Goal: Task Accomplishment & Management: Use online tool/utility

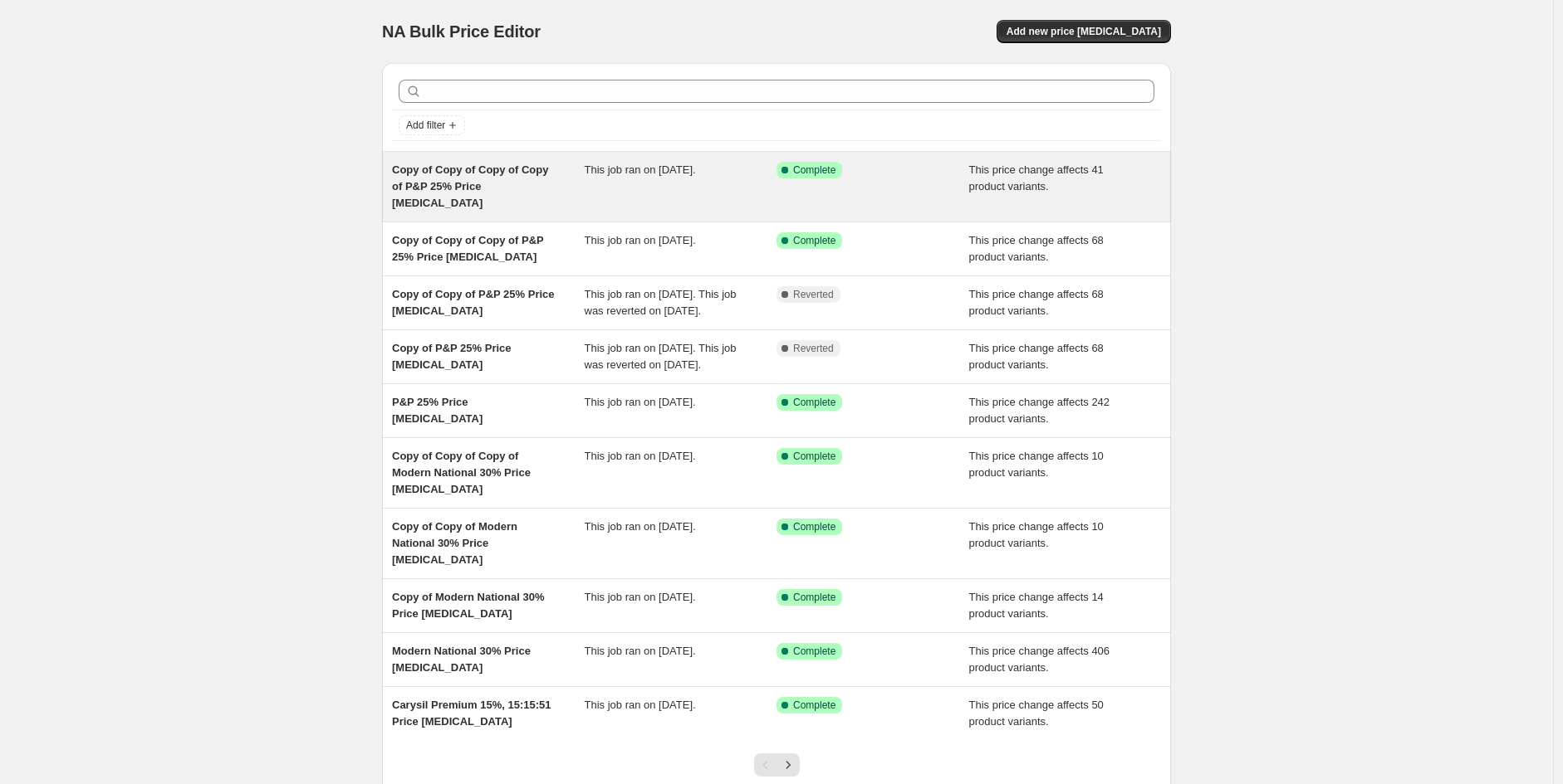
click at [458, 178] on div "Copy of Copy of Copy of Copy of P&P 25% Price [MEDICAL_DATA]" at bounding box center [488, 186] width 192 height 50
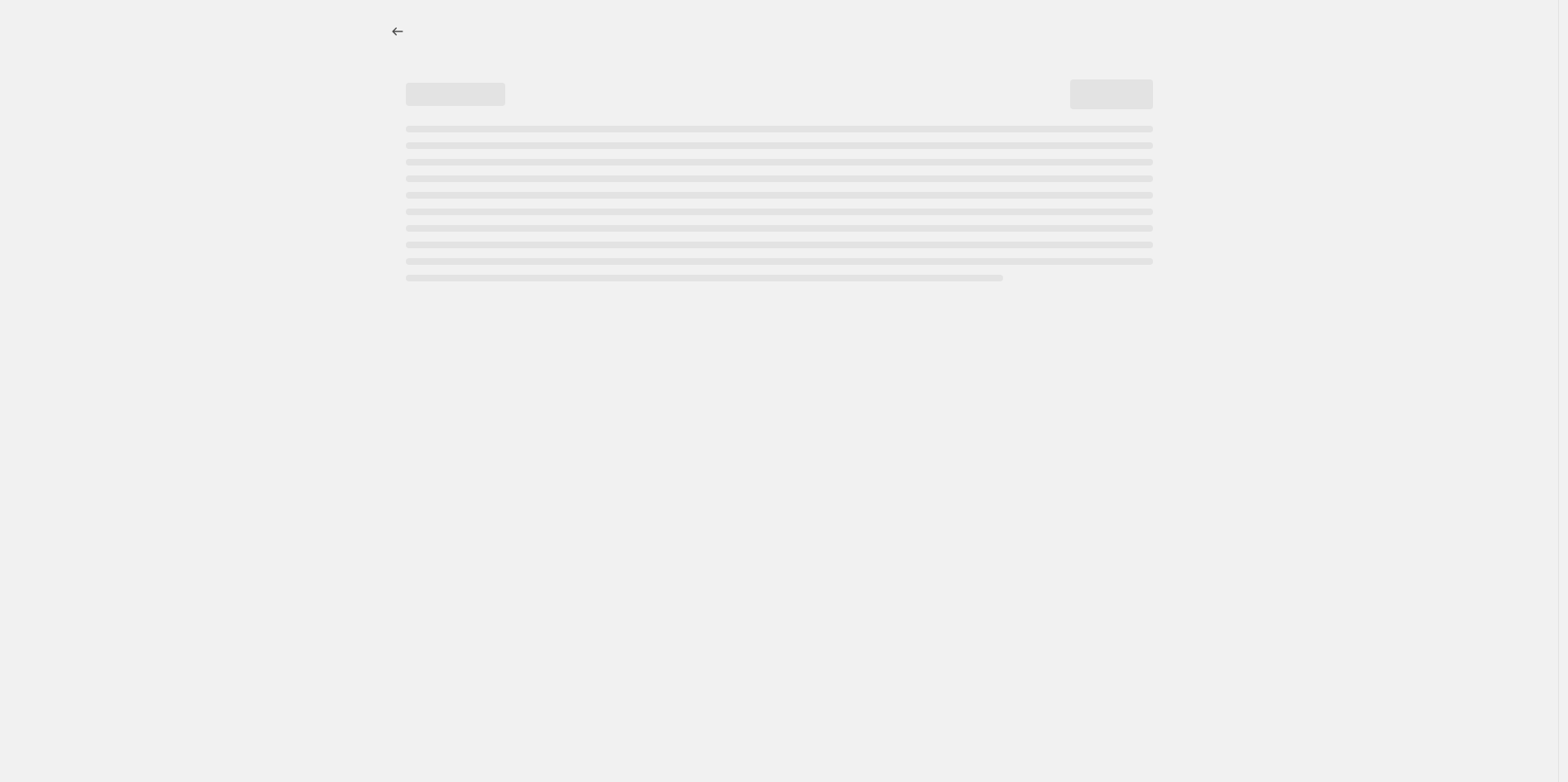
select select "pcap"
select select "no_change"
select select "vendor"
select select "tag"
select select "product_status"
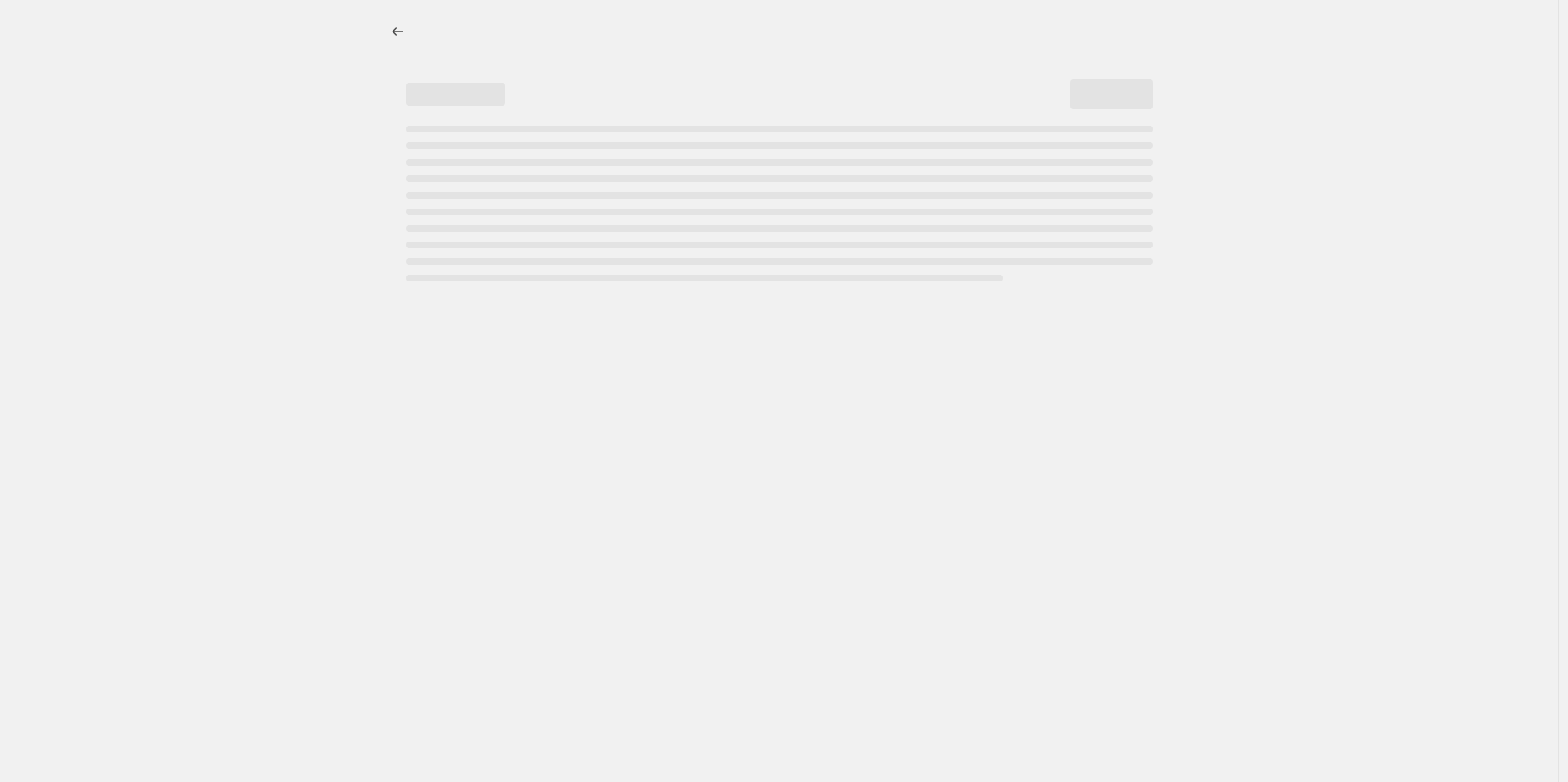
select select "tag"
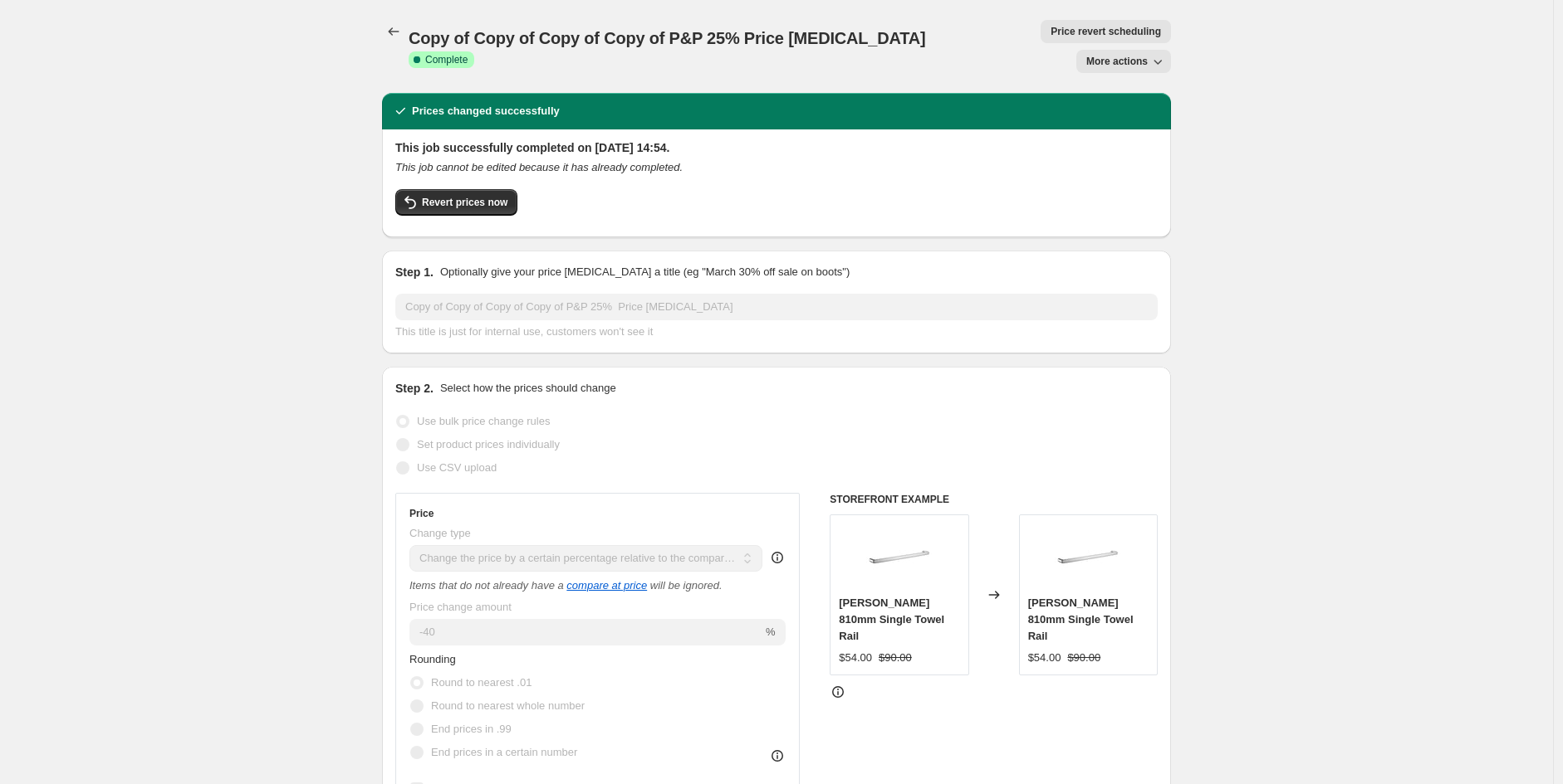
click at [1151, 52] on button "More actions" at bounding box center [1123, 61] width 94 height 23
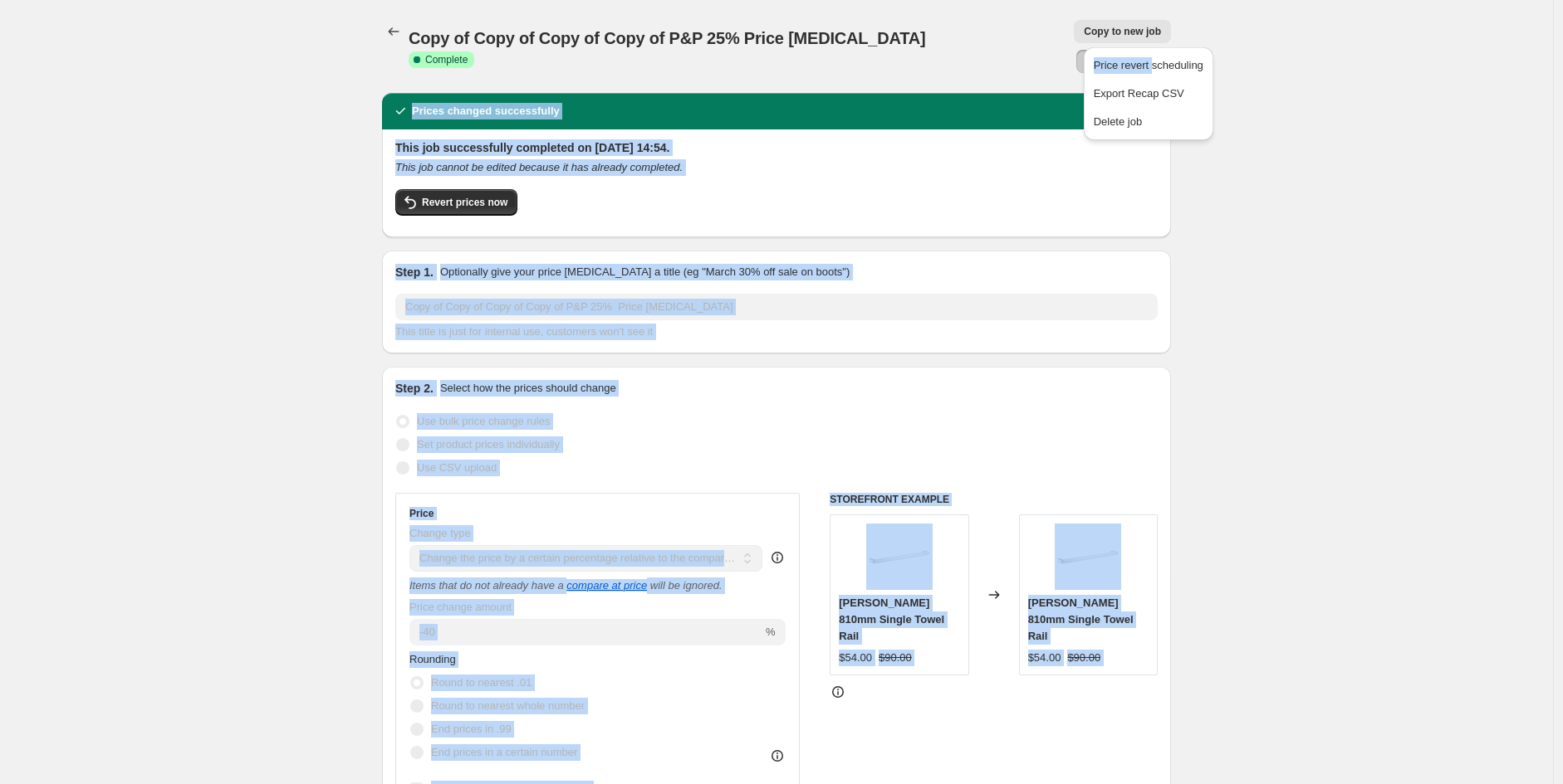
drag, startPoint x: 1151, startPoint y: 49, endPoint x: 1157, endPoint y: 19, distance: 30.6
click at [1157, 50] on button "More actions" at bounding box center [1123, 61] width 94 height 23
click at [1084, 25] on span "Copy to new job" at bounding box center [1122, 31] width 77 height 14
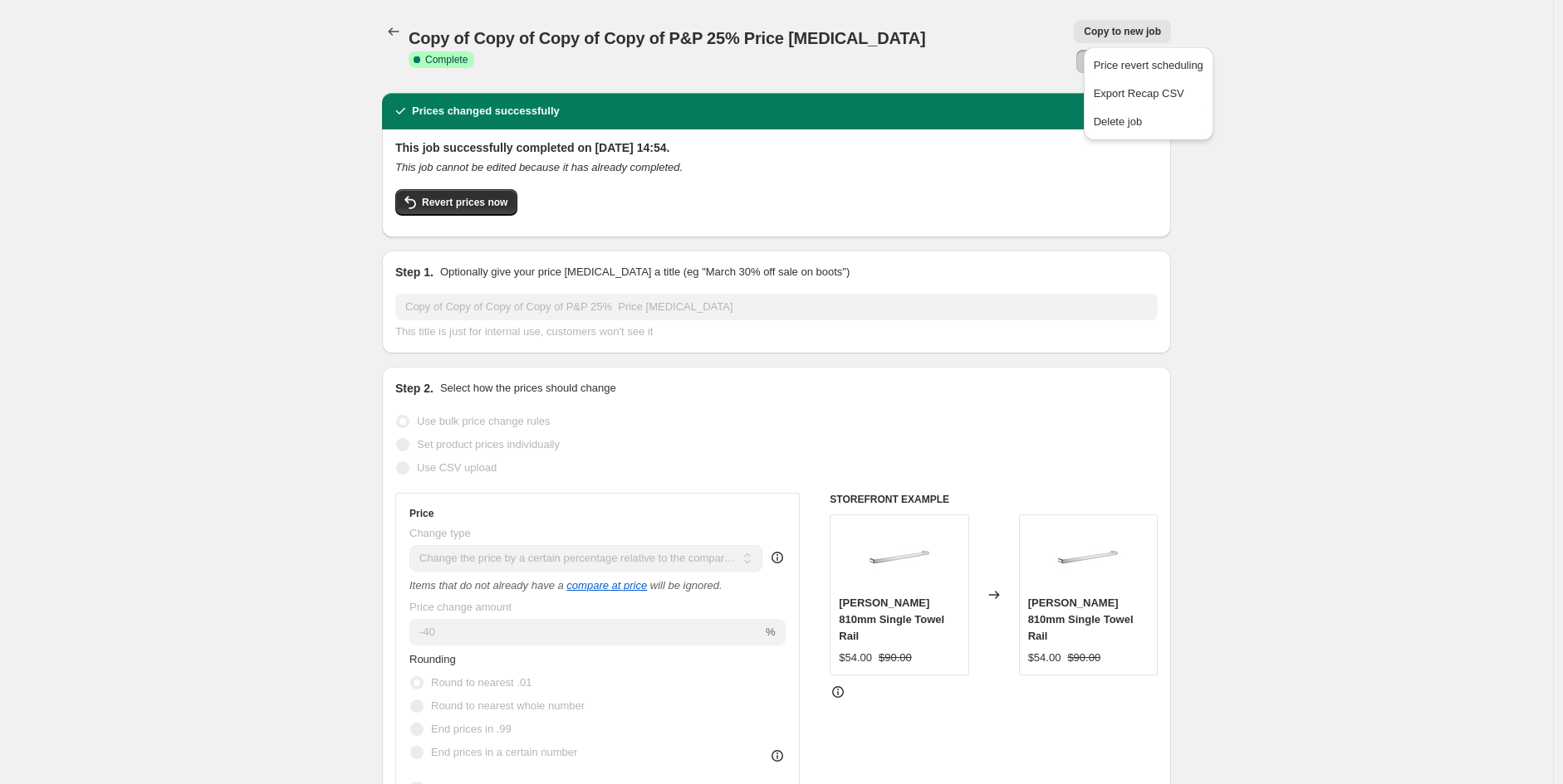
select select "pcap"
select select "no_change"
select select "vendor"
select select "tag"
select select "product_status"
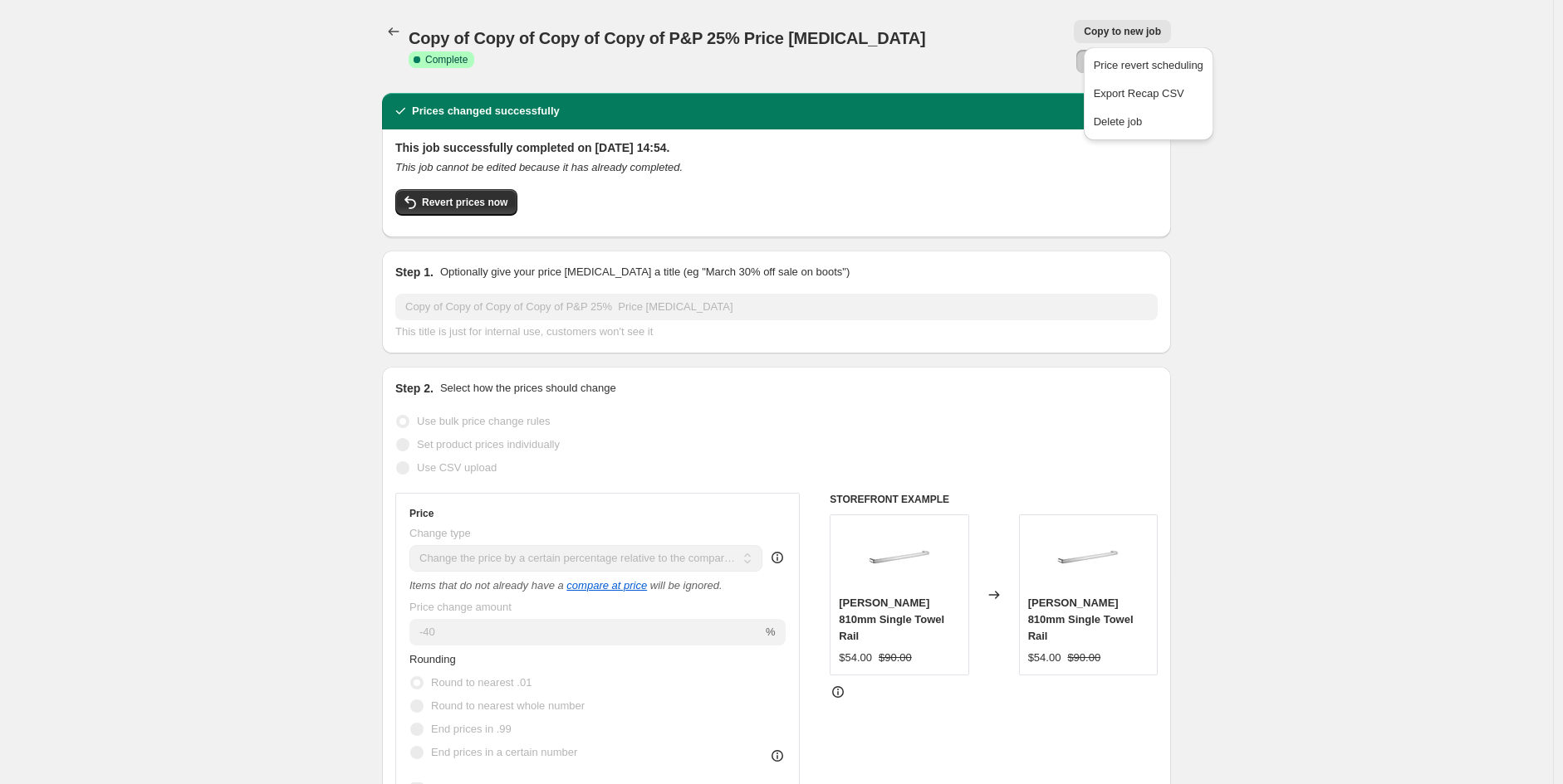
select select "tag"
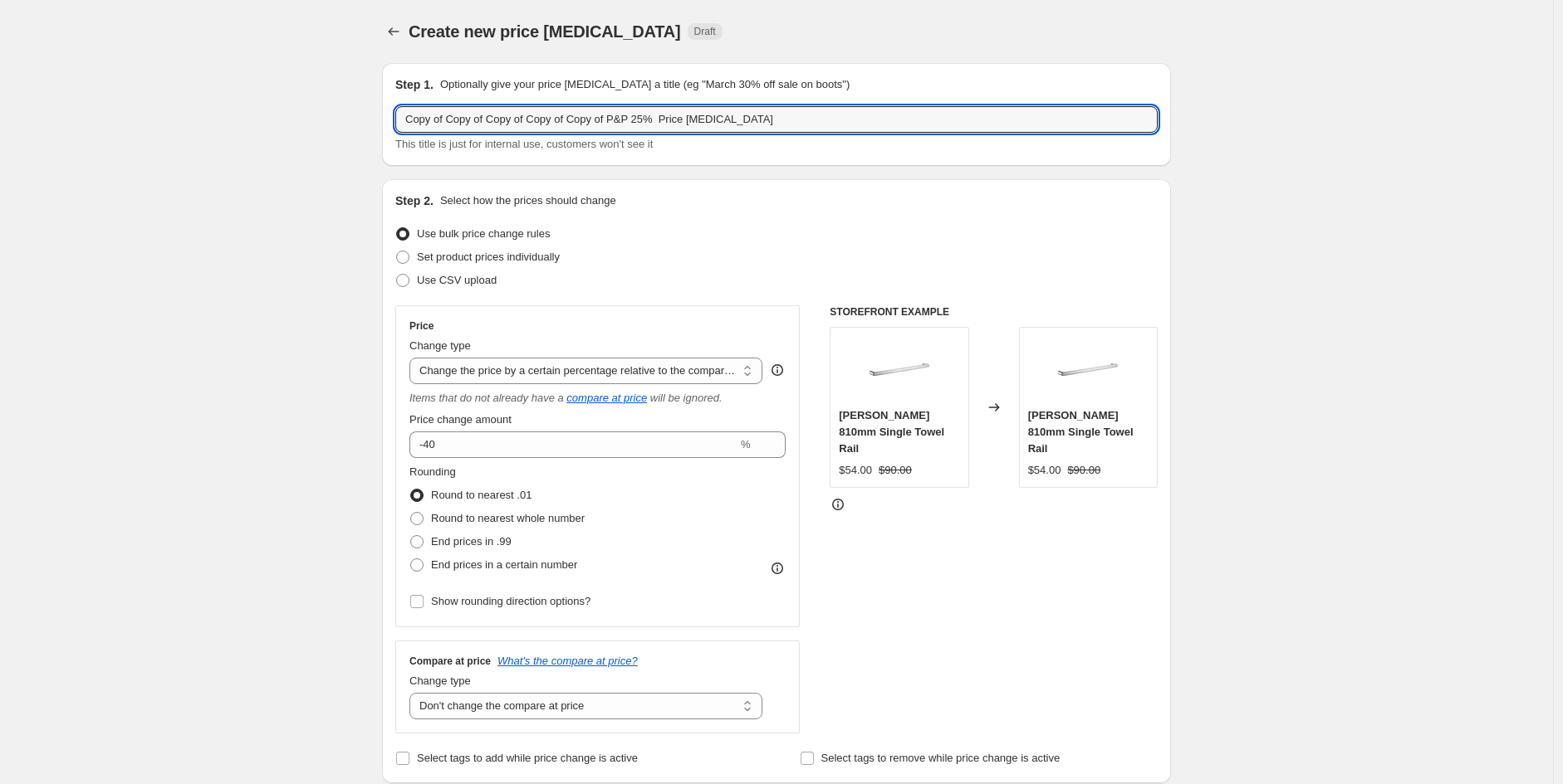
drag, startPoint x: 633, startPoint y: 119, endPoint x: 29, endPoint y: 157, distance: 605.2
type input "Inspire 30% Price [MEDICAL_DATA]"
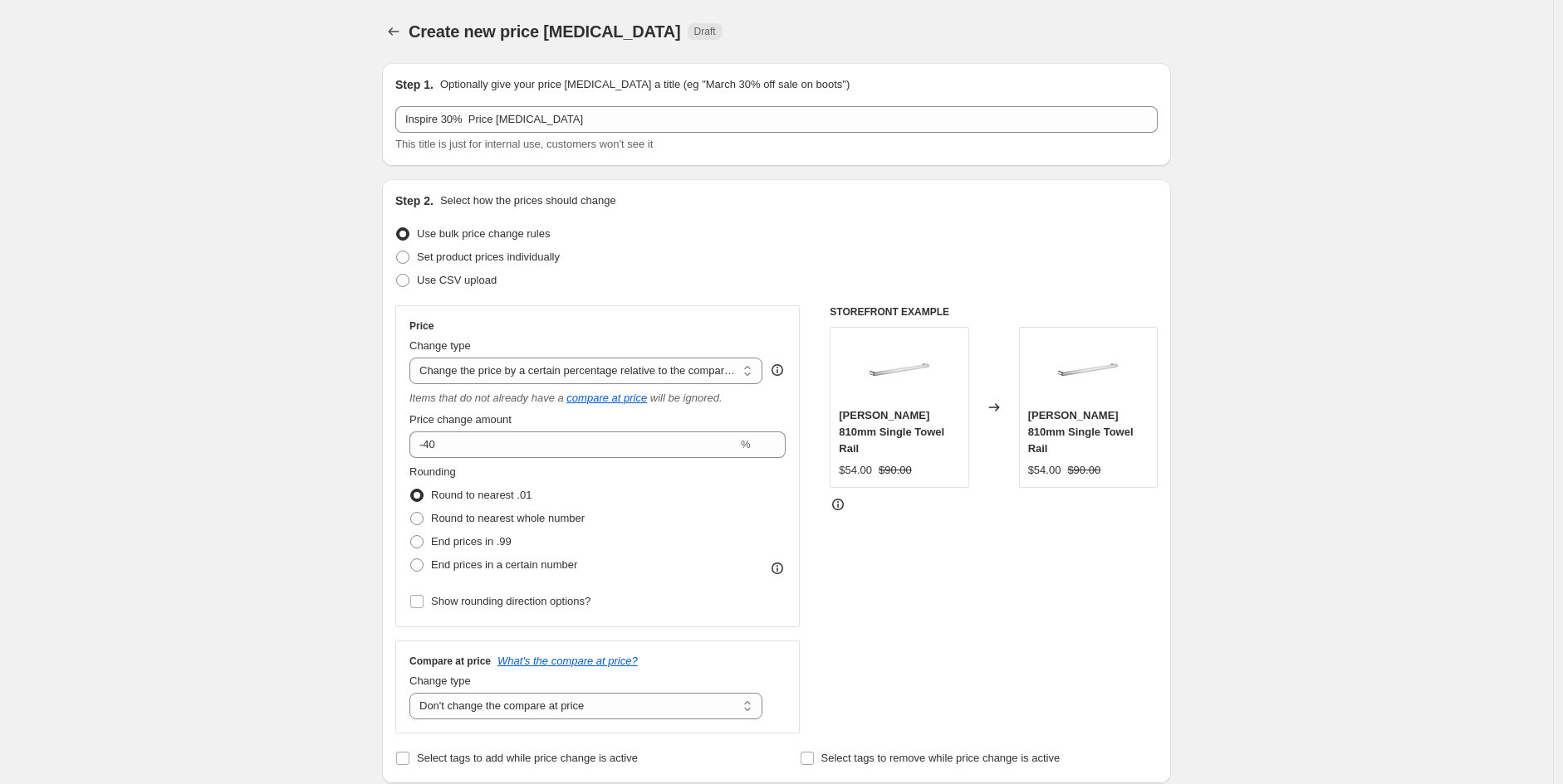
click at [513, 458] on div "Price Change type Change the price to a certain amount Change the price by a ce…" at bounding box center [597, 467] width 376 height 294
click at [497, 416] on span "Price change amount" at bounding box center [460, 419] width 102 height 13
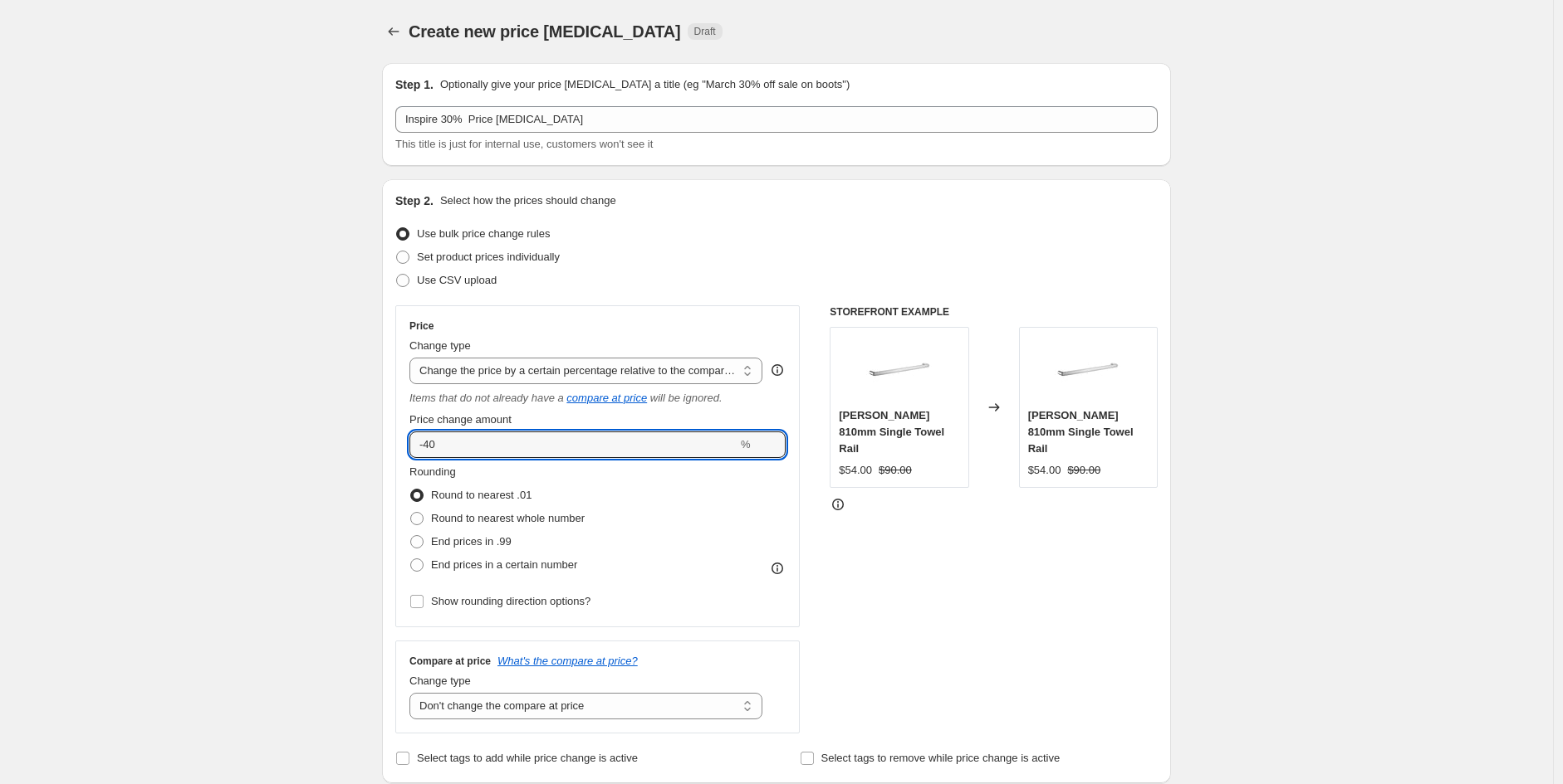
click at [497, 432] on input "-40" at bounding box center [573, 445] width 328 height 26
type input "-4"
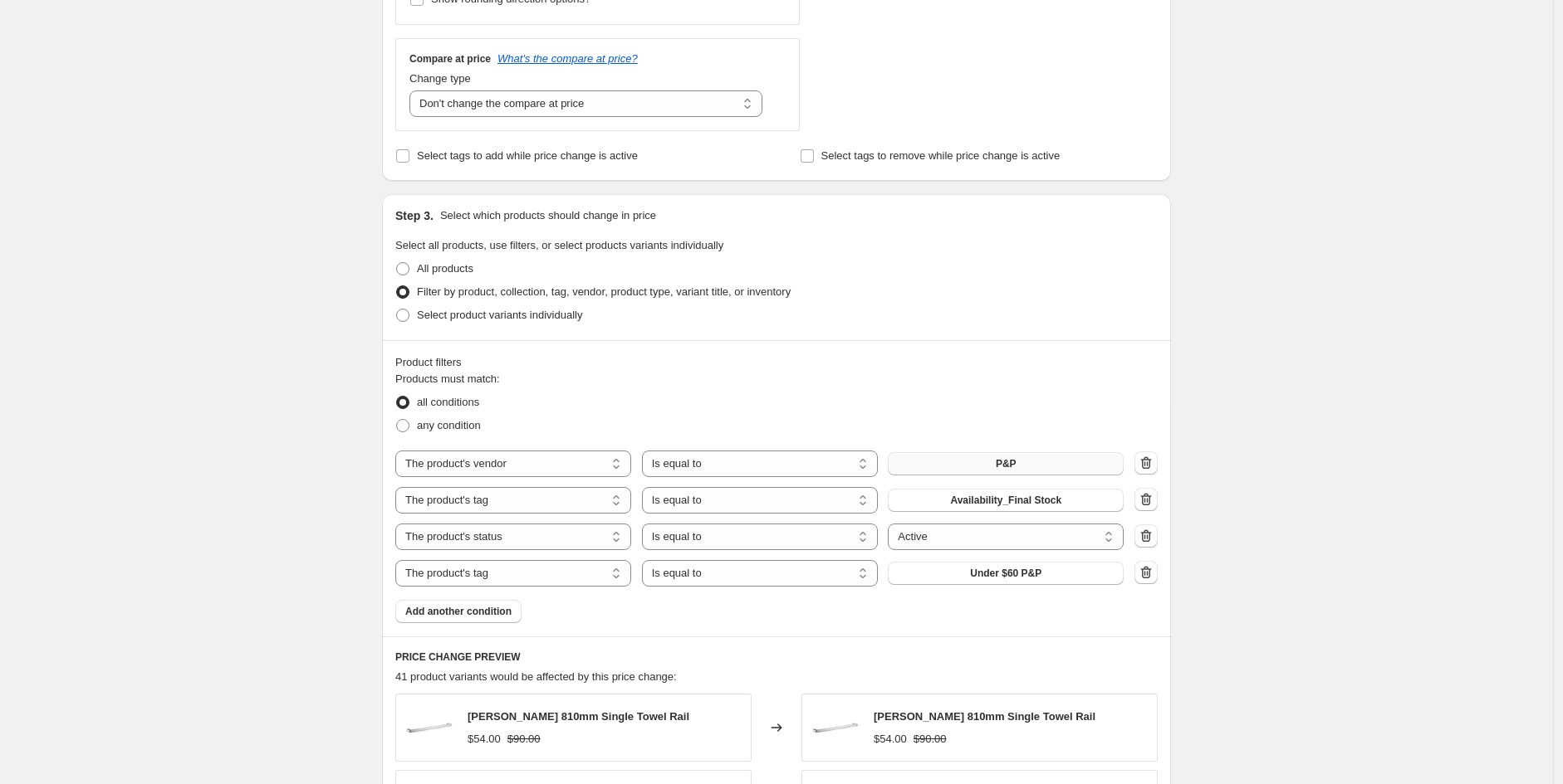
type input "-30"
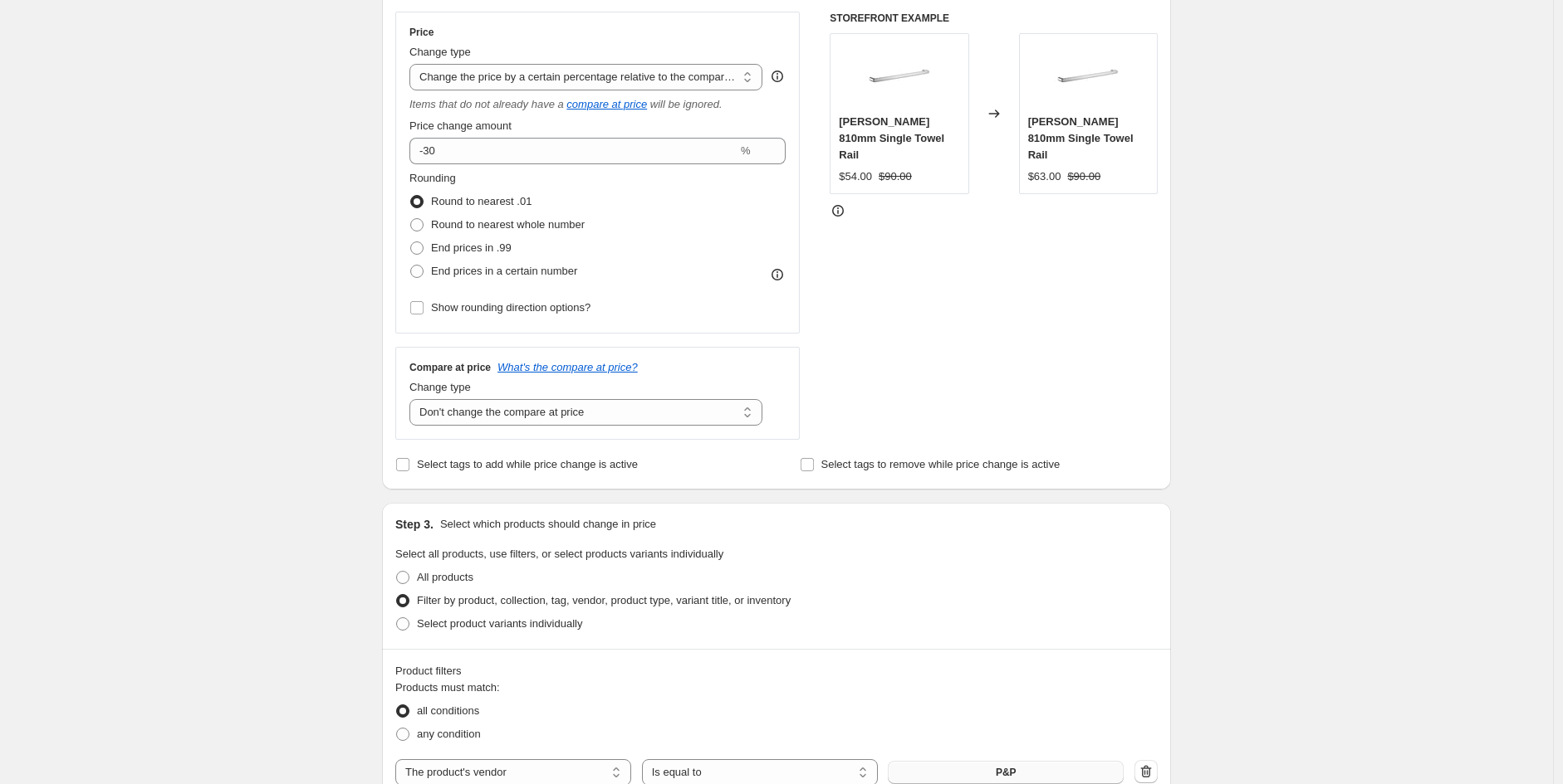
click at [1061, 761] on button "P&P" at bounding box center [1005, 772] width 236 height 23
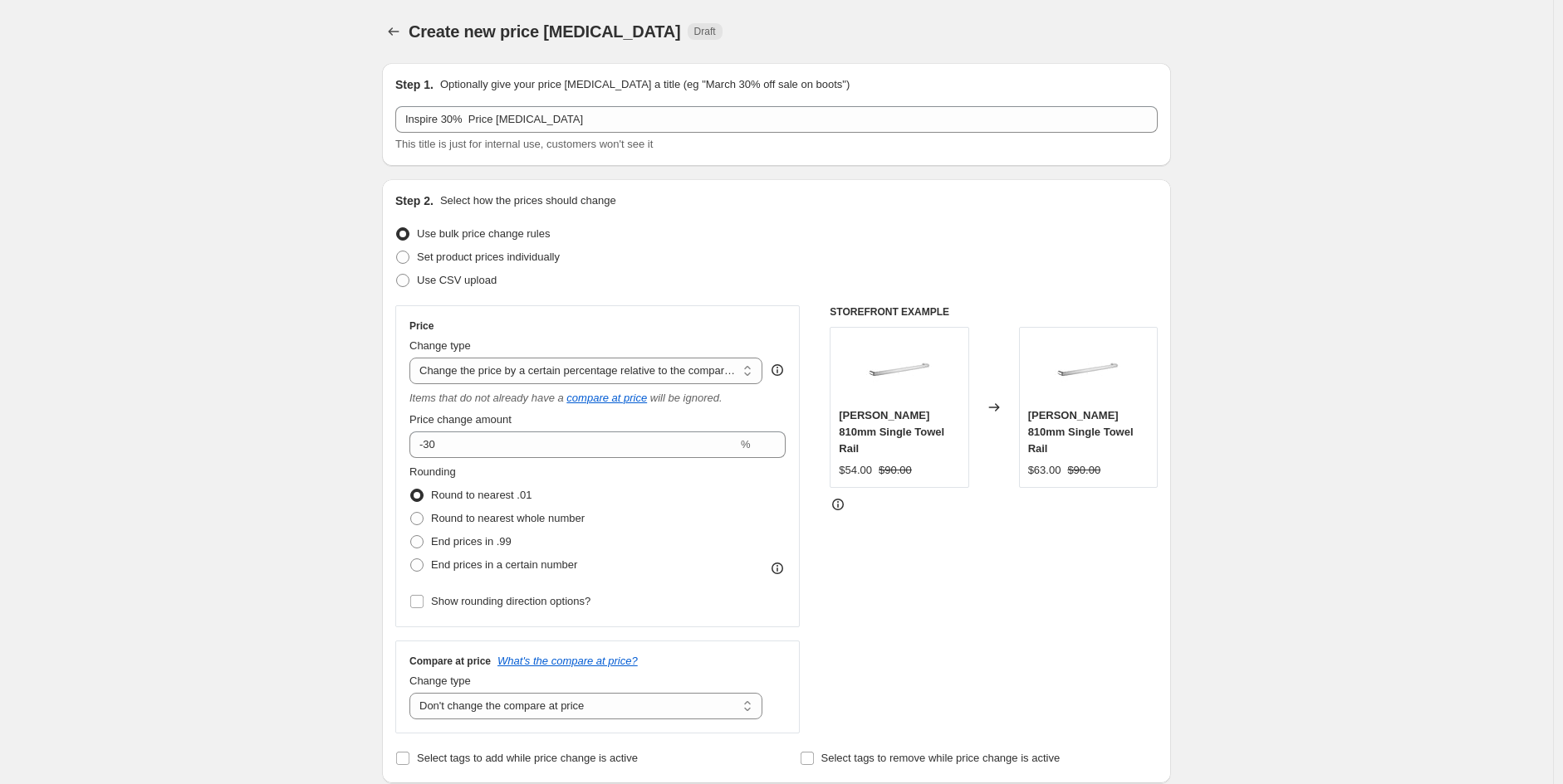
scroll to position [609, 0]
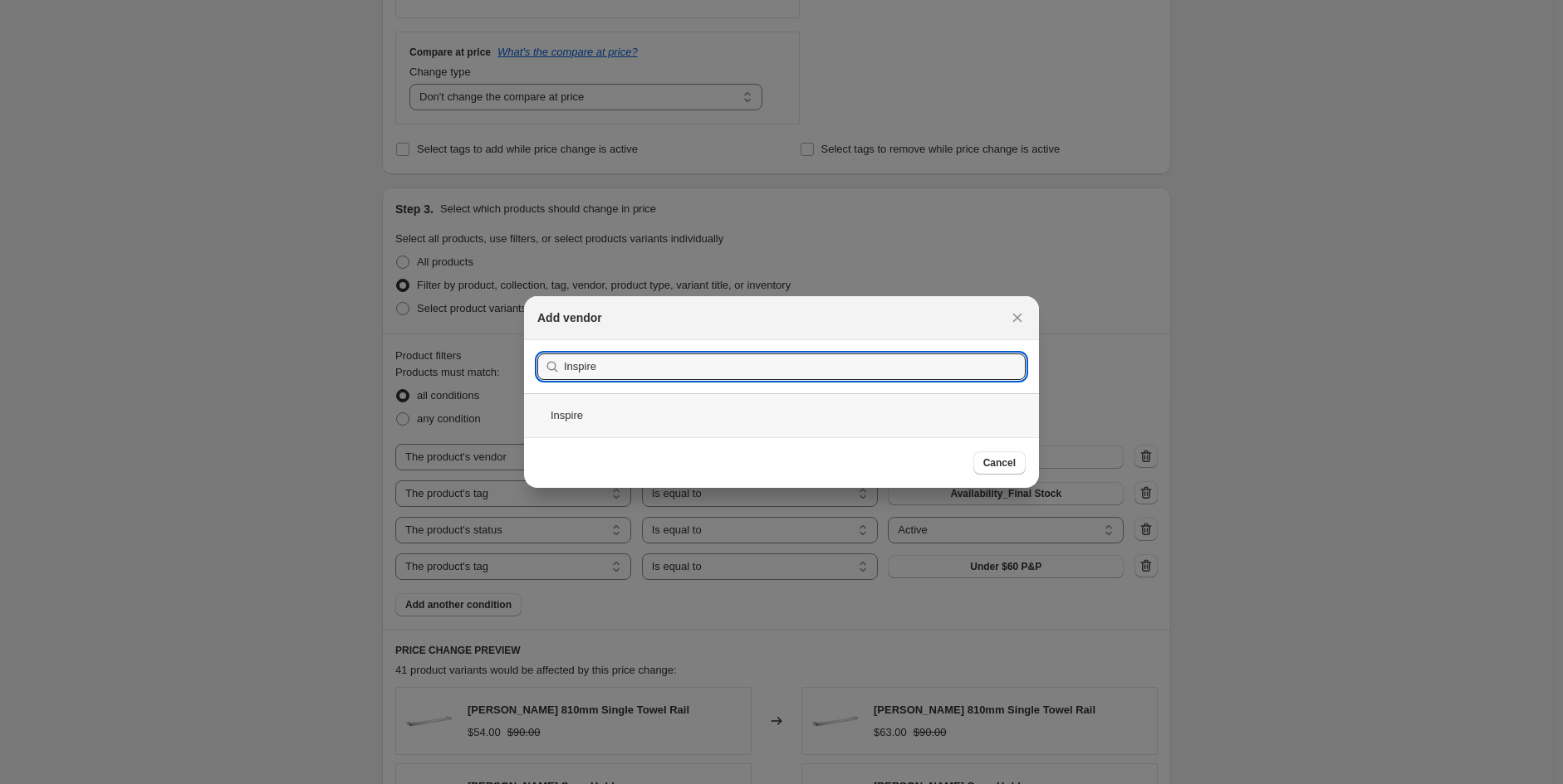
type input "Inspire"
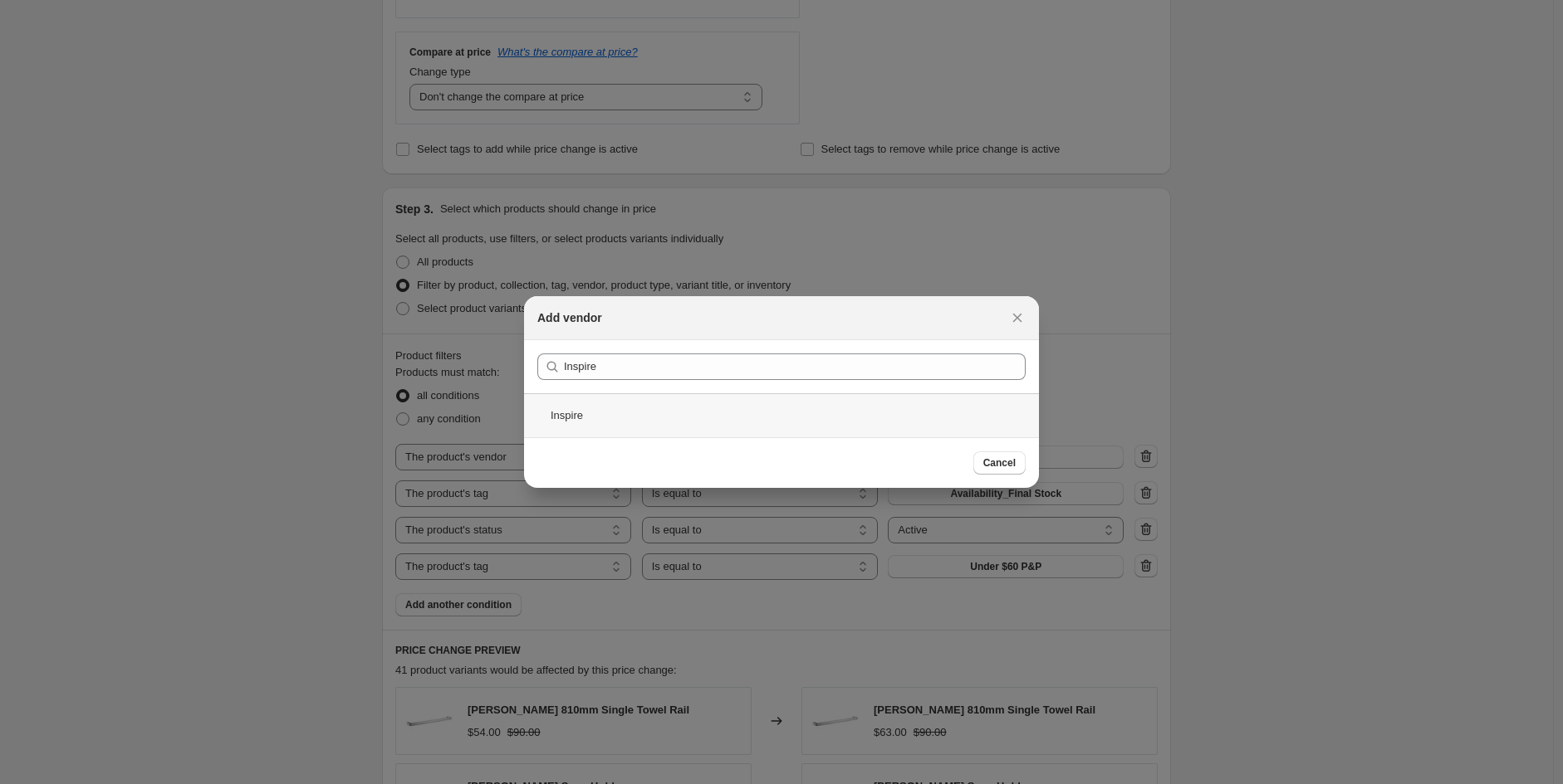
click at [652, 416] on div "Inspire" at bounding box center [781, 416] width 515 height 44
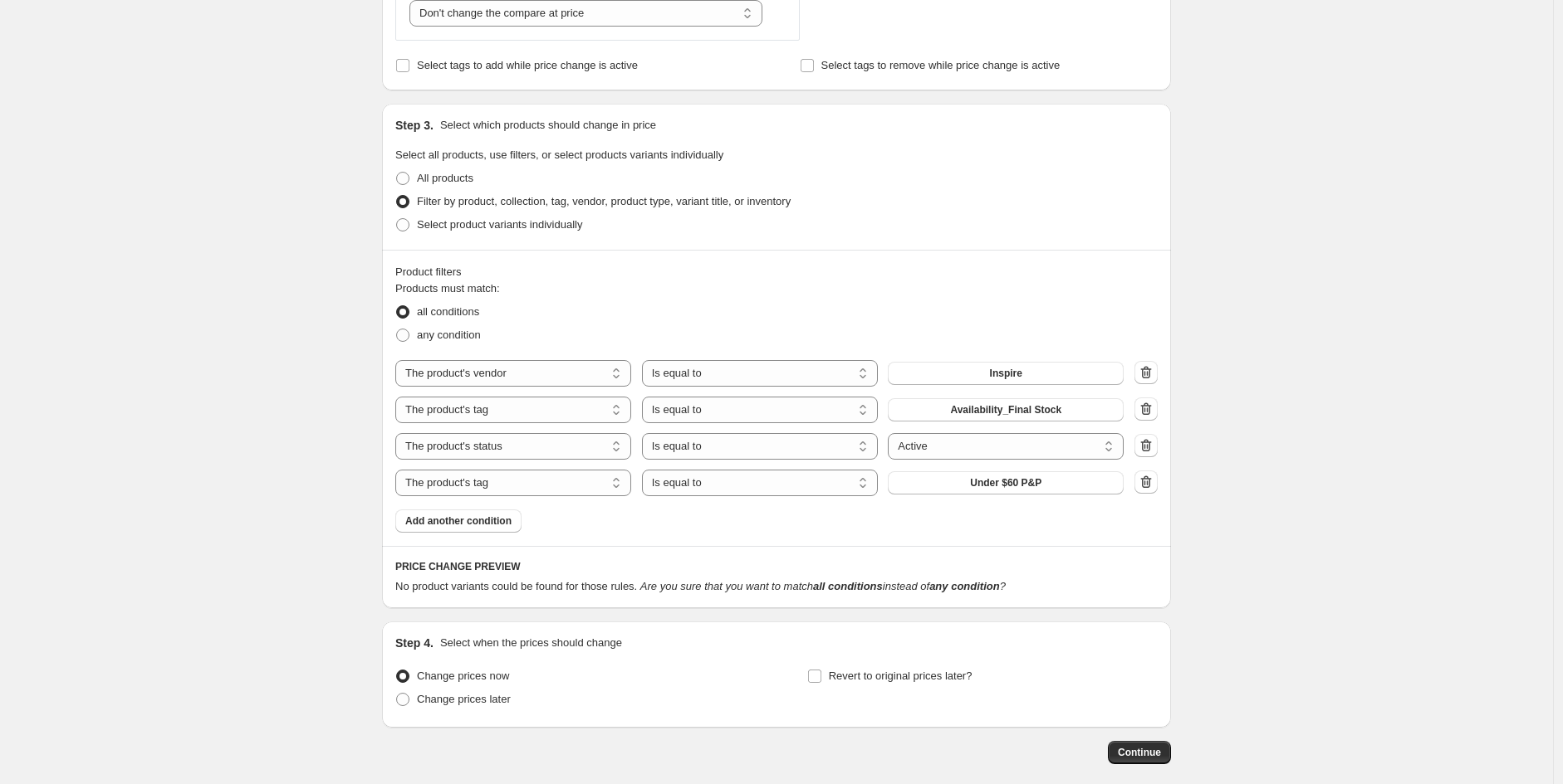
scroll to position [694, 0]
click at [781, 416] on select "Is equal to Is not equal to" at bounding box center [759, 409] width 236 height 26
select select "not_equal"
drag, startPoint x: 1155, startPoint y: 486, endPoint x: 1149, endPoint y: 476, distance: 11.7
click at [1149, 476] on icon "button" at bounding box center [1146, 481] width 17 height 17
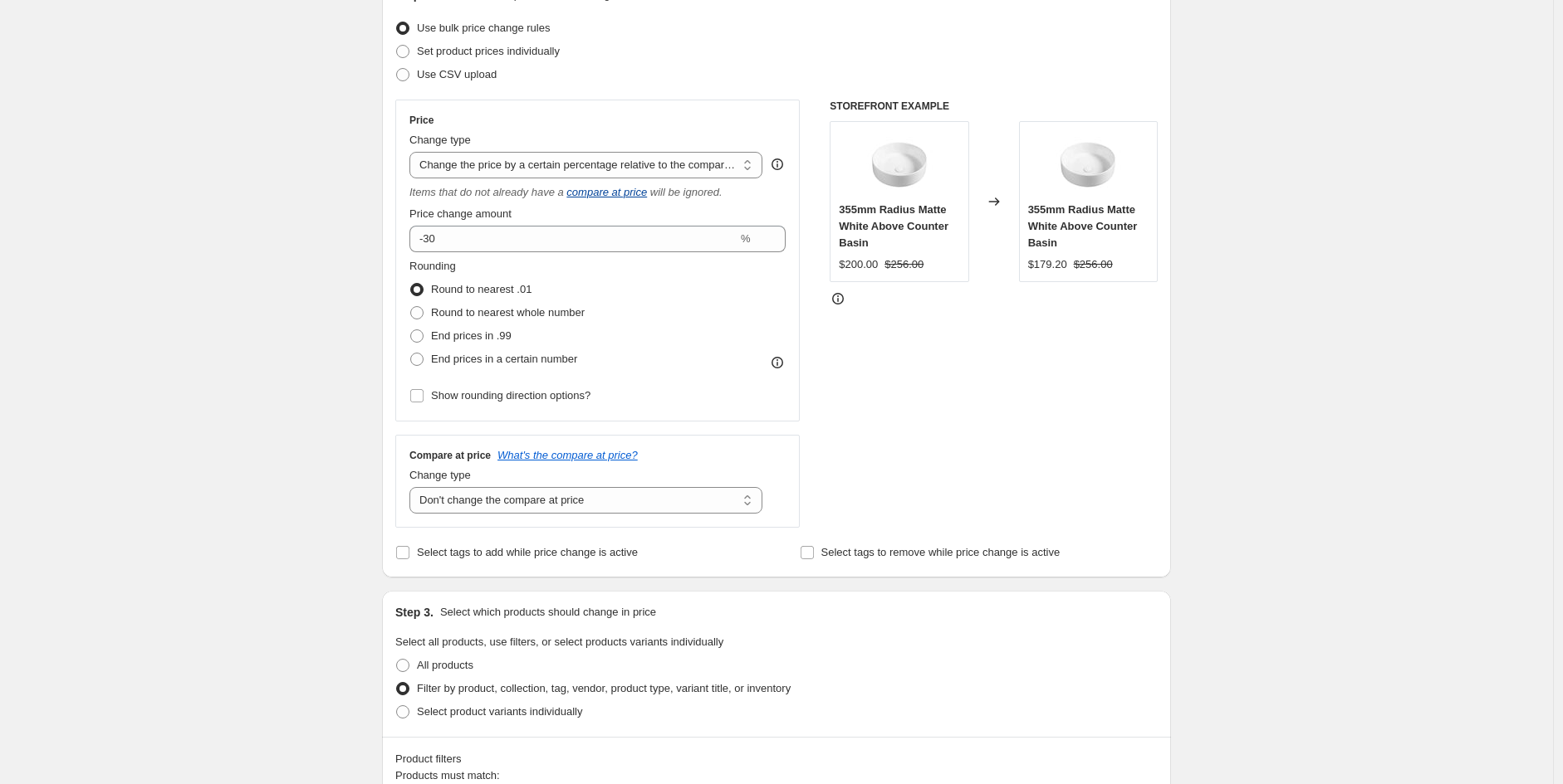
scroll to position [203, 0]
click at [573, 224] on div "Price change amount -30 %" at bounding box center [597, 231] width 376 height 47
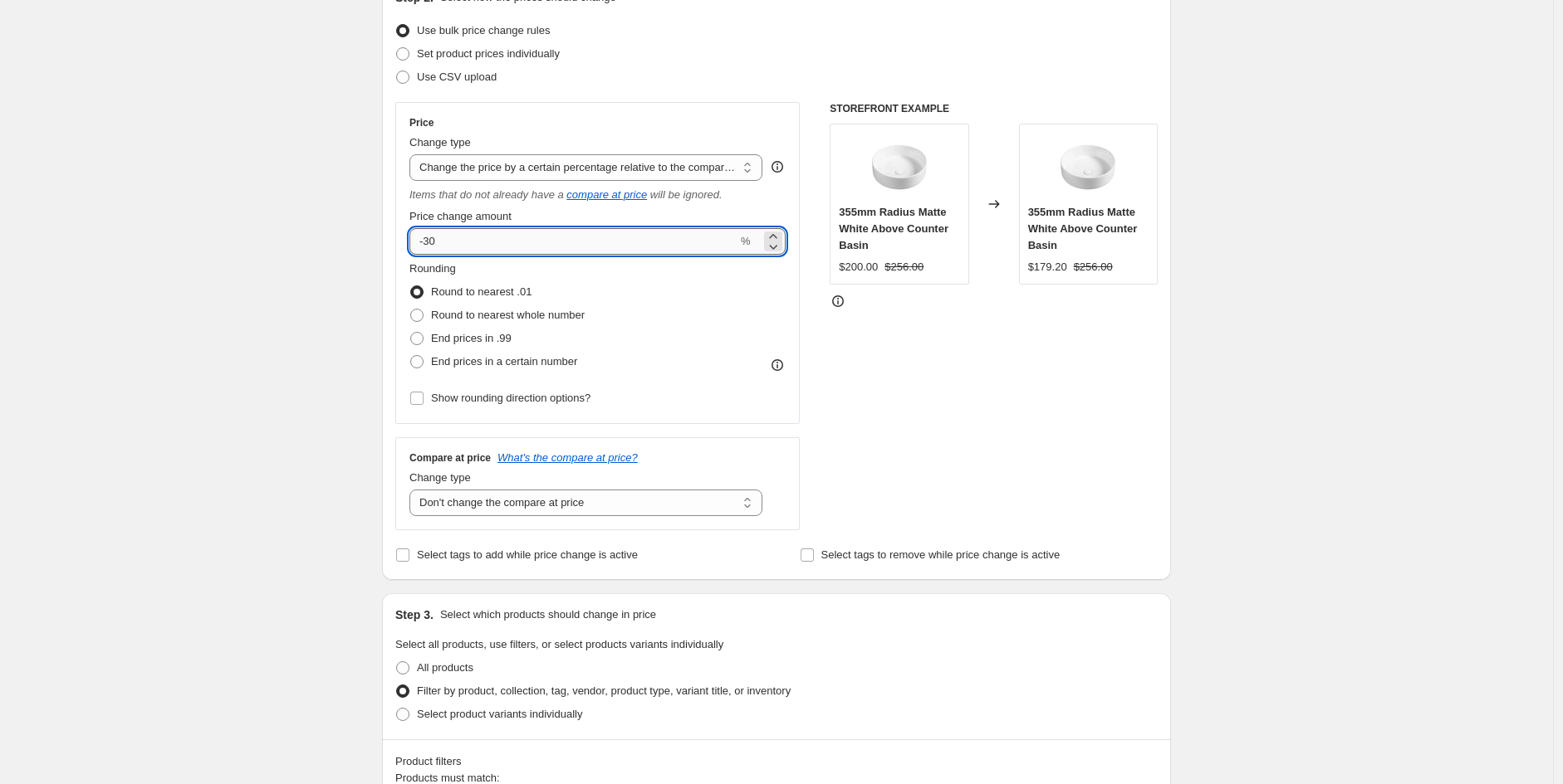
click at [568, 236] on input "-30" at bounding box center [573, 241] width 328 height 26
type input "-35"
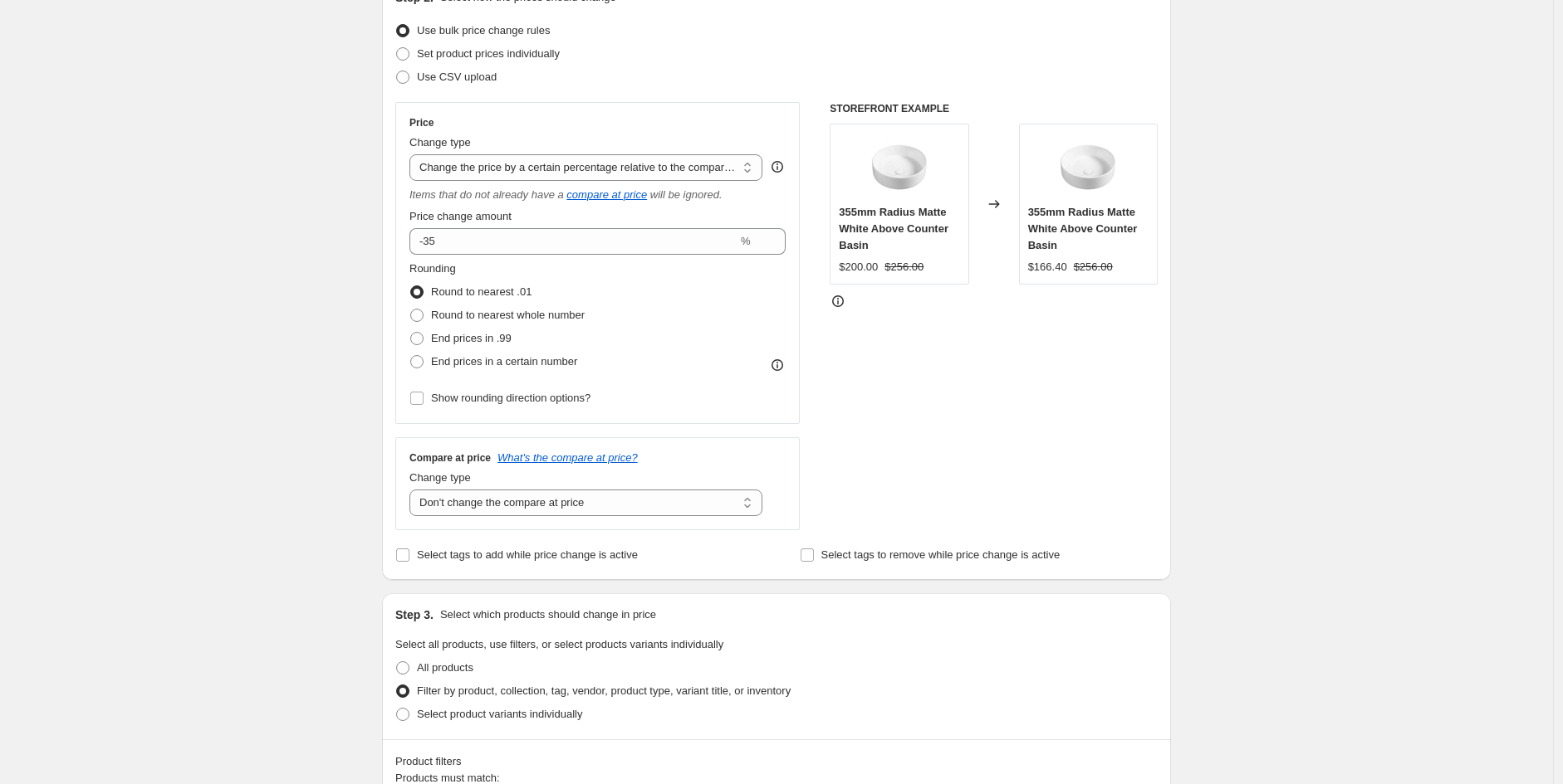
click at [1158, 448] on div "STOREFRONT EXAMPLE 355mm Radius Matte White Above Counter Basin $200.00 $256.00…" at bounding box center [994, 316] width 328 height 429
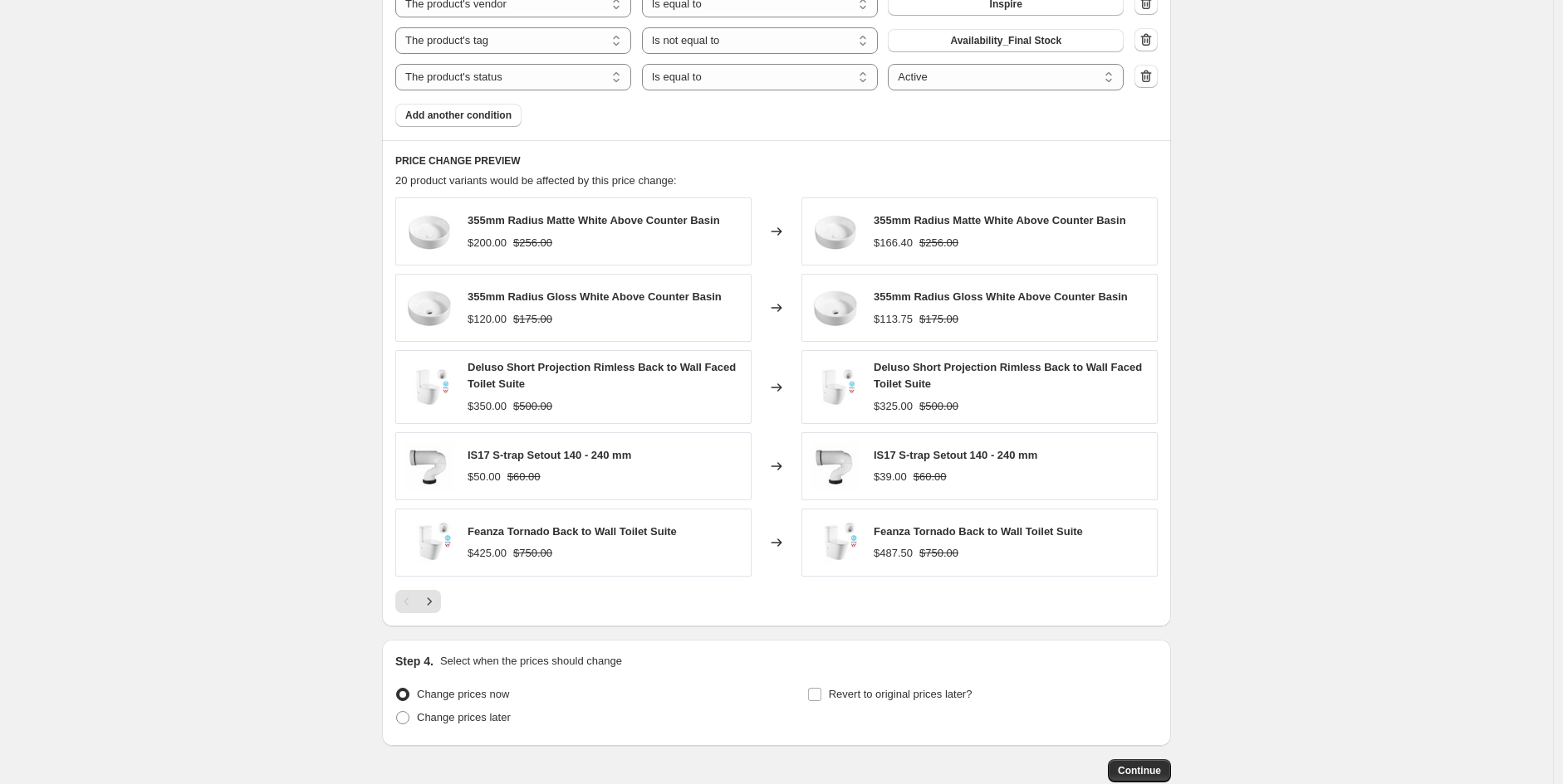
scroll to position [1063, 0]
click at [437, 612] on button "Next" at bounding box center [429, 600] width 23 height 23
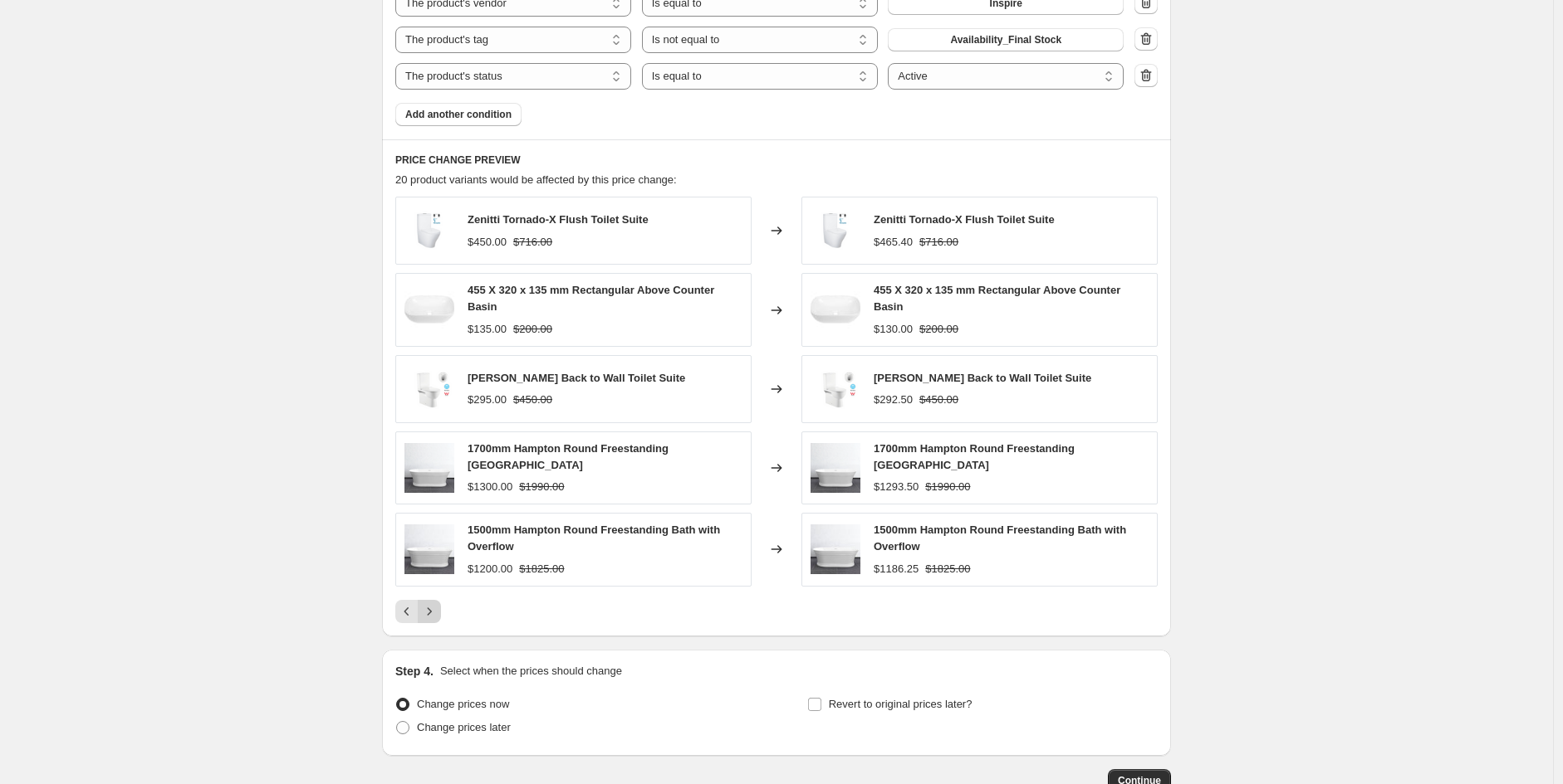
click at [441, 607] on button "Next" at bounding box center [429, 611] width 23 height 23
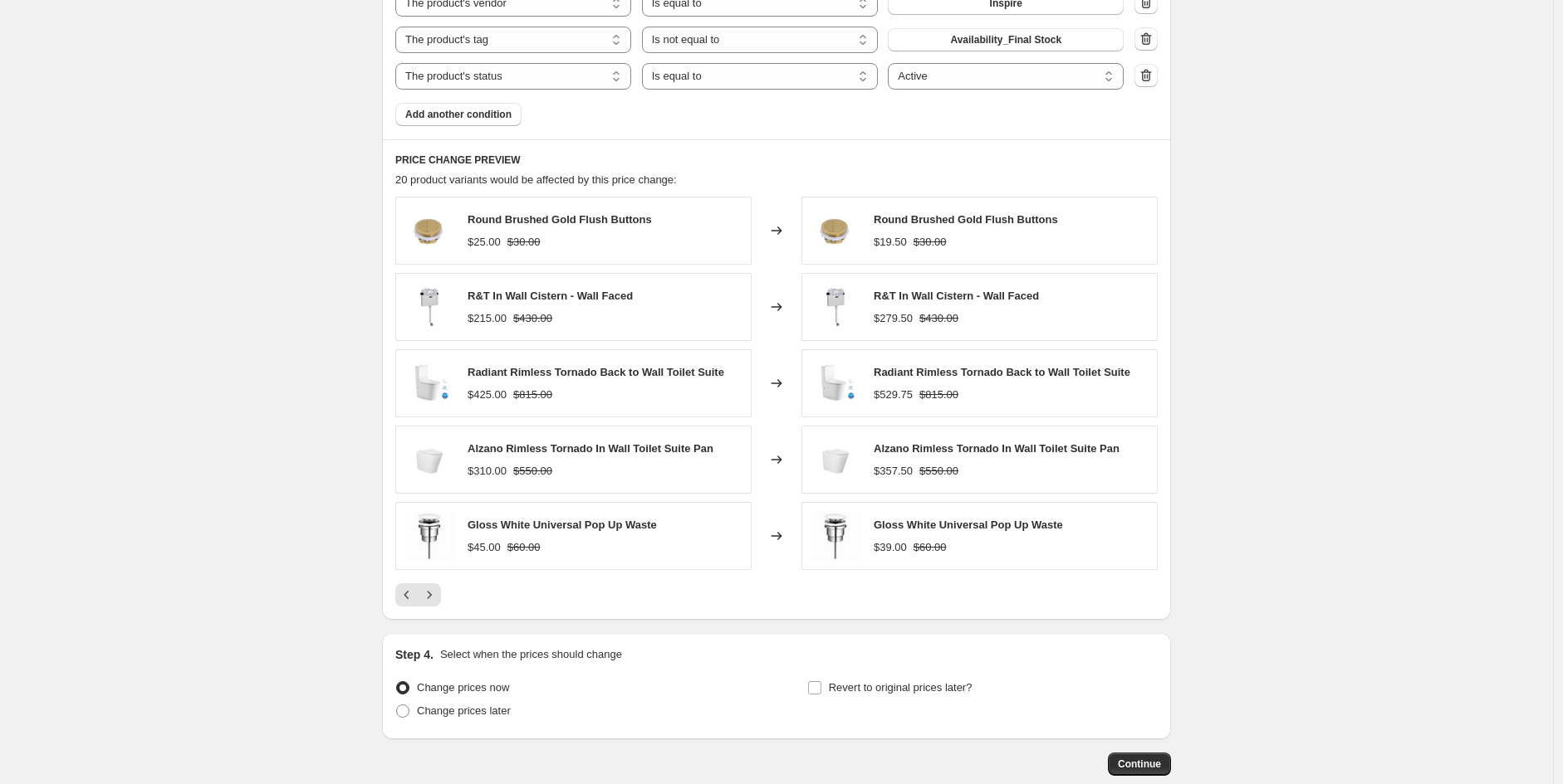
click at [435, 609] on div "PRICE CHANGE PREVIEW 20 product variants would be affected by this price change…" at bounding box center [776, 379] width 789 height 480
click at [437, 600] on icon "Next" at bounding box center [430, 595] width 17 height 17
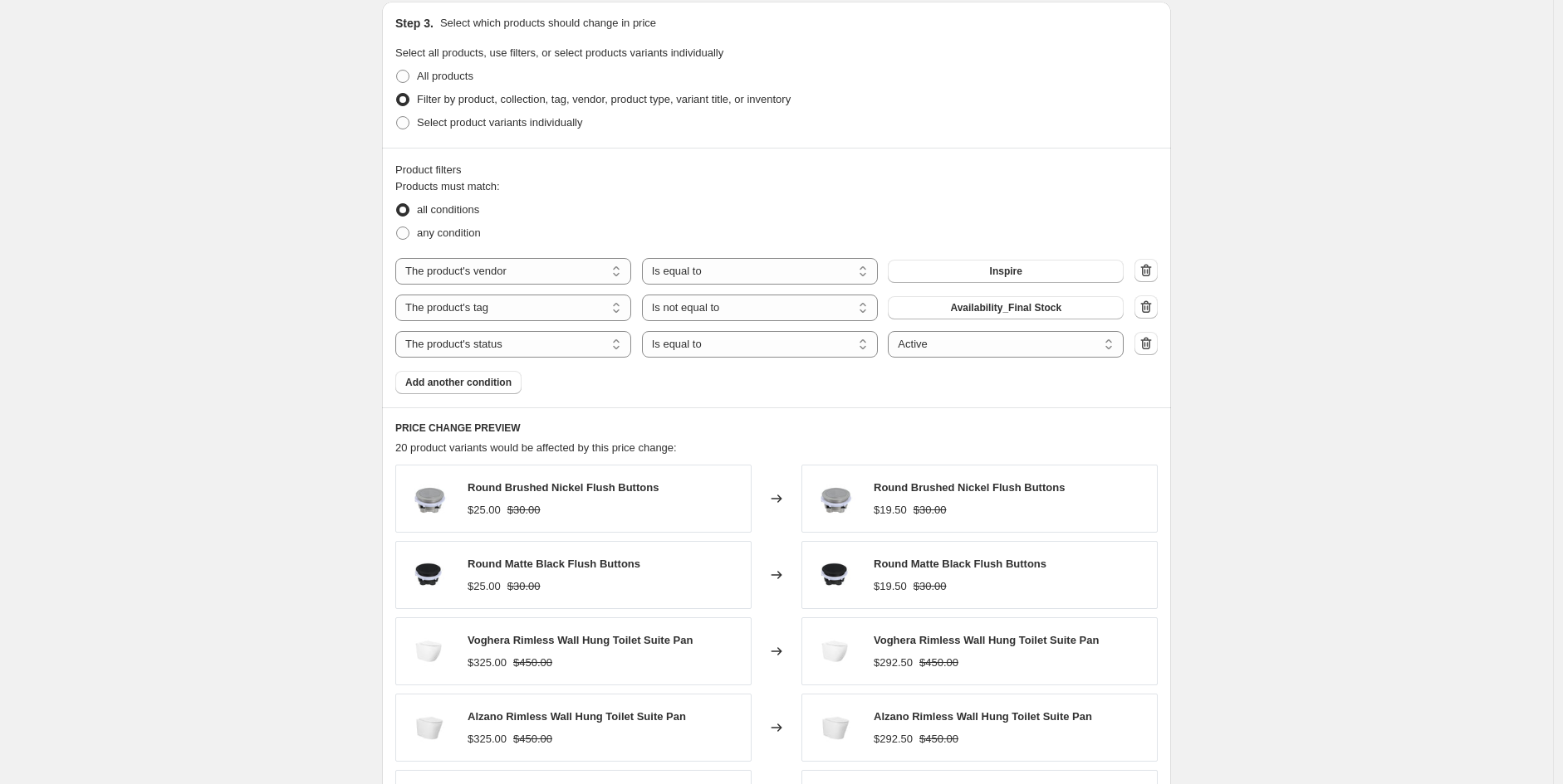
scroll to position [781, 0]
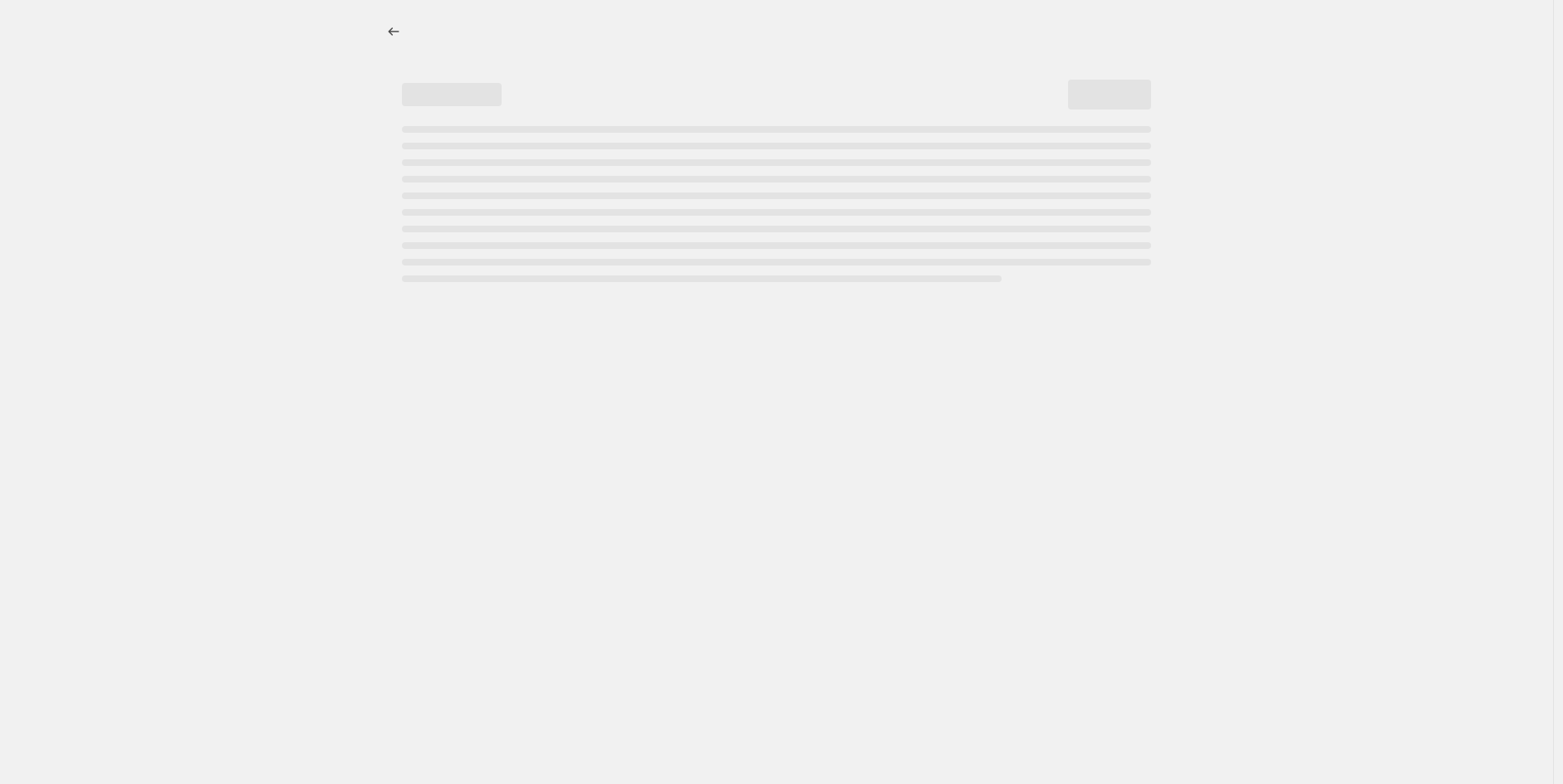
select select "percentage"
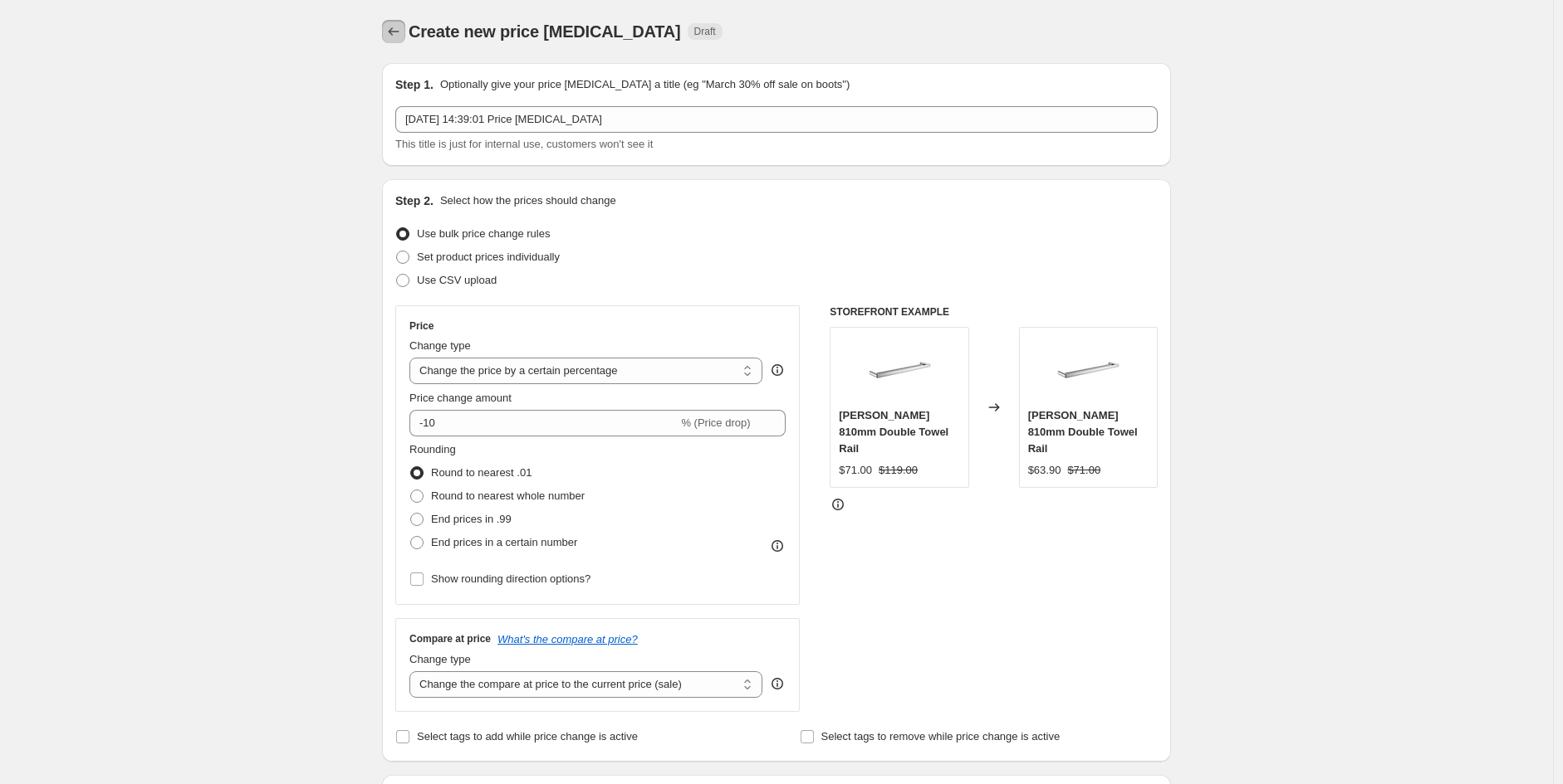
click at [399, 29] on icon "Price change jobs" at bounding box center [394, 31] width 17 height 17
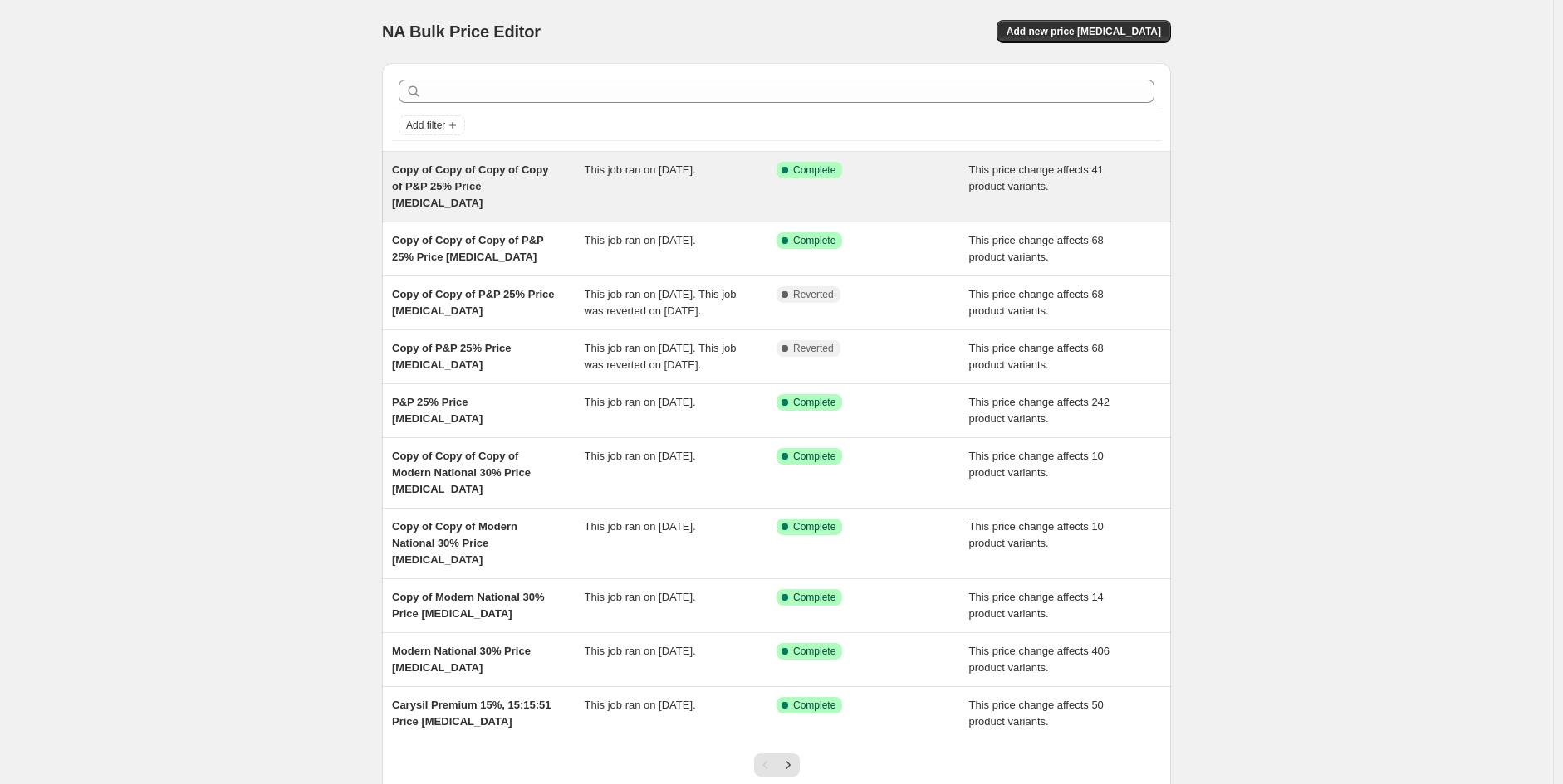
click at [510, 177] on span "Copy of Copy of Copy of Copy of P&P 25% Price [MEDICAL_DATA]" at bounding box center [470, 186] width 156 height 46
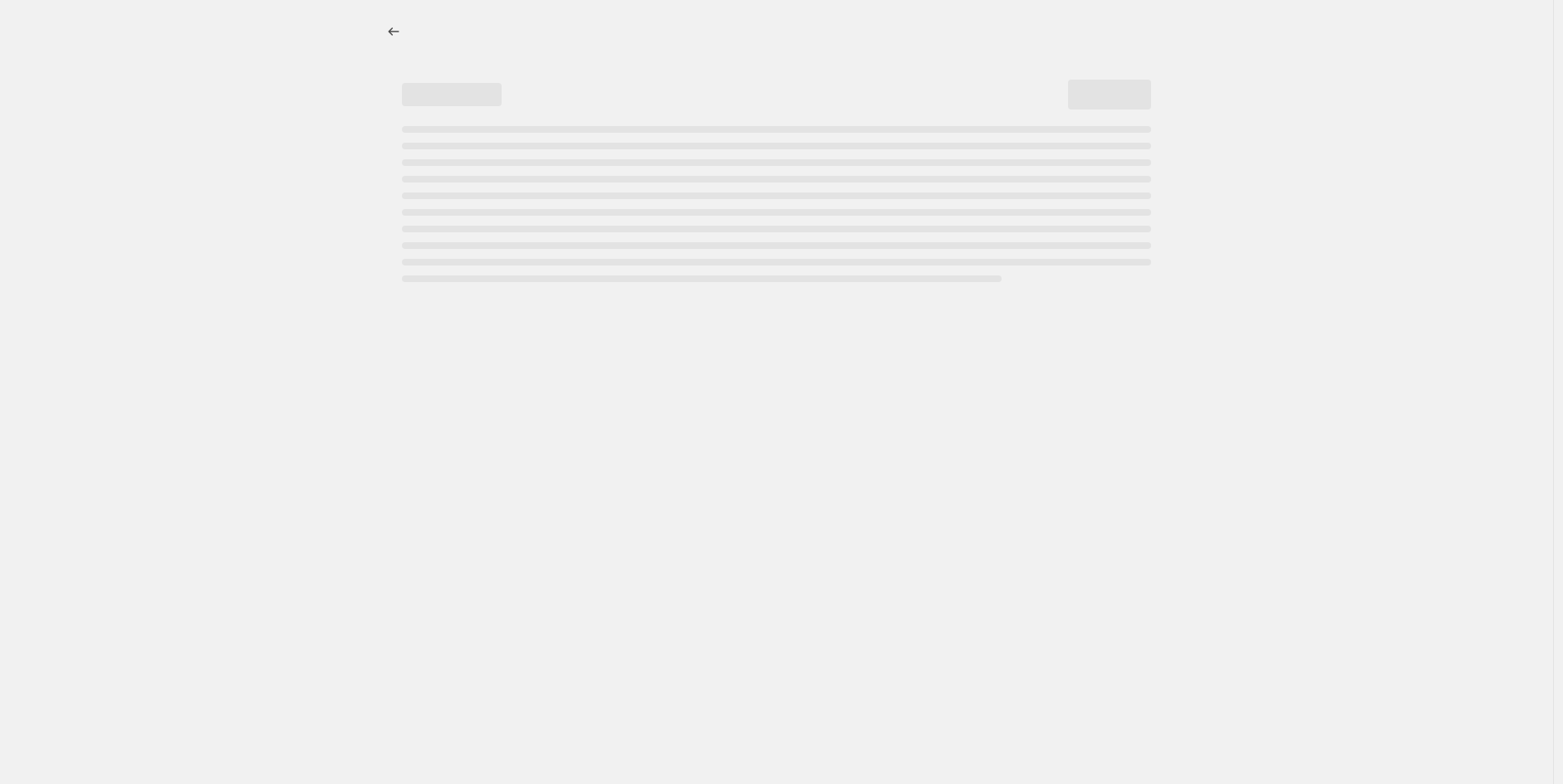
select select "pcap"
select select "no_change"
select select "vendor"
select select "tag"
select select "product_status"
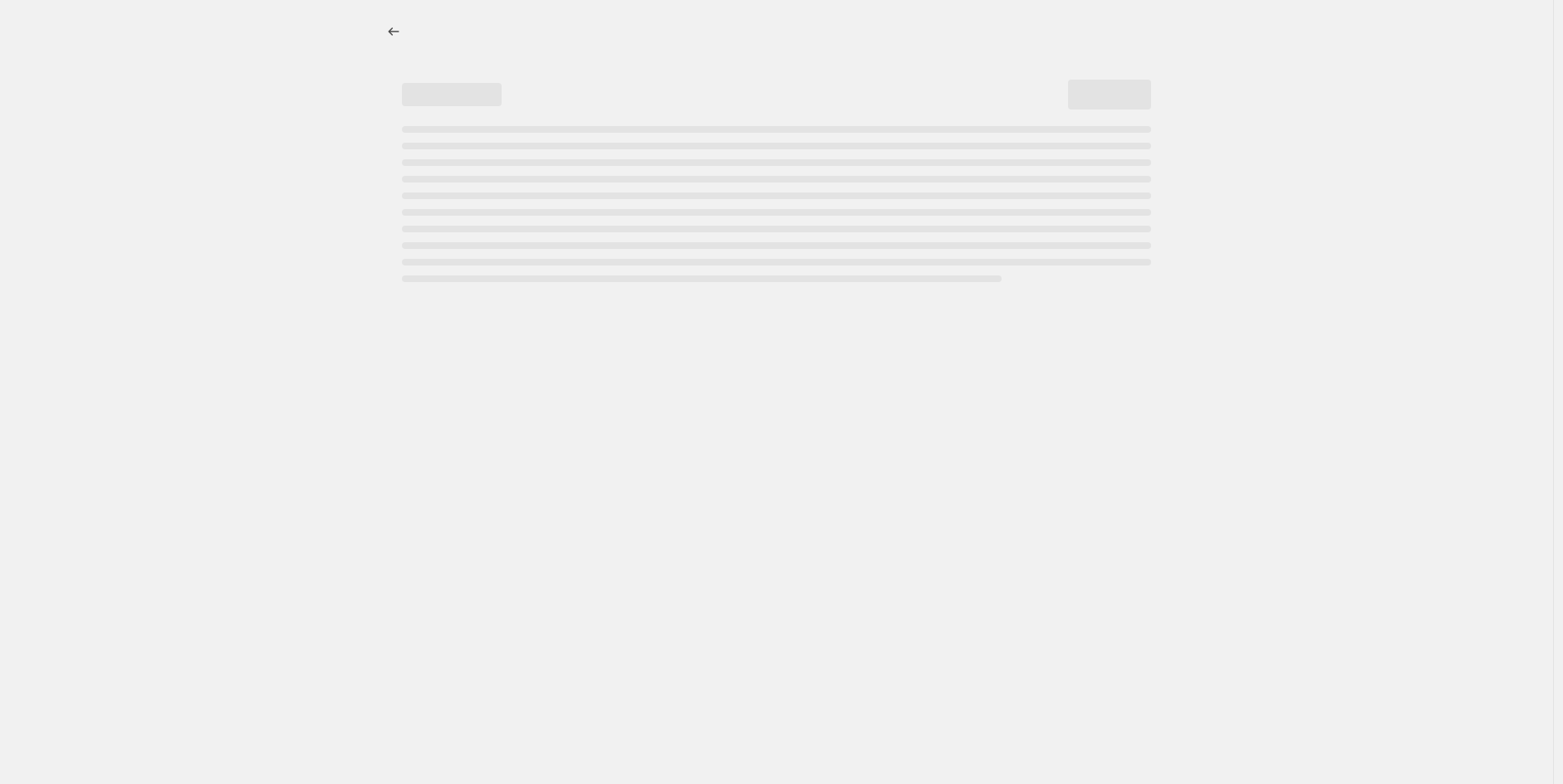
select select "tag"
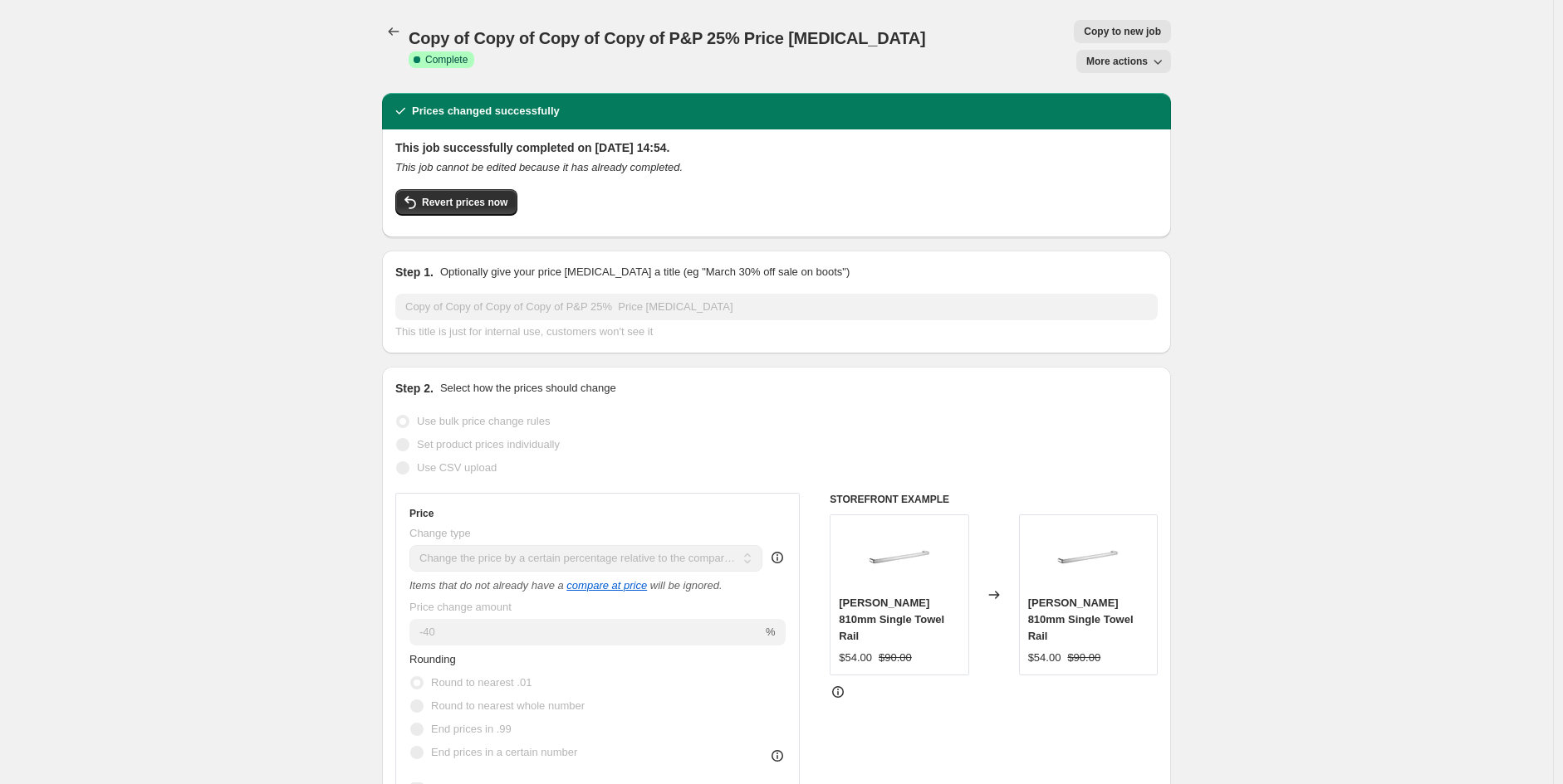
click at [1074, 21] on button "Copy to new job" at bounding box center [1122, 31] width 97 height 23
select select "pcap"
select select "no_change"
select select "vendor"
select select "tag"
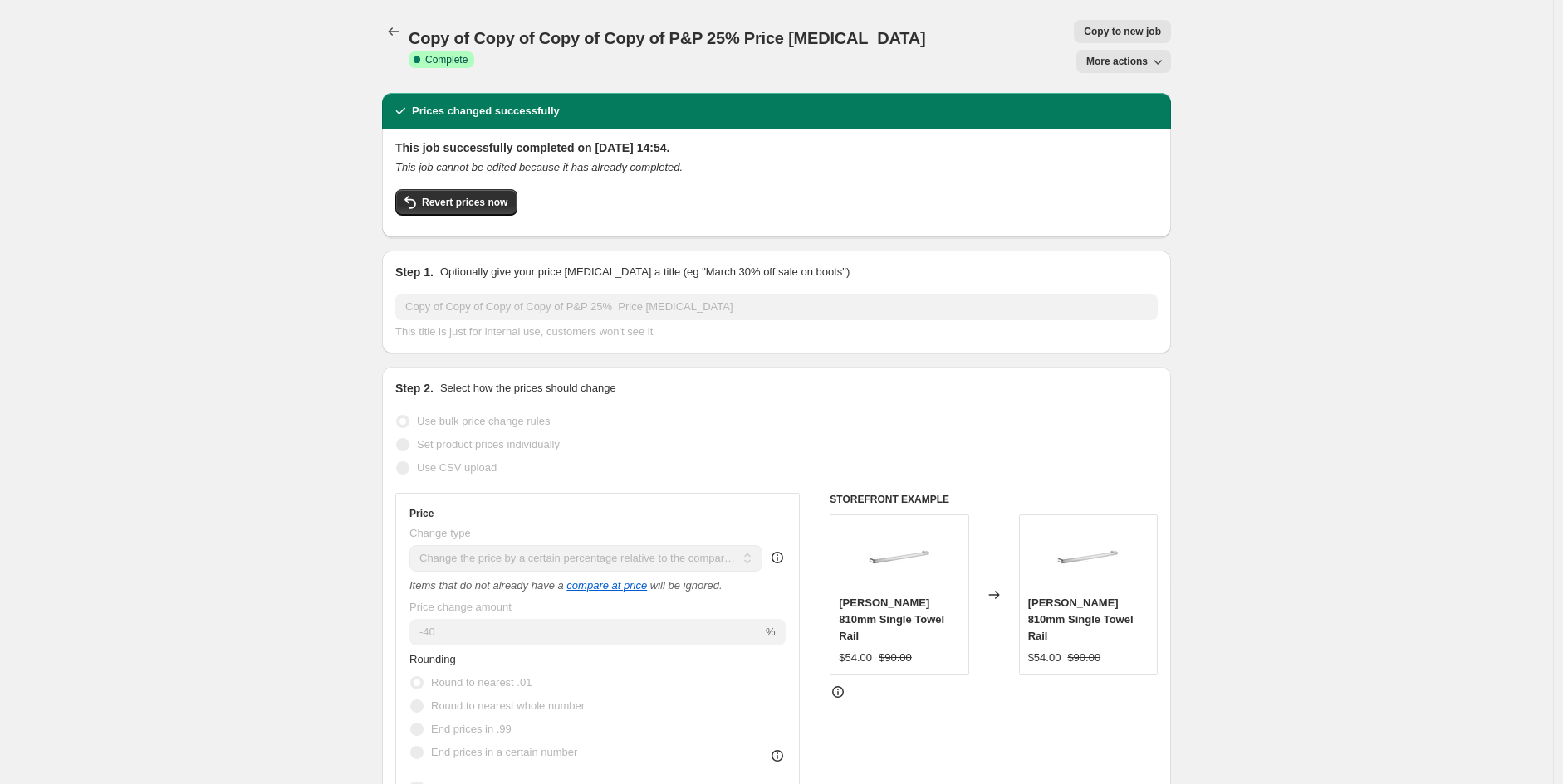
select select "product_status"
select select "tag"
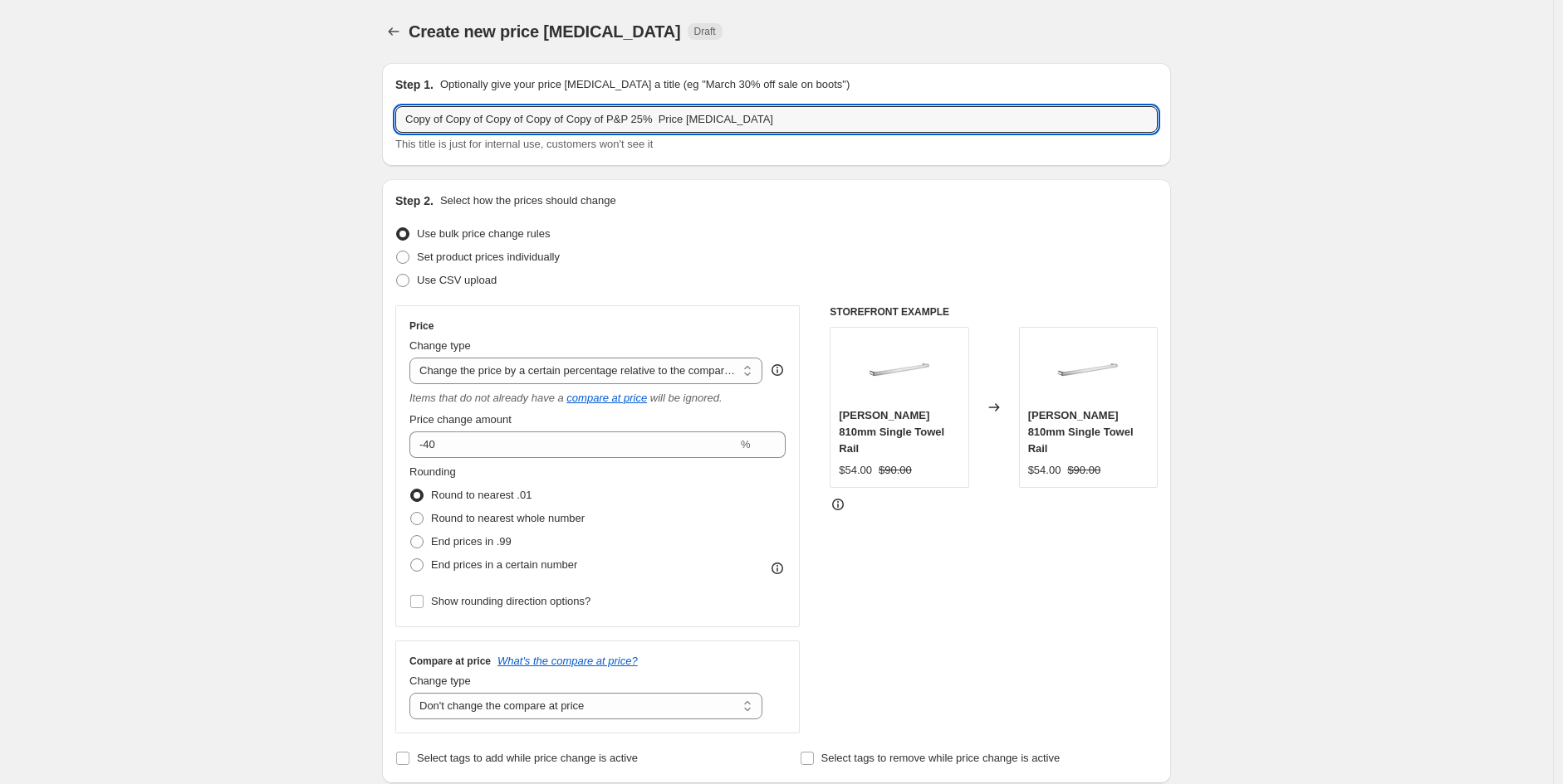
drag, startPoint x: 630, startPoint y: 112, endPoint x: 111, endPoint y: 92, distance: 519.4
click at [458, 121] on input "Inspire 25% Price [MEDICAL_DATA]" at bounding box center [777, 119] width 762 height 26
type input "Inspire 30% Price [MEDICAL_DATA]"
drag, startPoint x: 221, startPoint y: 624, endPoint x: 278, endPoint y: 609, distance: 58.9
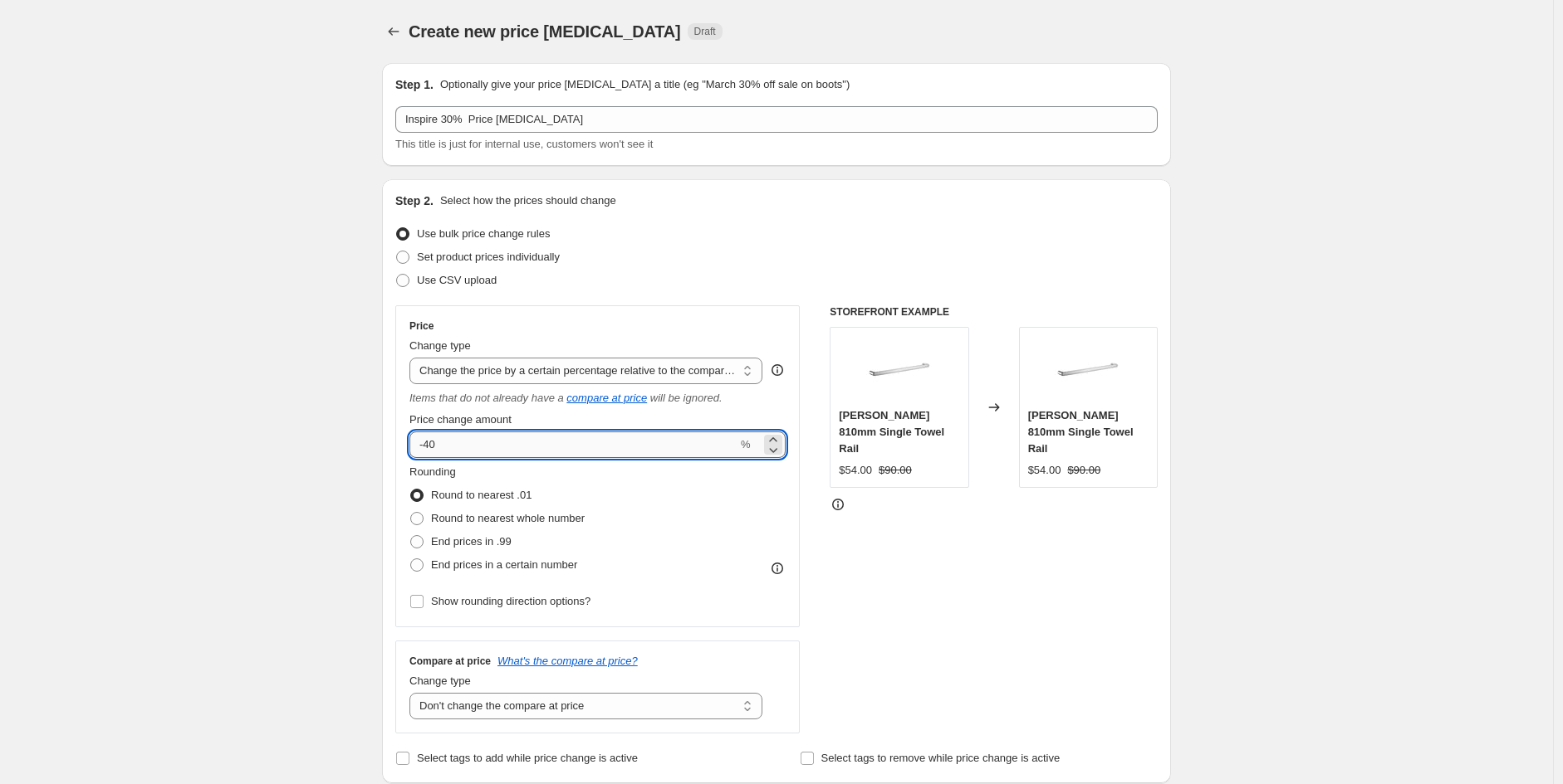
click at [459, 449] on input "-40" at bounding box center [573, 445] width 328 height 26
type input "-4"
type input "-30"
drag, startPoint x: 1367, startPoint y: 531, endPoint x: 1358, endPoint y: 531, distance: 9.0
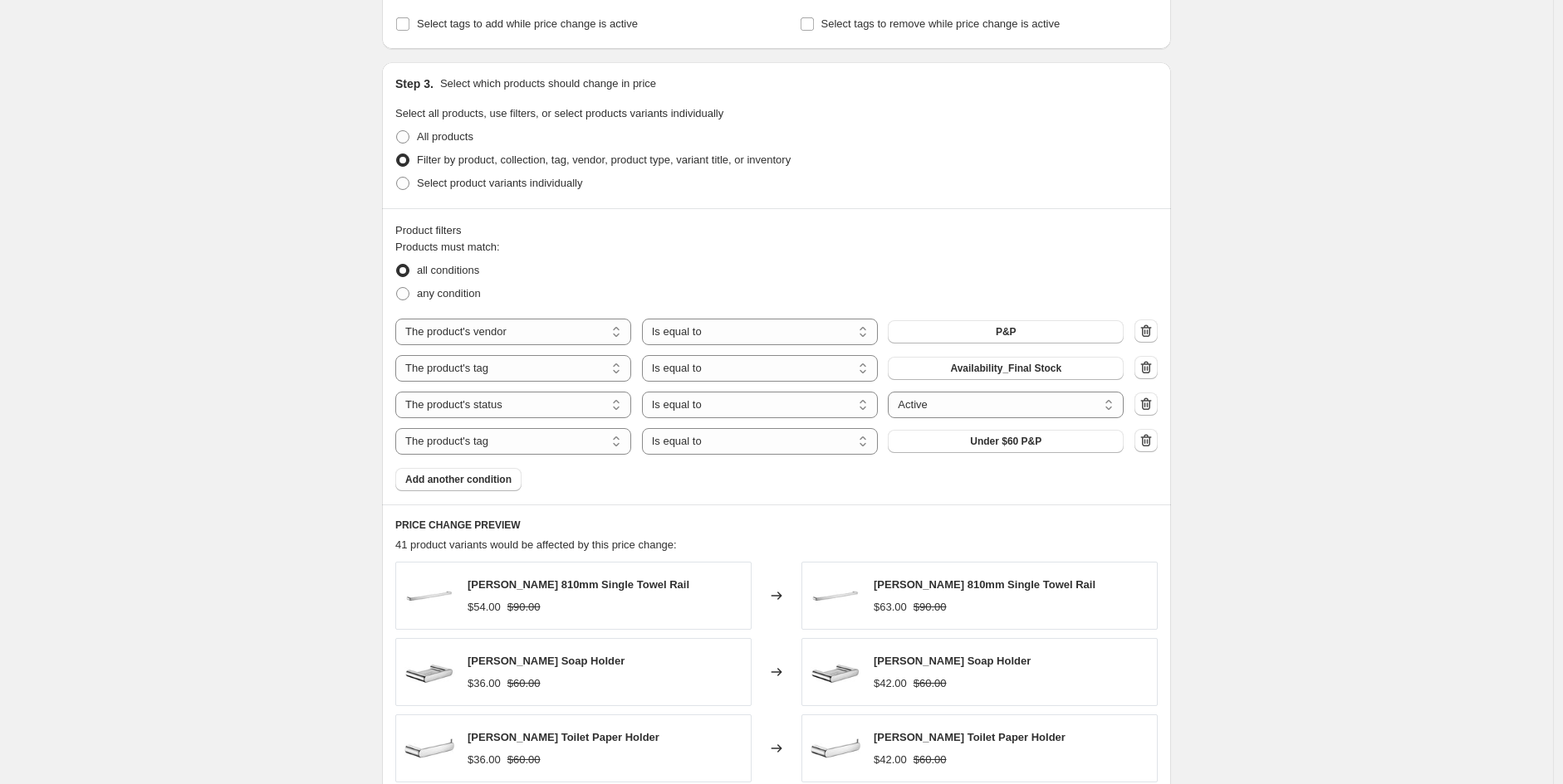
scroll to position [736, 0]
click at [762, 372] on select "Is equal to Is not equal to" at bounding box center [759, 366] width 236 height 26
select select "not_equal"
click at [1153, 440] on icon "button" at bounding box center [1146, 440] width 17 height 17
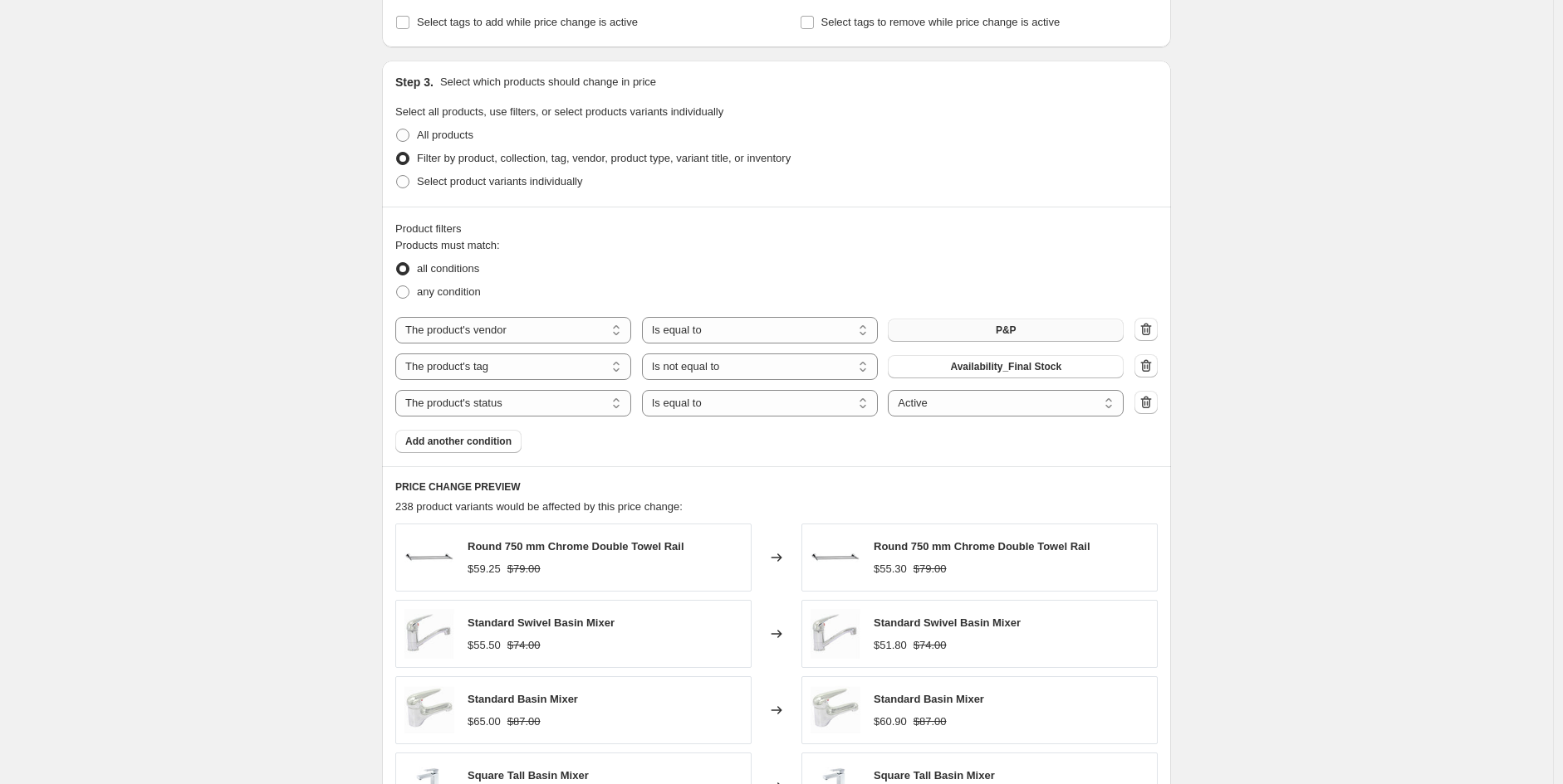
click at [990, 324] on button "P&P" at bounding box center [1005, 330] width 236 height 23
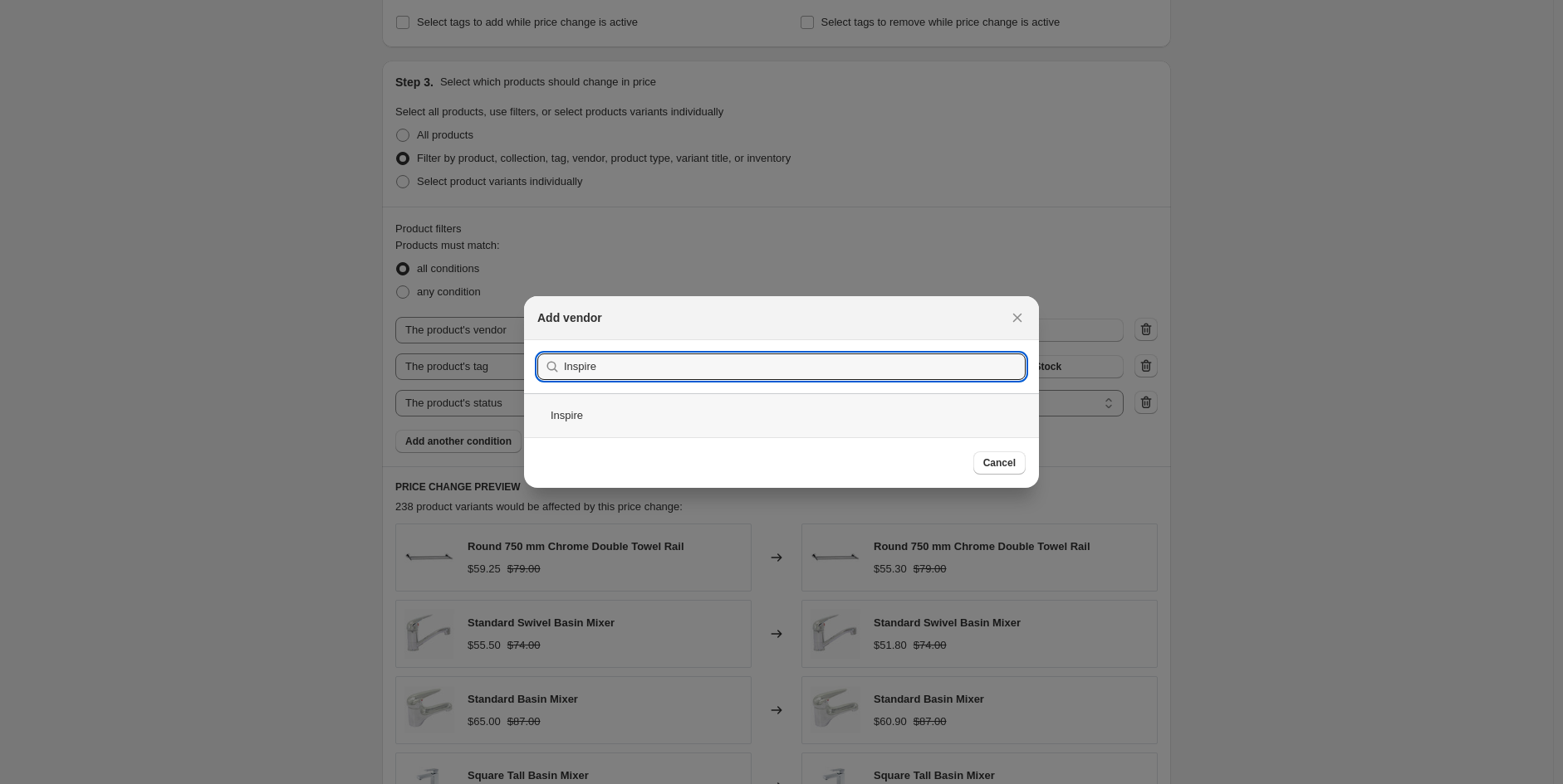
type input "Inspire"
click at [631, 401] on div "Inspire" at bounding box center [781, 416] width 515 height 44
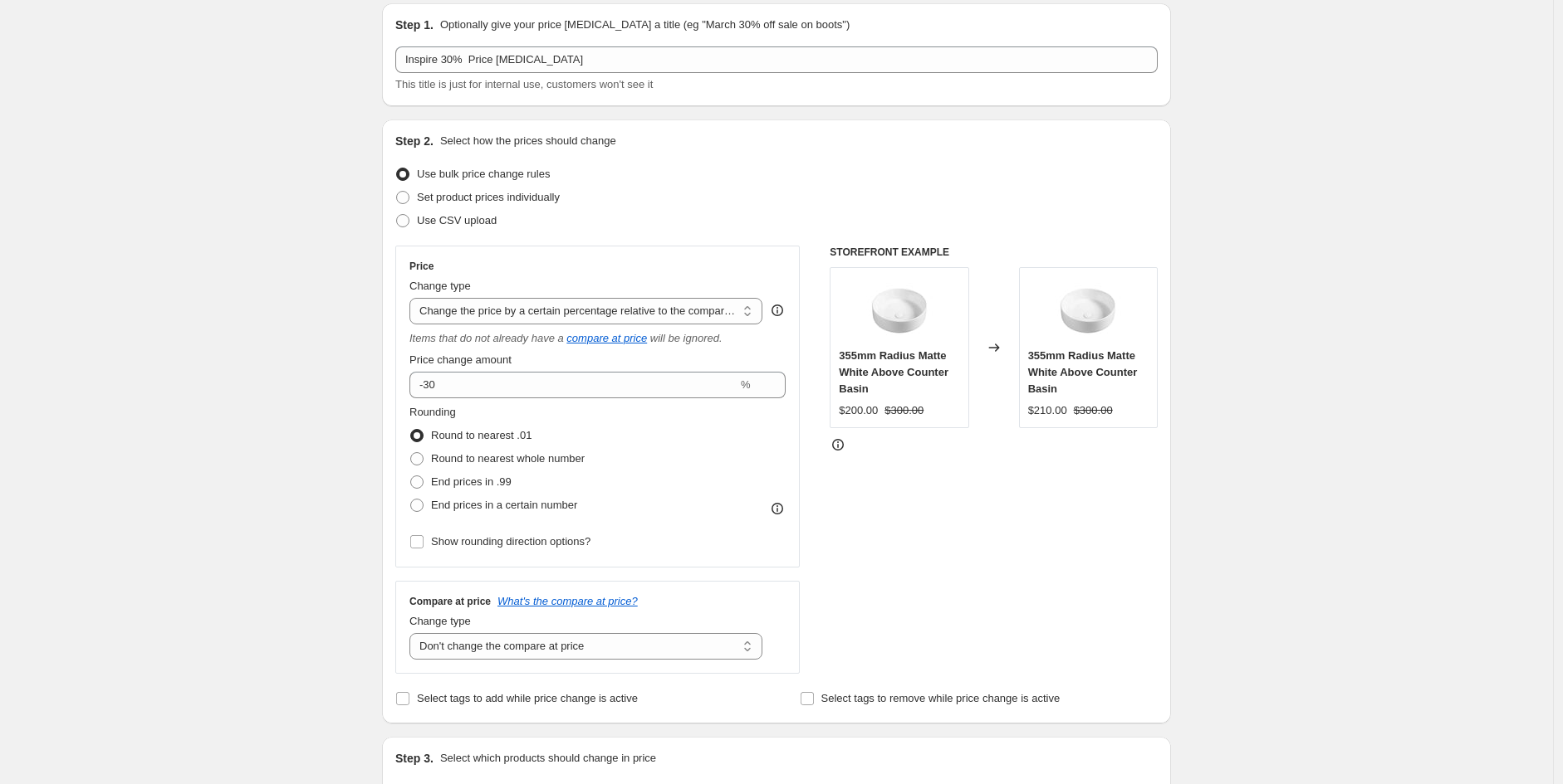
scroll to position [59, 0]
click at [483, 399] on div "Price Change type Change the price to a certain amount Change the price by a ce…" at bounding box center [597, 407] width 376 height 294
click at [483, 390] on input "-30" at bounding box center [573, 385] width 328 height 26
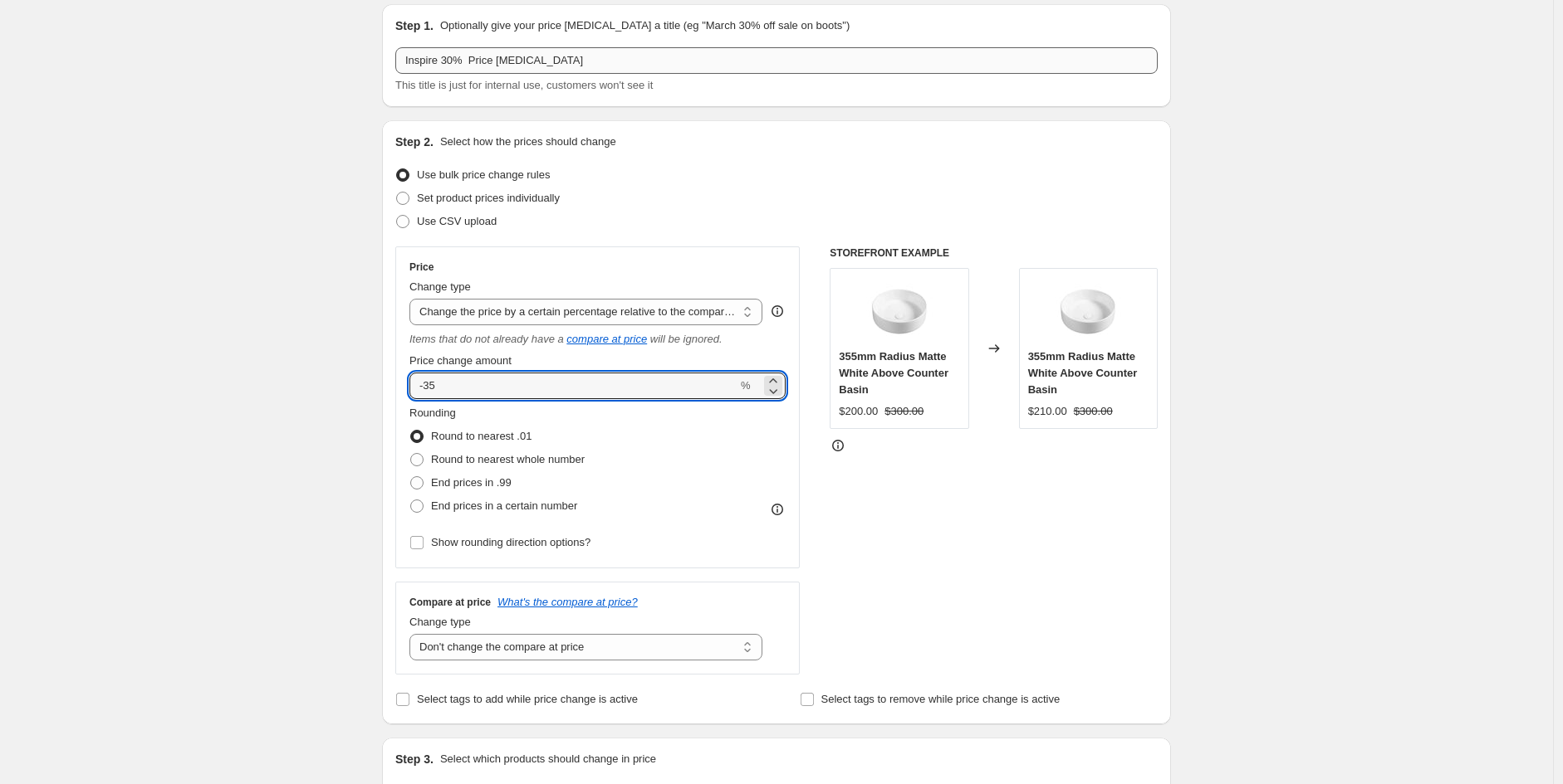
type input "-35"
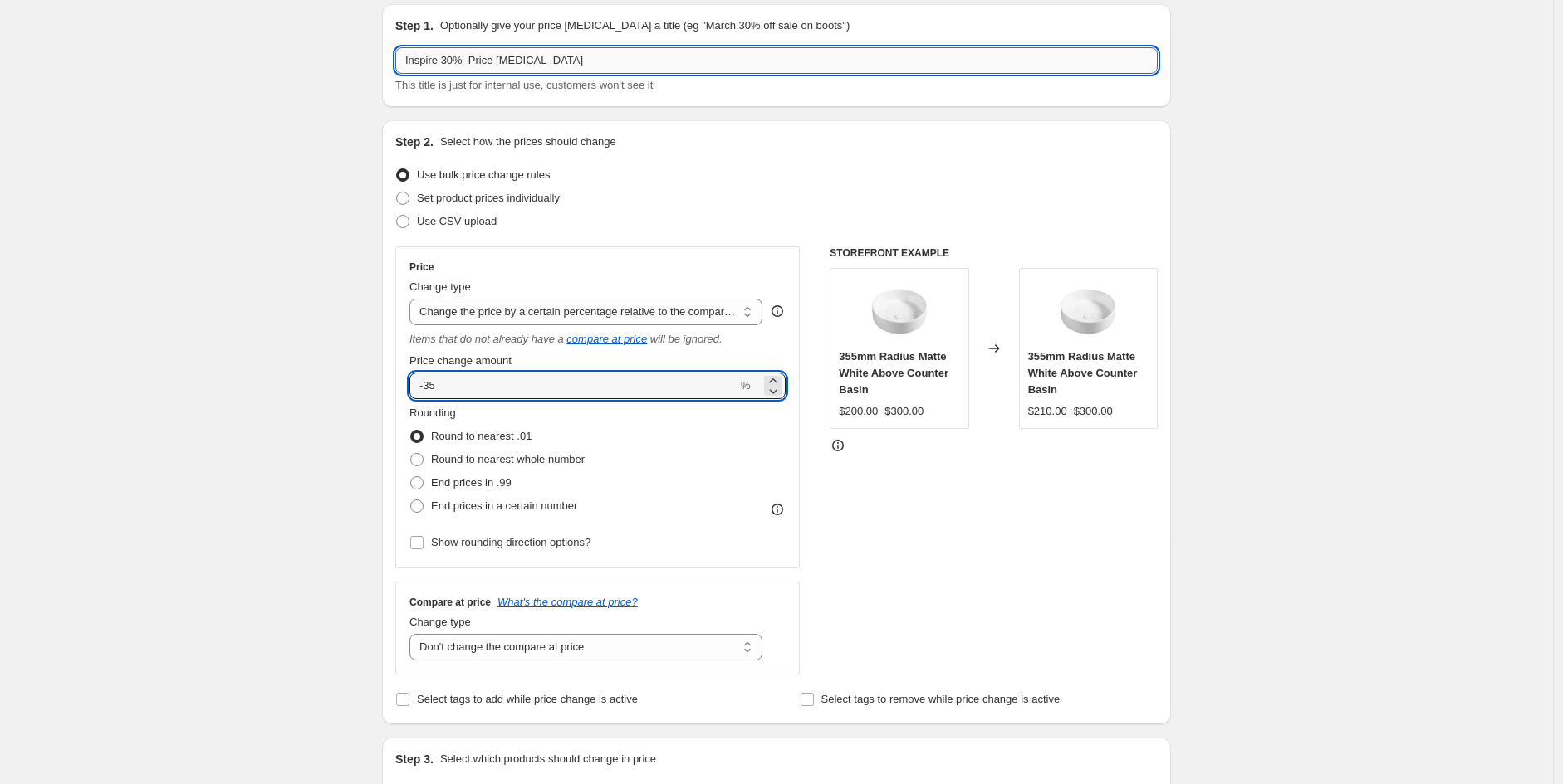
click at [459, 54] on input "Inspire 30% Price [MEDICAL_DATA]" at bounding box center [777, 60] width 762 height 26
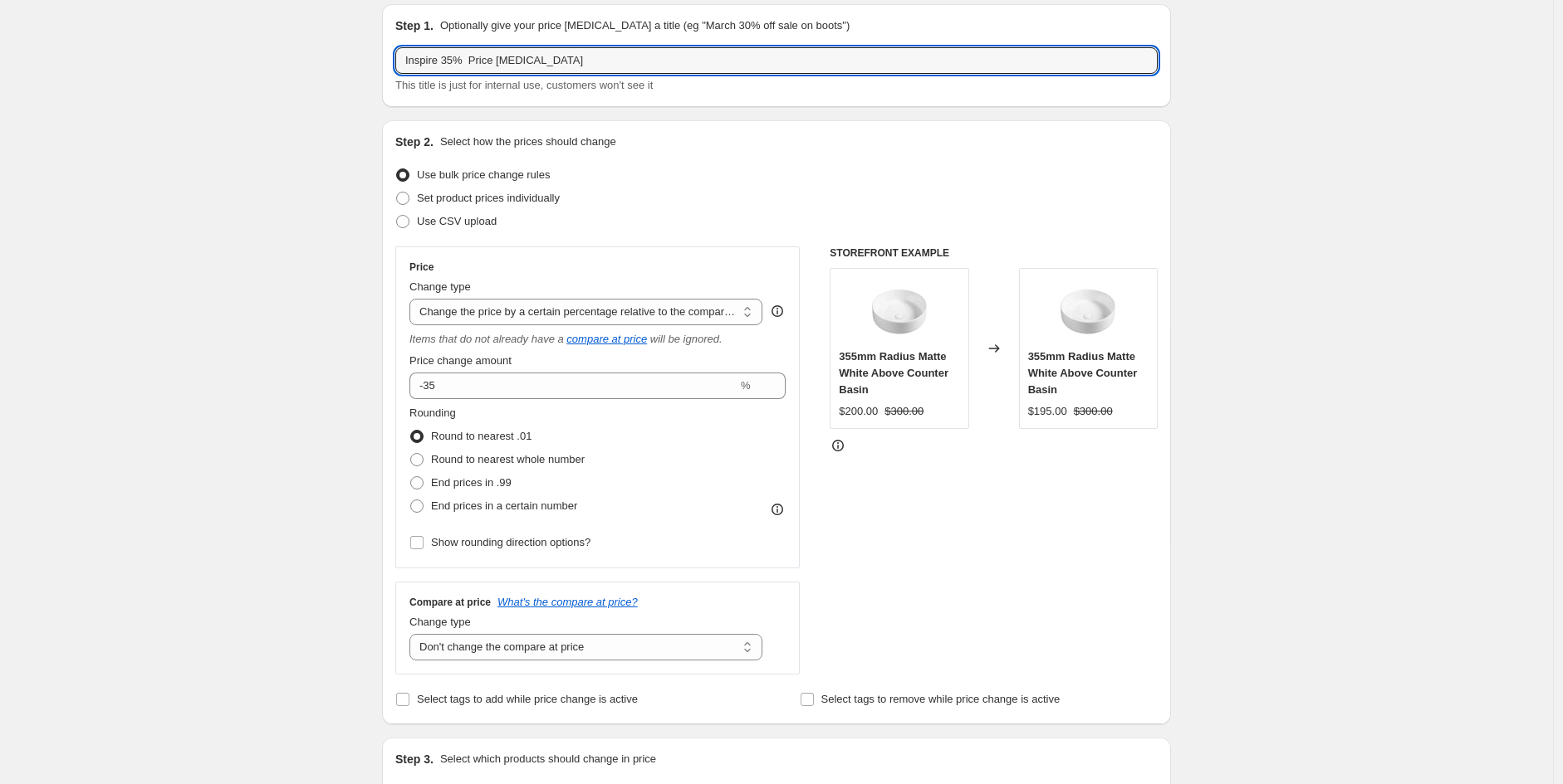
type input "Inspire 35% Price [MEDICAL_DATA]"
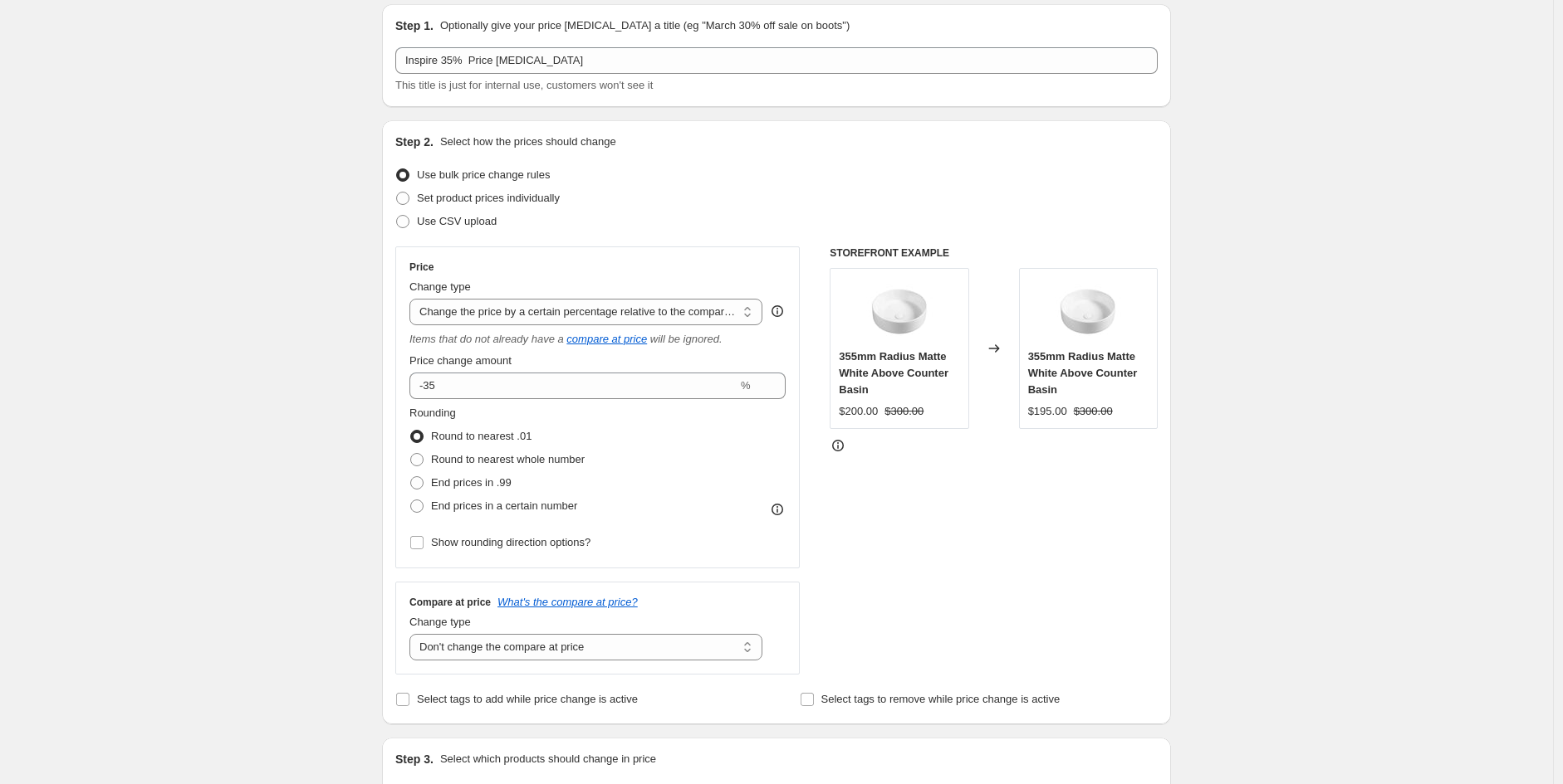
click at [1167, 285] on div "Step 2. Select how the prices should change Use bulk price change rules Set pro…" at bounding box center [776, 423] width 789 height 605
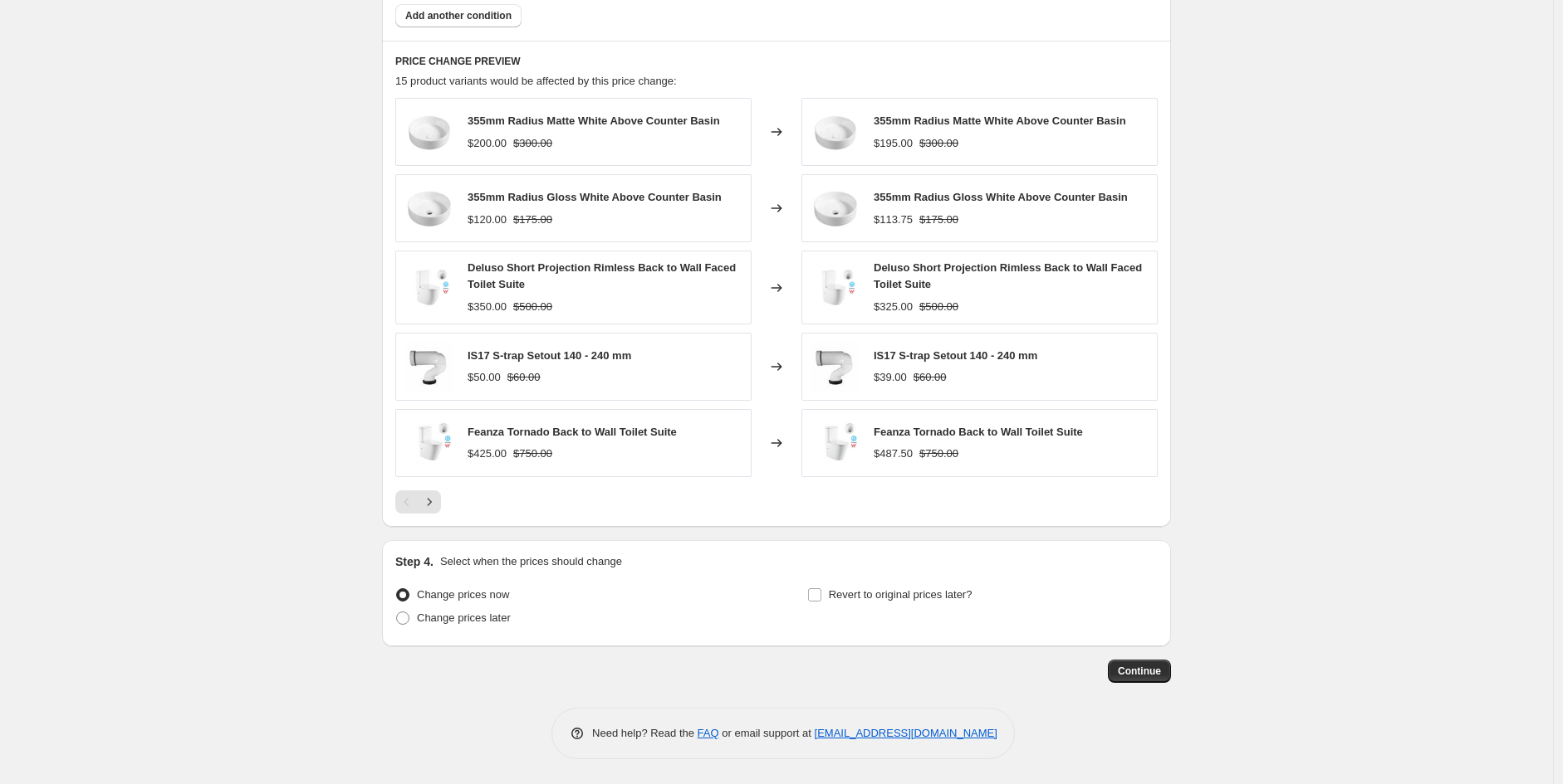
scroll to position [1163, 0]
click at [437, 501] on icon "Next" at bounding box center [430, 503] width 17 height 17
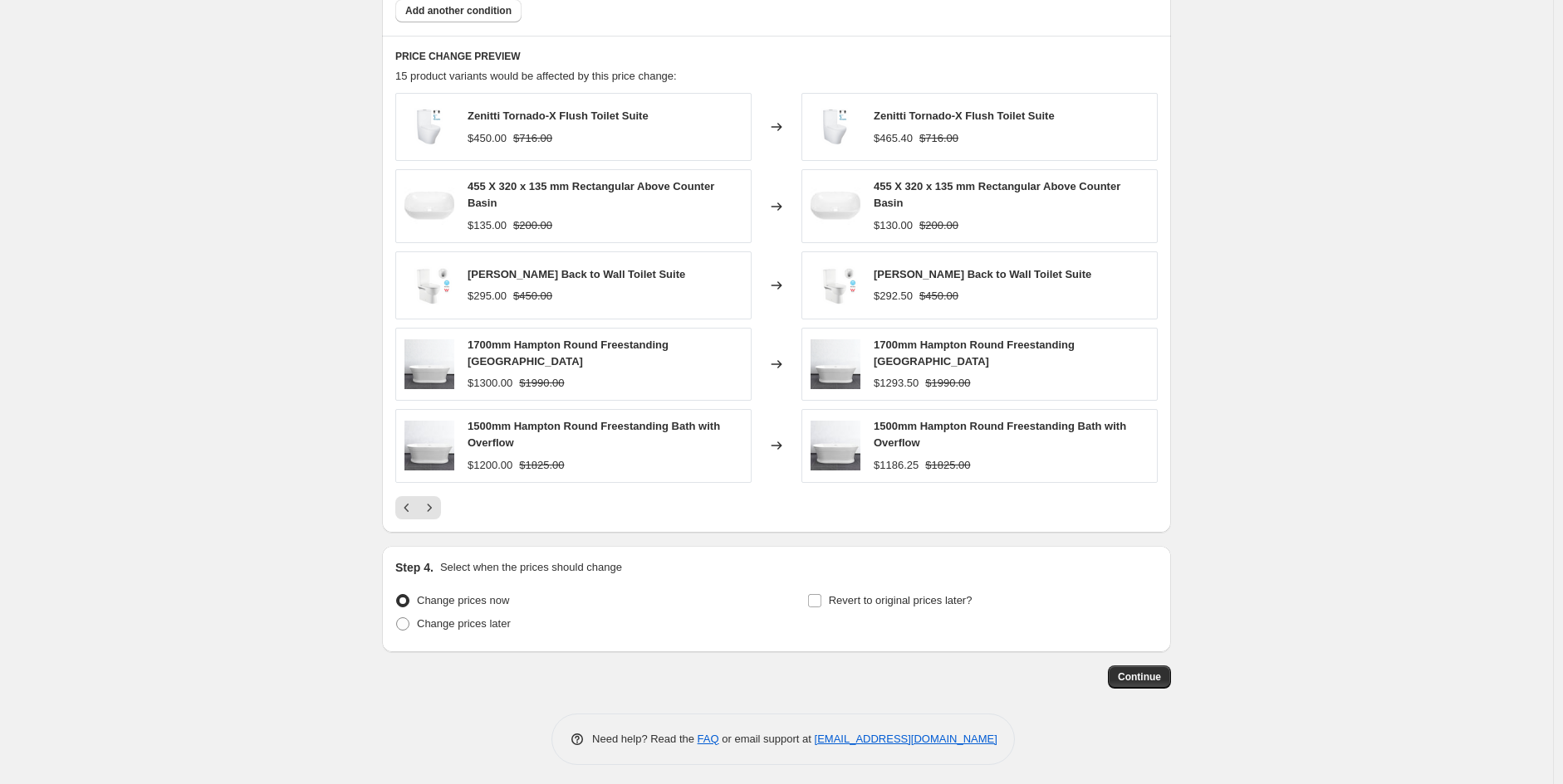
scroll to position [1168, 0]
click at [435, 504] on icon "Next" at bounding box center [430, 507] width 17 height 17
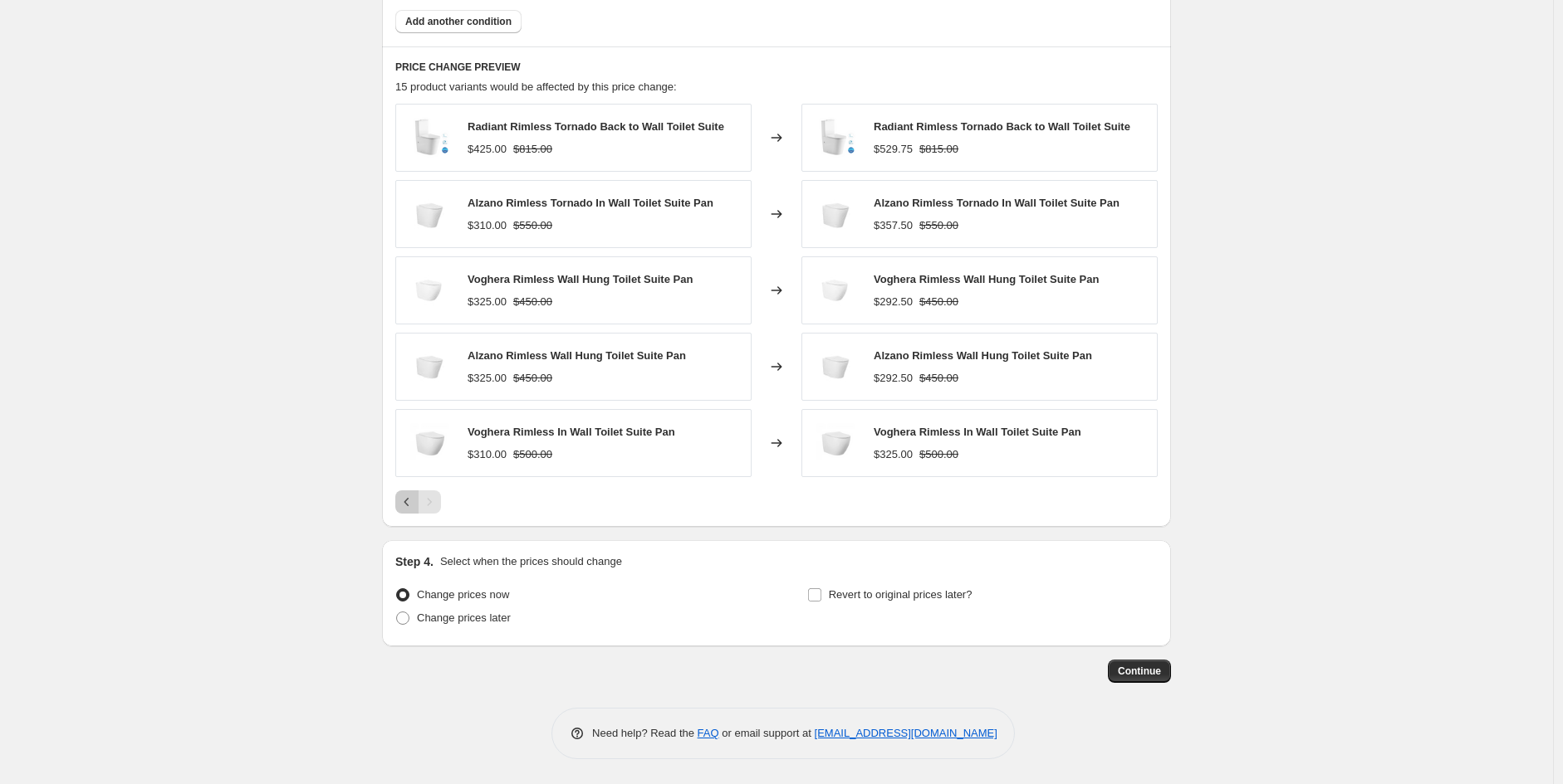
click at [415, 503] on icon "Previous" at bounding box center [407, 503] width 17 height 17
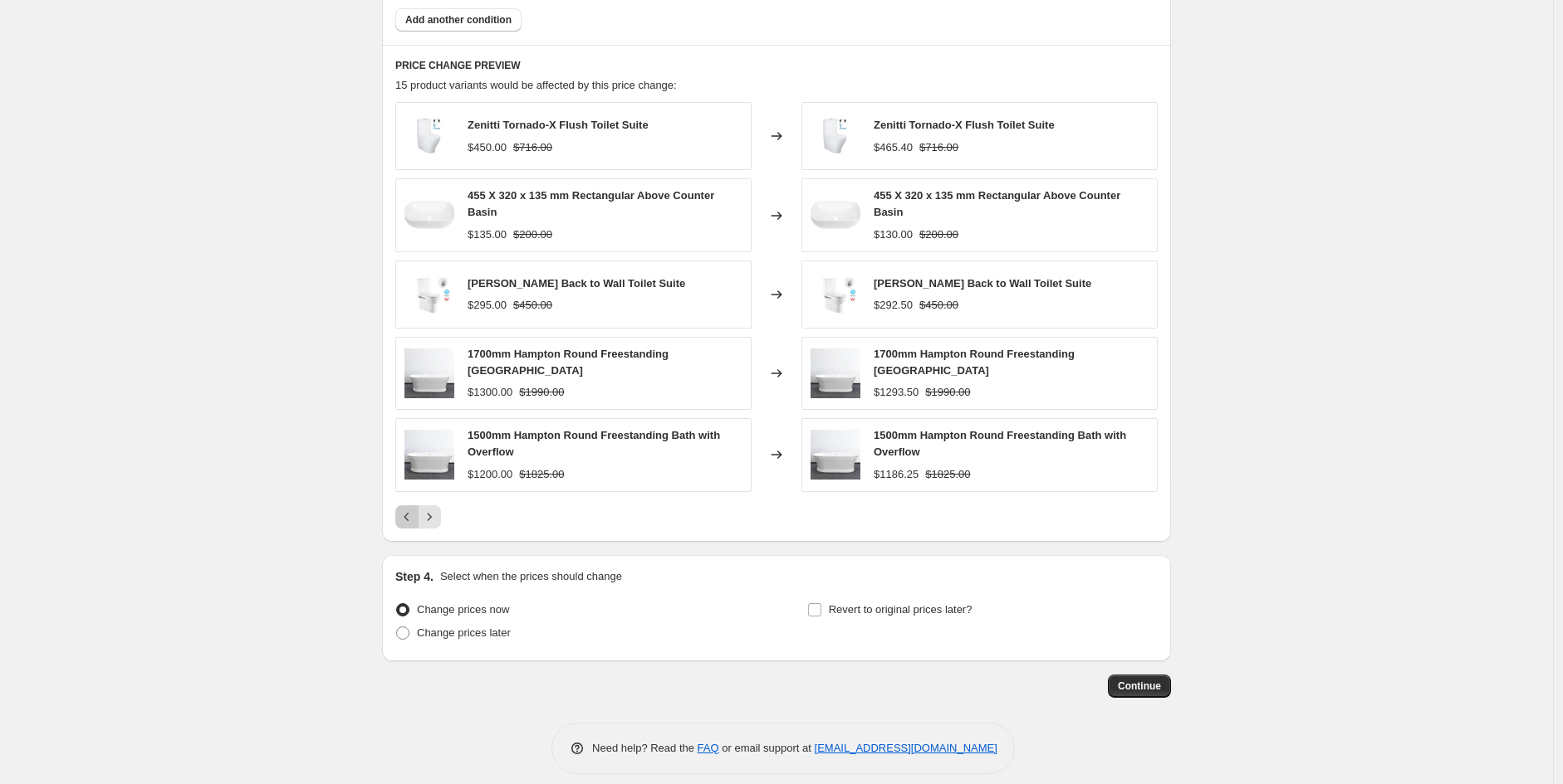
drag, startPoint x: 410, startPoint y: 510, endPoint x: 501, endPoint y: 481, distance: 95.5
click at [410, 514] on icon "Previous" at bounding box center [407, 517] width 17 height 17
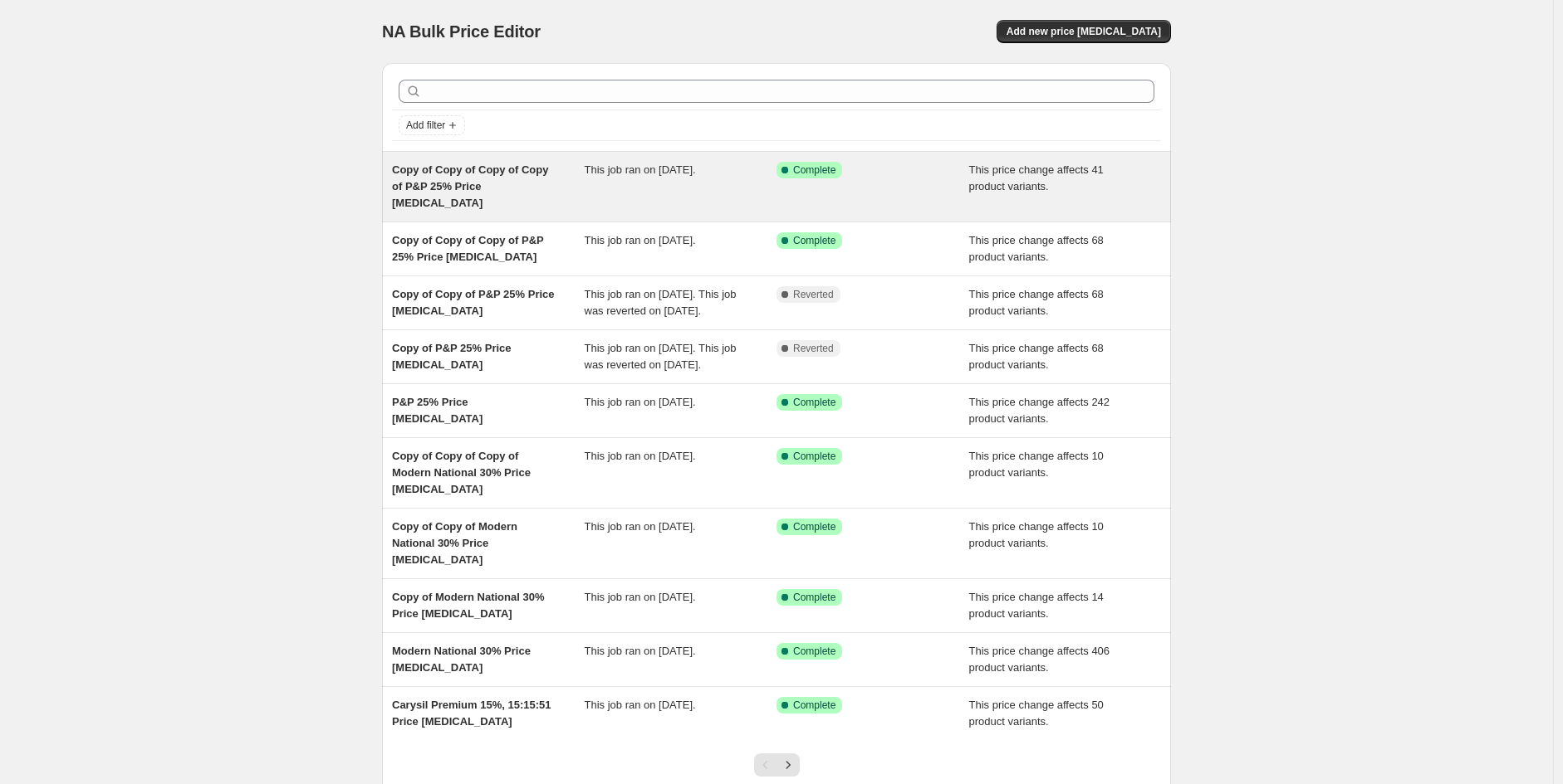
click at [487, 184] on span "Copy of Copy of Copy of Copy of P&P 25% Price [MEDICAL_DATA]" at bounding box center [470, 186] width 156 height 46
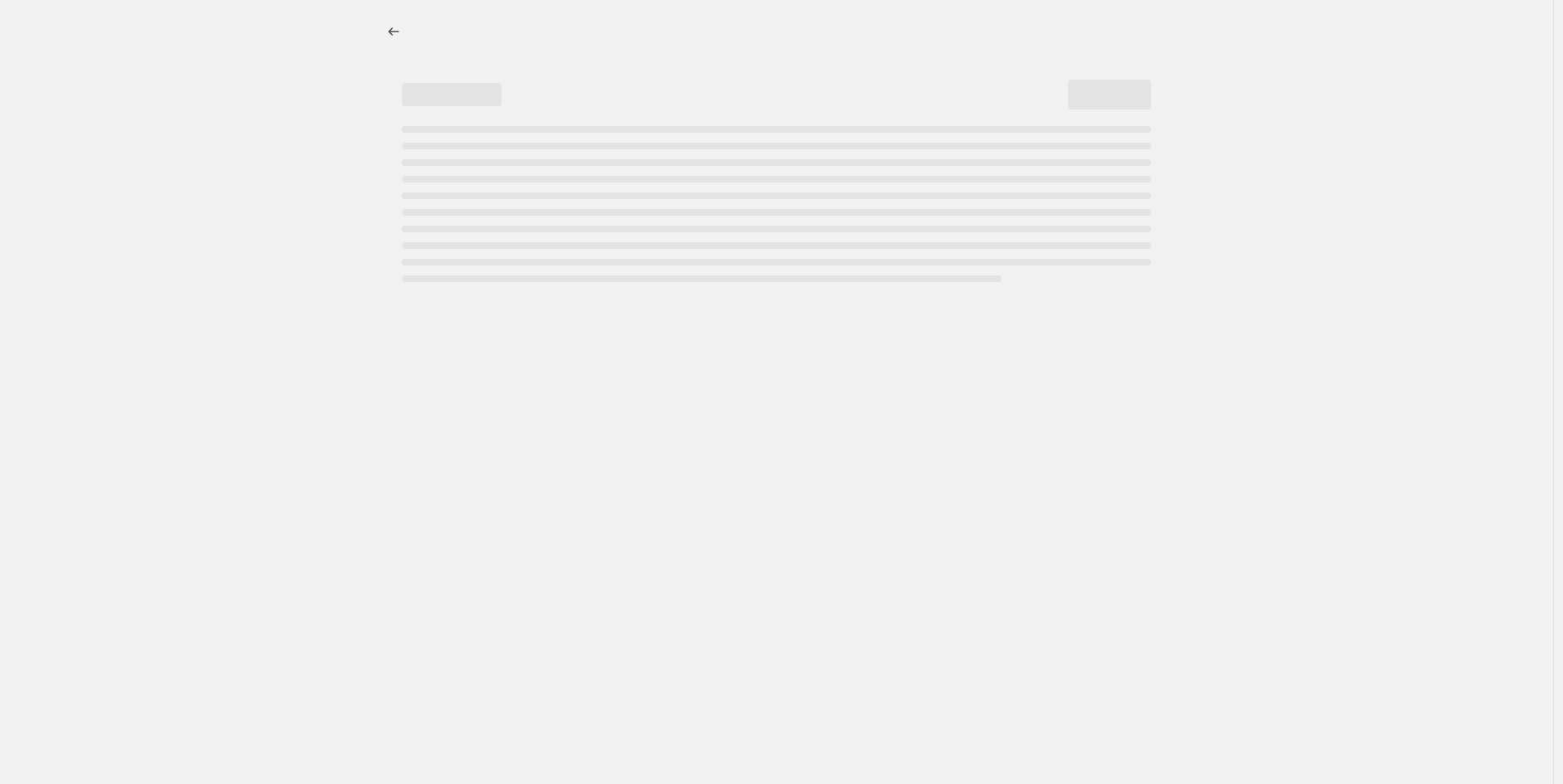
select select "pcap"
select select "no_change"
select select "vendor"
select select "tag"
select select "product_status"
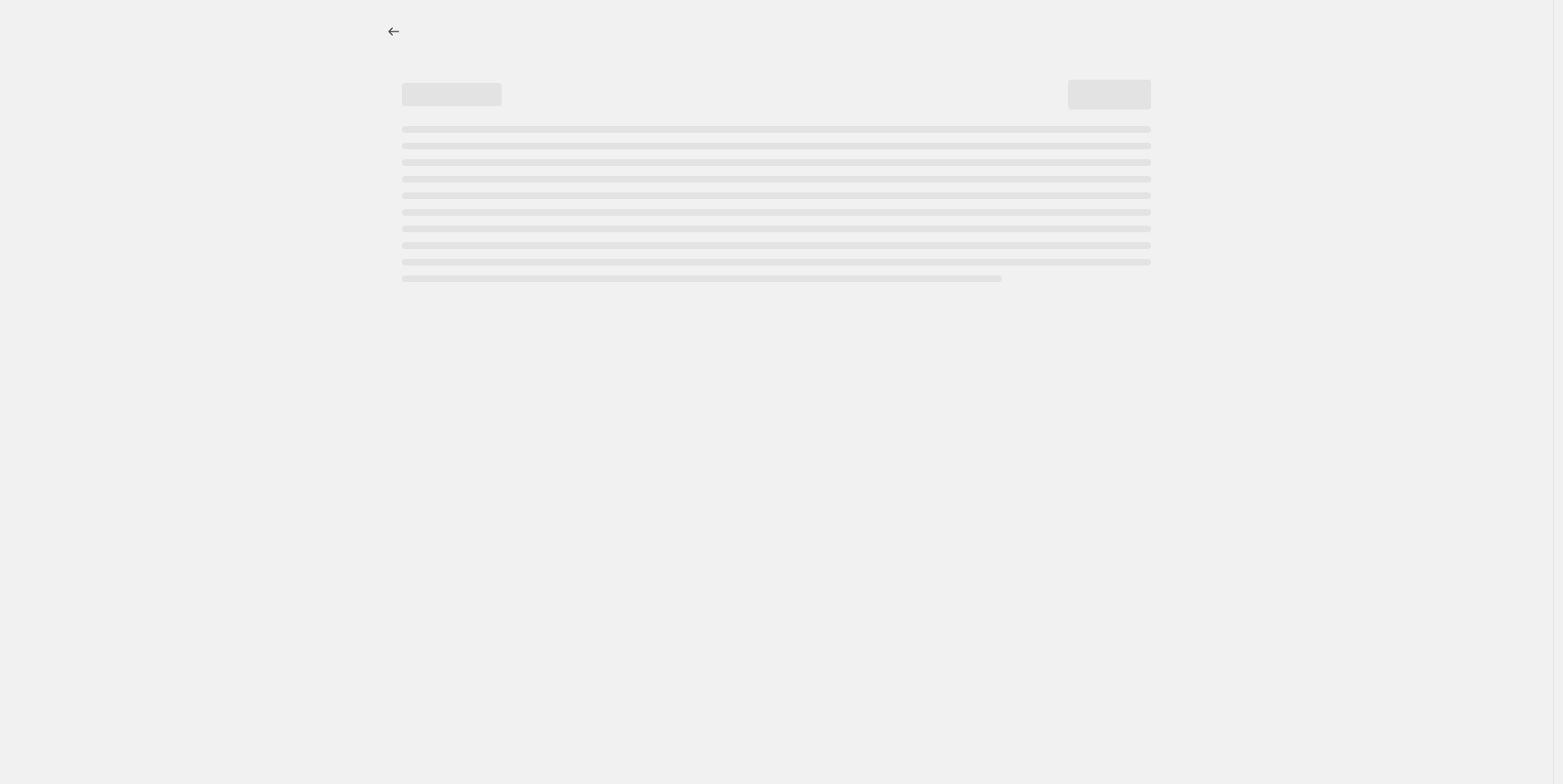
select select "tag"
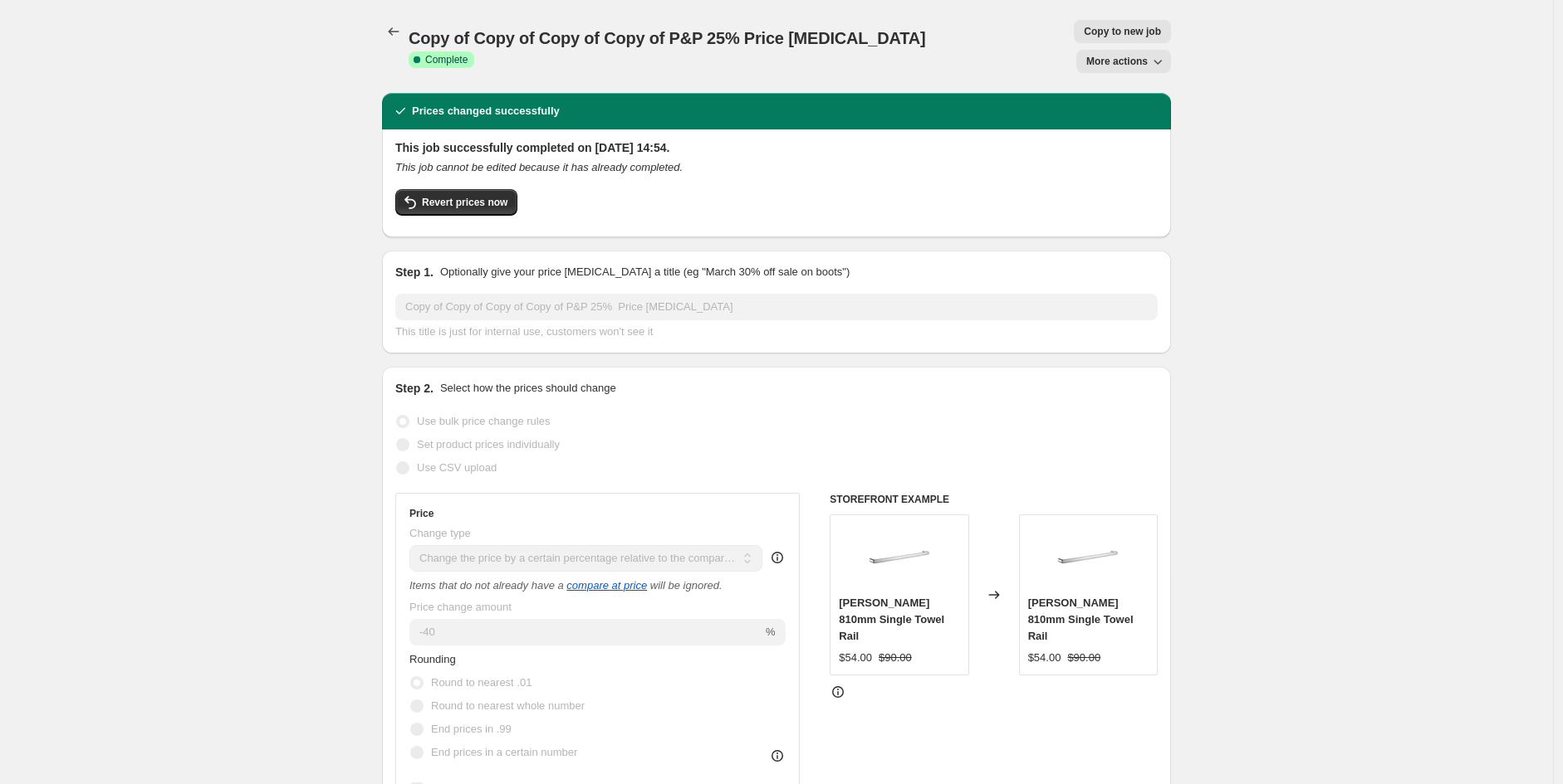
click at [1084, 31] on span "Copy to new job" at bounding box center [1122, 31] width 77 height 14
select select "pcap"
select select "no_change"
select select "vendor"
select select "tag"
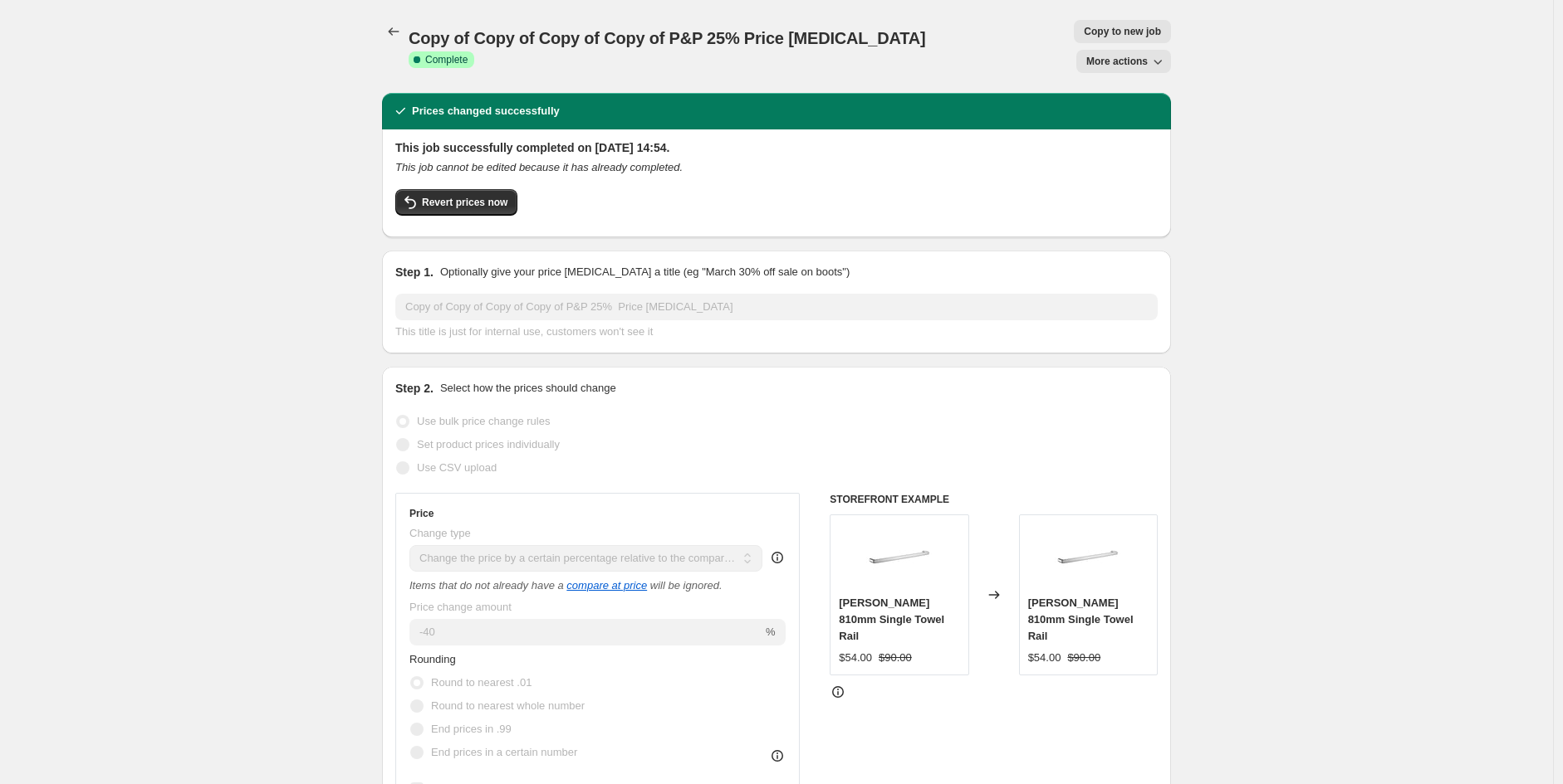
select select "product_status"
select select "tag"
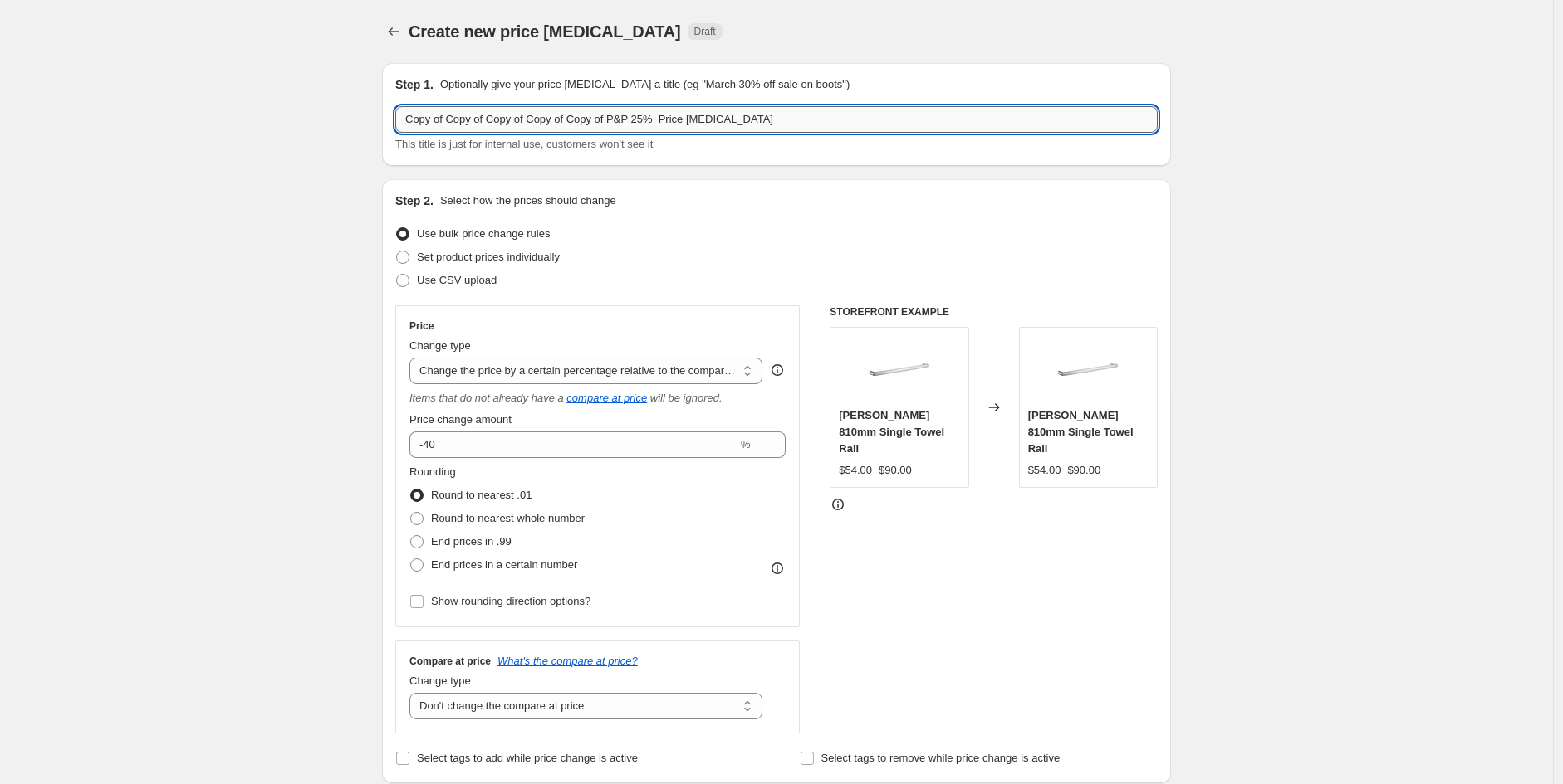
click at [643, 122] on input "Copy of Copy of Copy of Copy of Copy of P&P 25% Price [MEDICAL_DATA]" at bounding box center [777, 119] width 762 height 26
drag, startPoint x: 643, startPoint y: 121, endPoint x: 191, endPoint y: 151, distance: 453.0
type input "Insppire 35% Price [MEDICAL_DATA]"
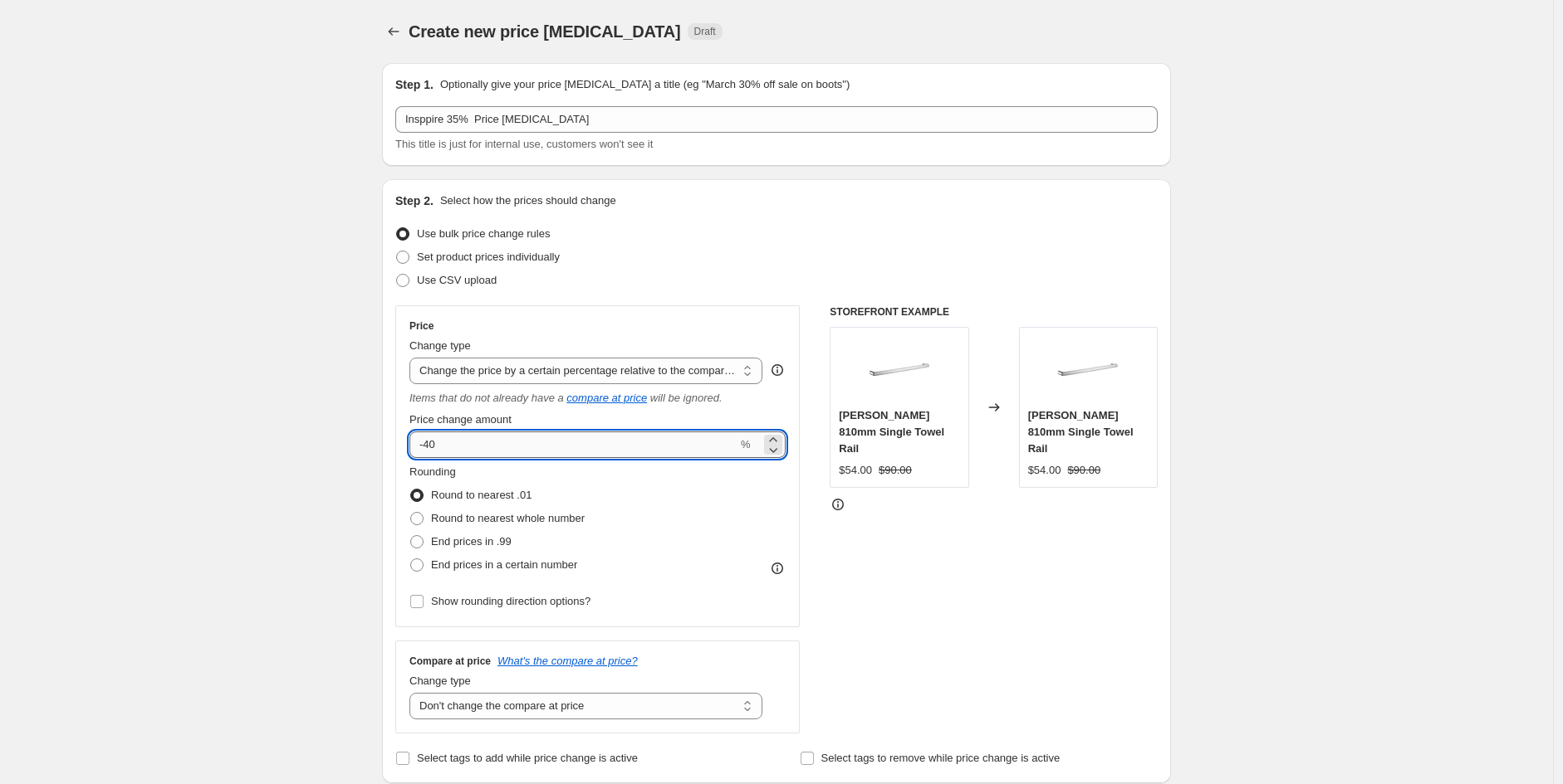
click at [471, 449] on input "-40" at bounding box center [573, 445] width 328 height 26
type input "-4"
type input "-35"
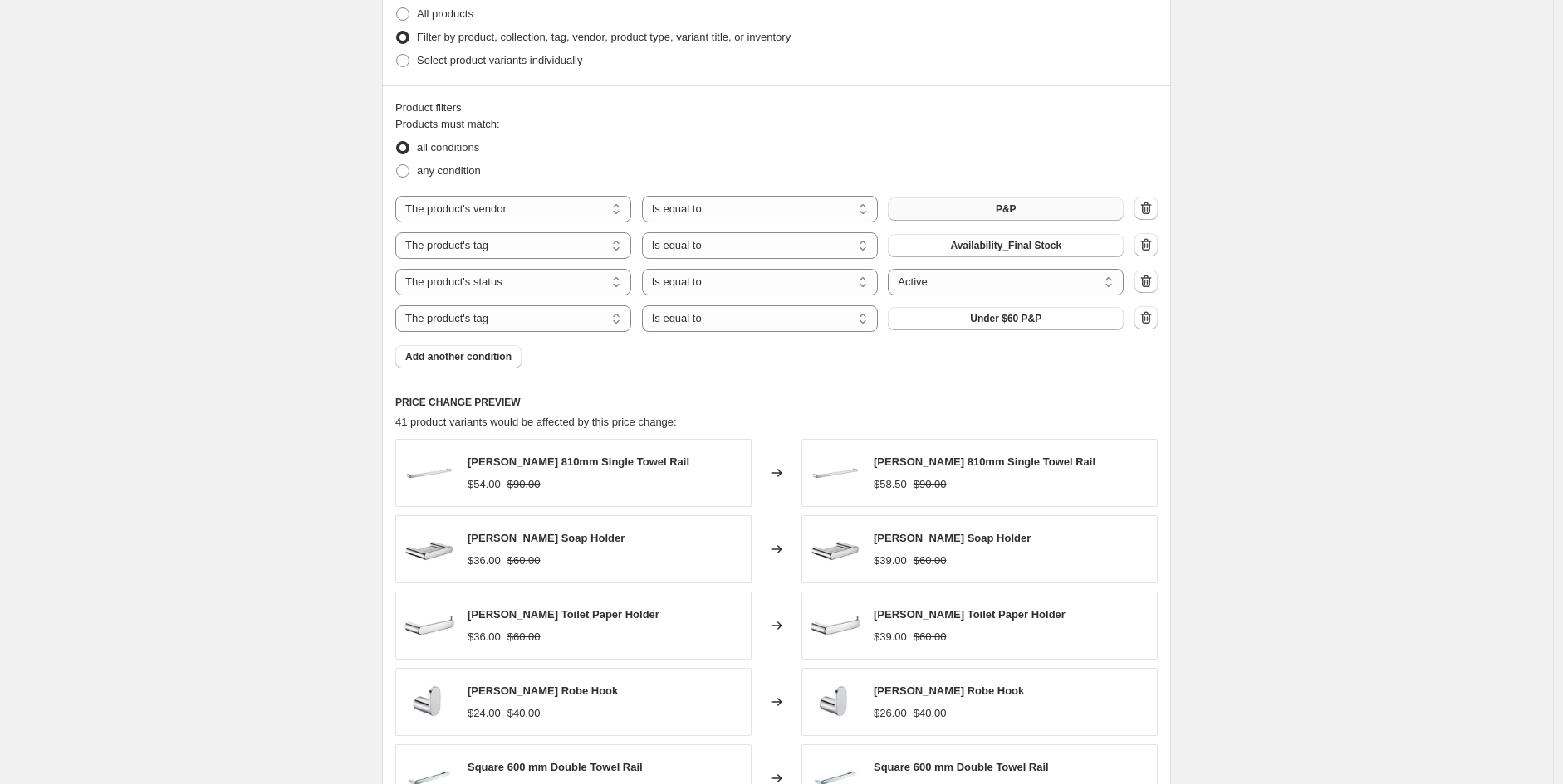
scroll to position [859, 0]
click at [1031, 198] on button "P&P" at bounding box center [1005, 207] width 236 height 23
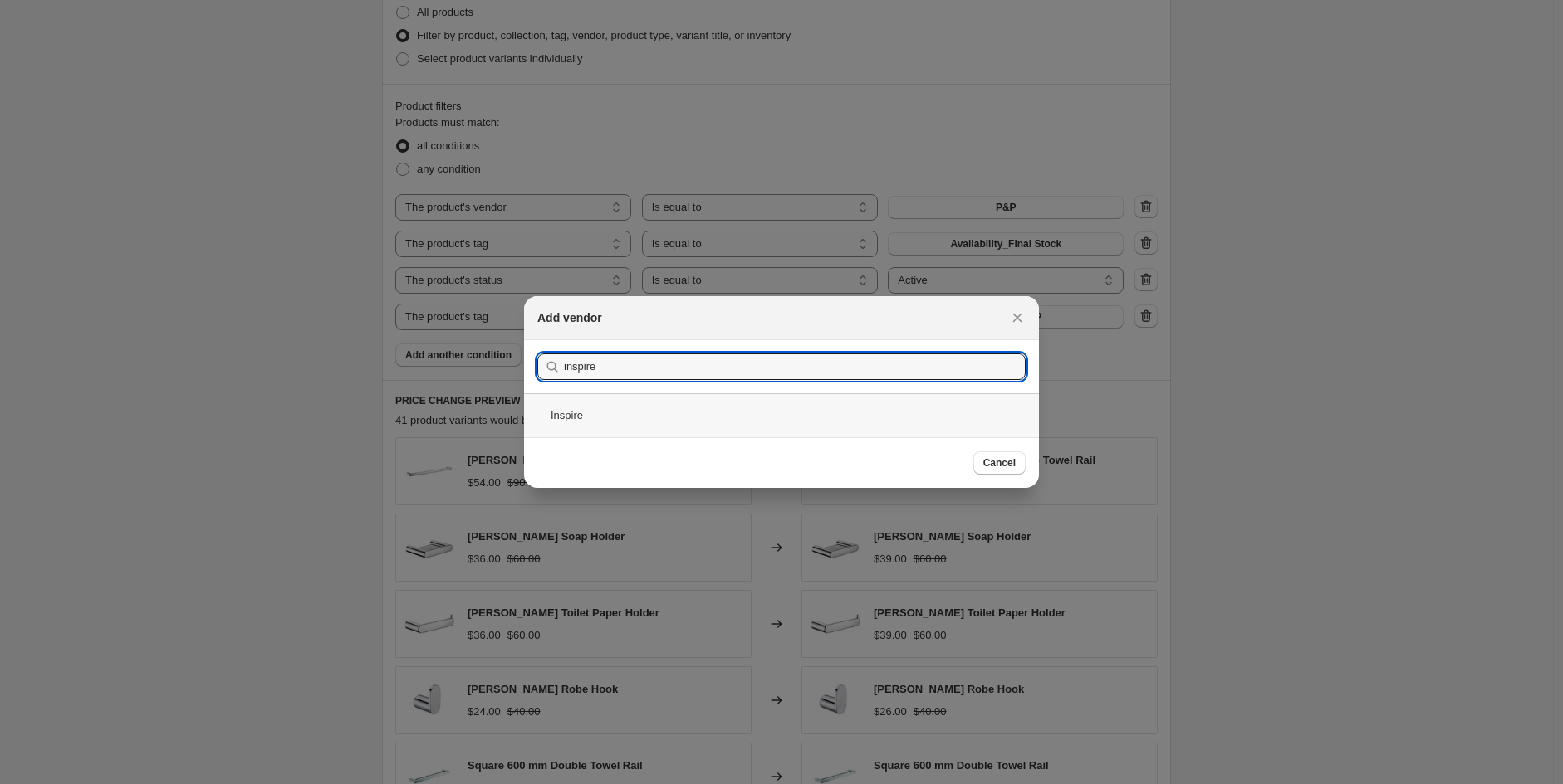
type input "inspire"
click at [596, 432] on div "Inspire" at bounding box center [781, 416] width 515 height 44
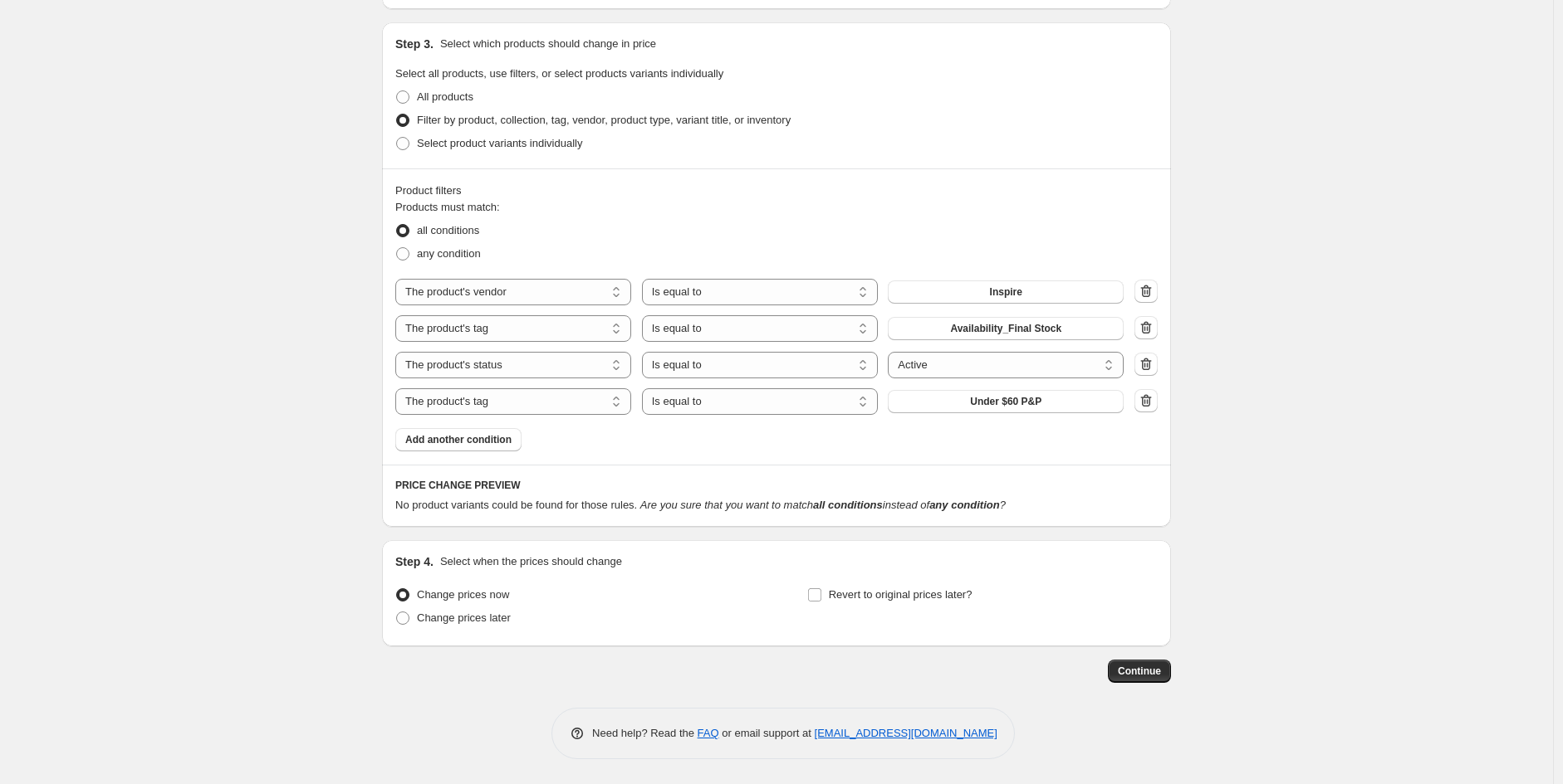
scroll to position [775, 0]
click at [1149, 406] on icon "button" at bounding box center [1146, 401] width 17 height 17
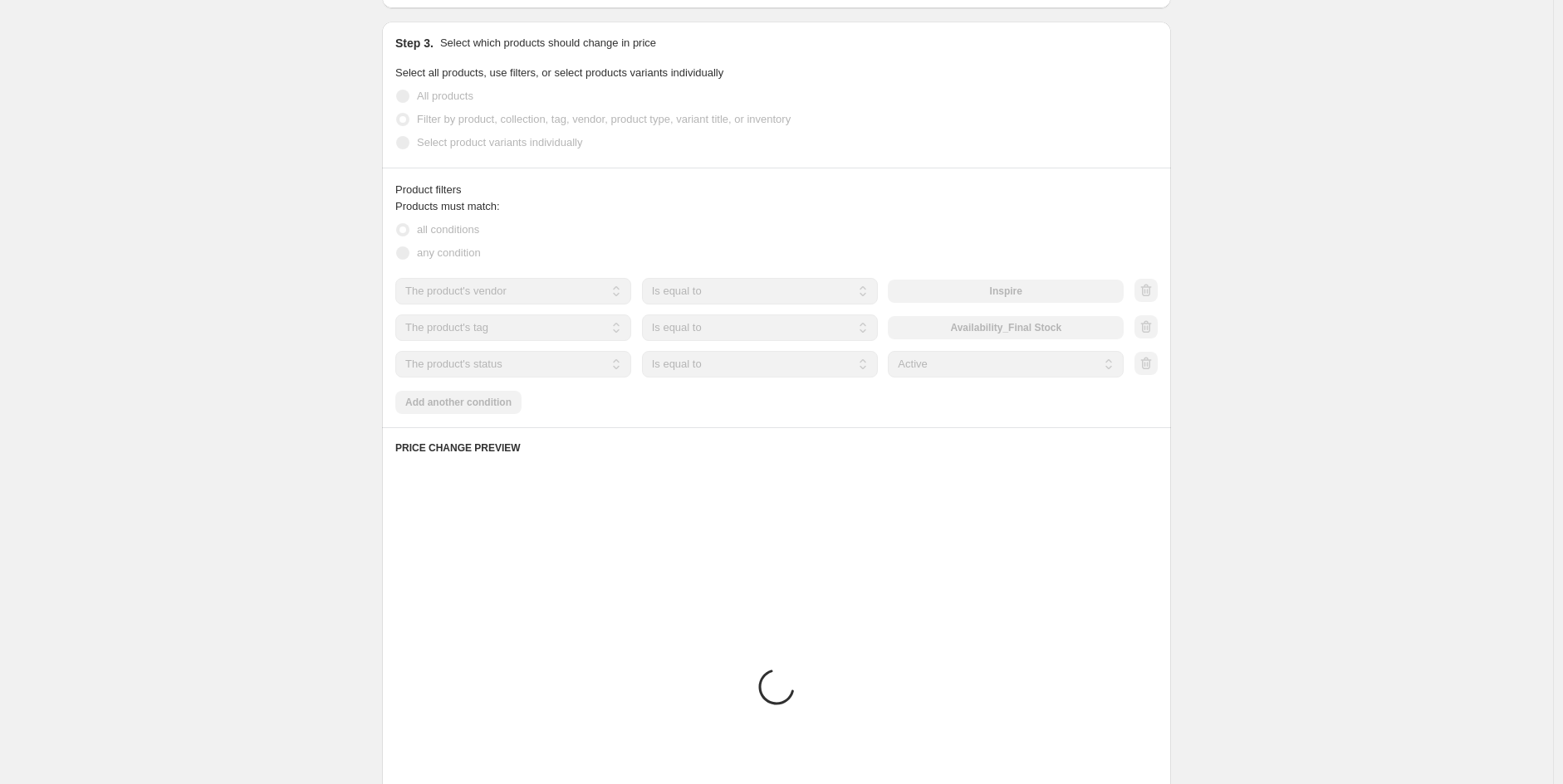
scroll to position [740, 0]
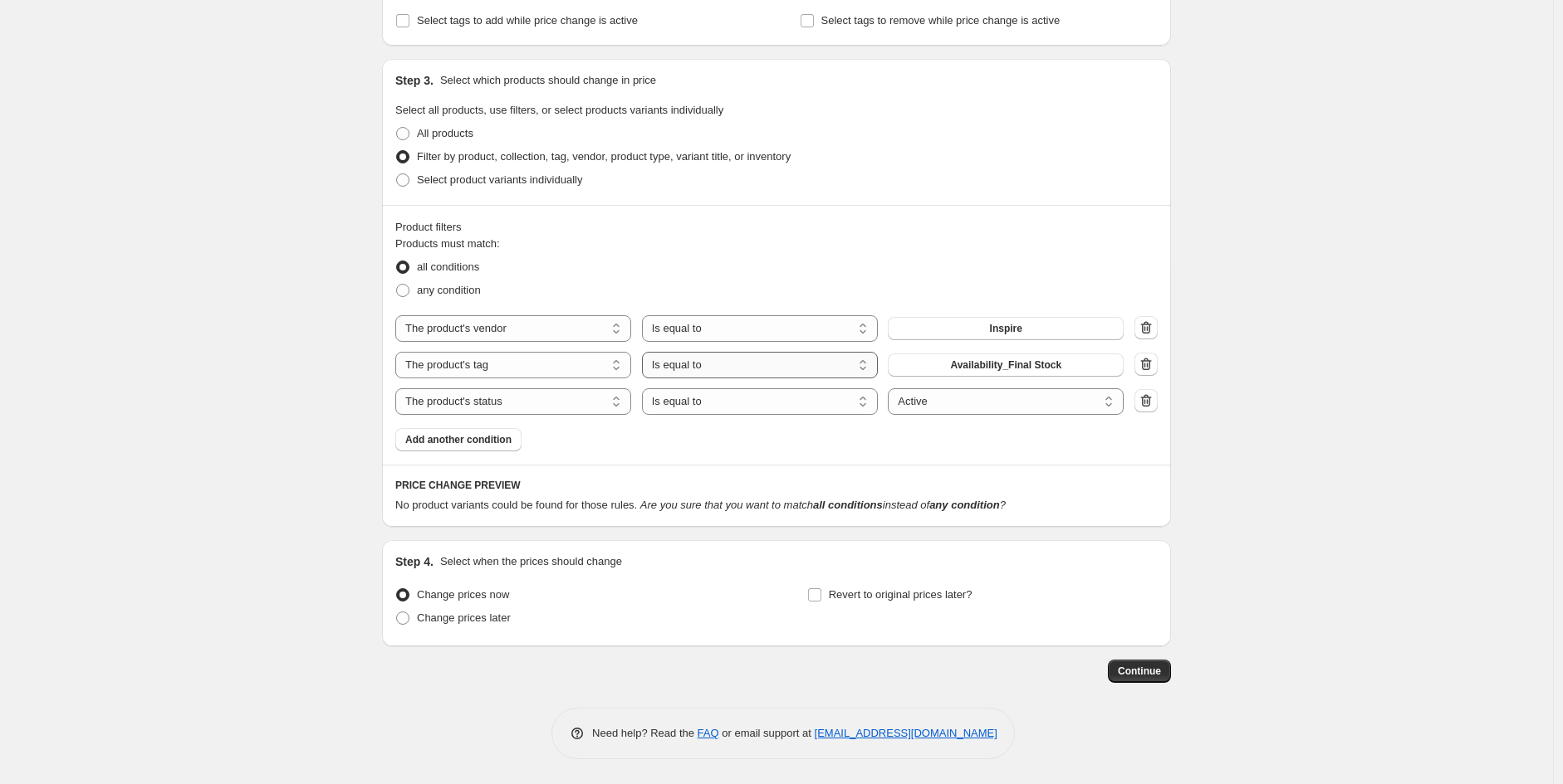
click at [740, 375] on select "Is equal to Is not equal to" at bounding box center [759, 365] width 236 height 26
select select "not_equal"
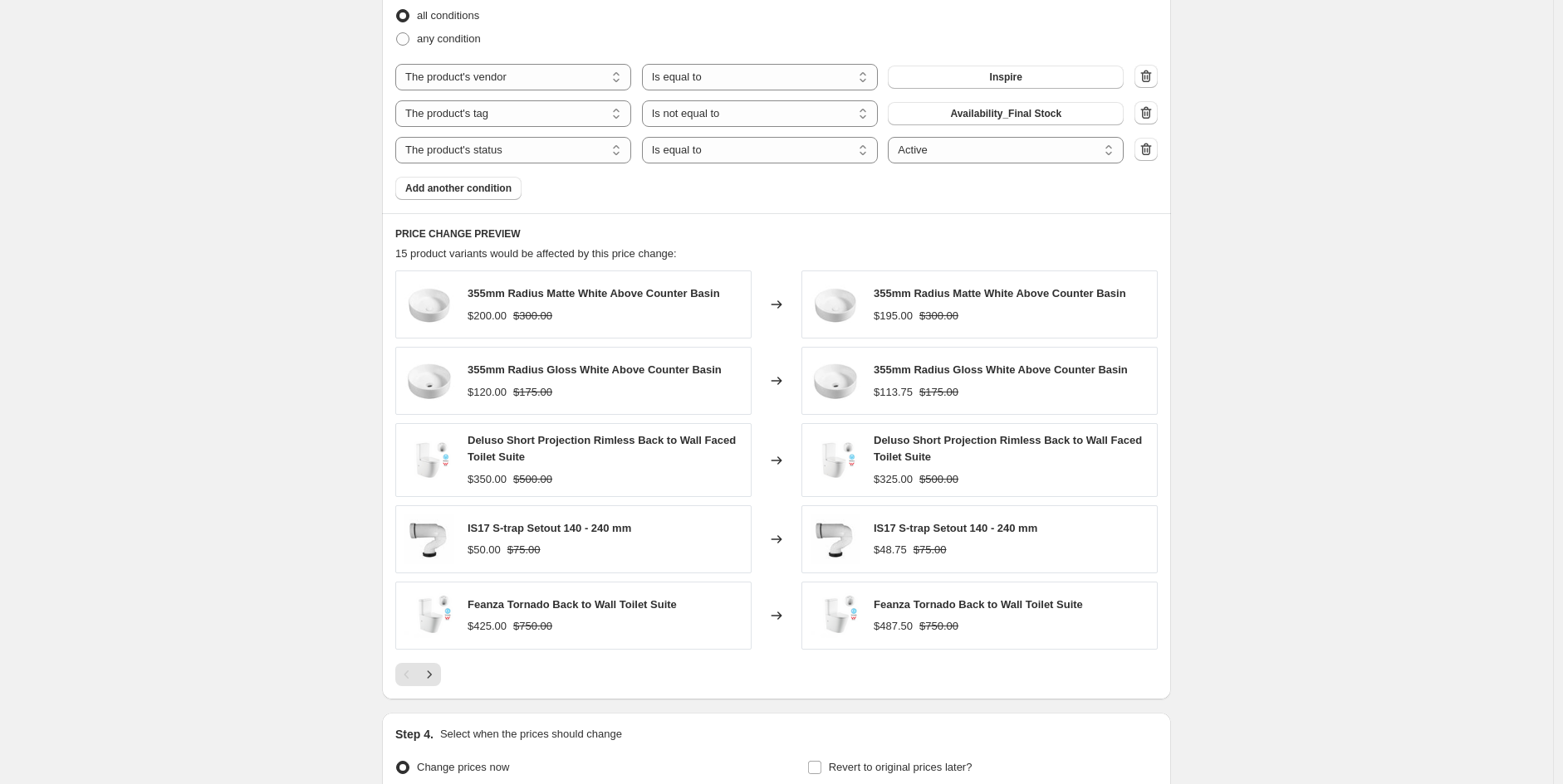
scroll to position [1163, 0]
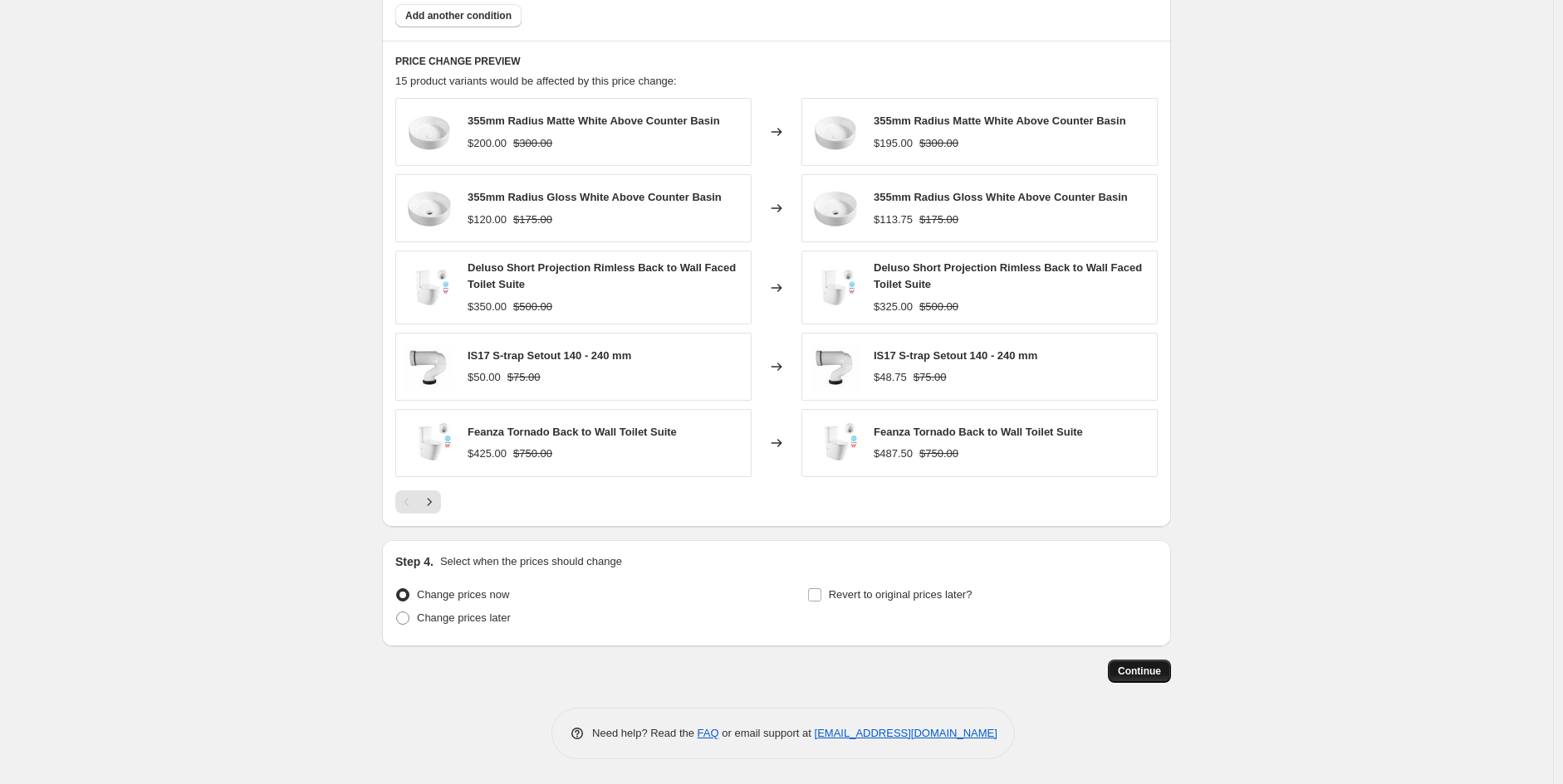
click at [1146, 677] on span "Continue" at bounding box center [1139, 672] width 43 height 14
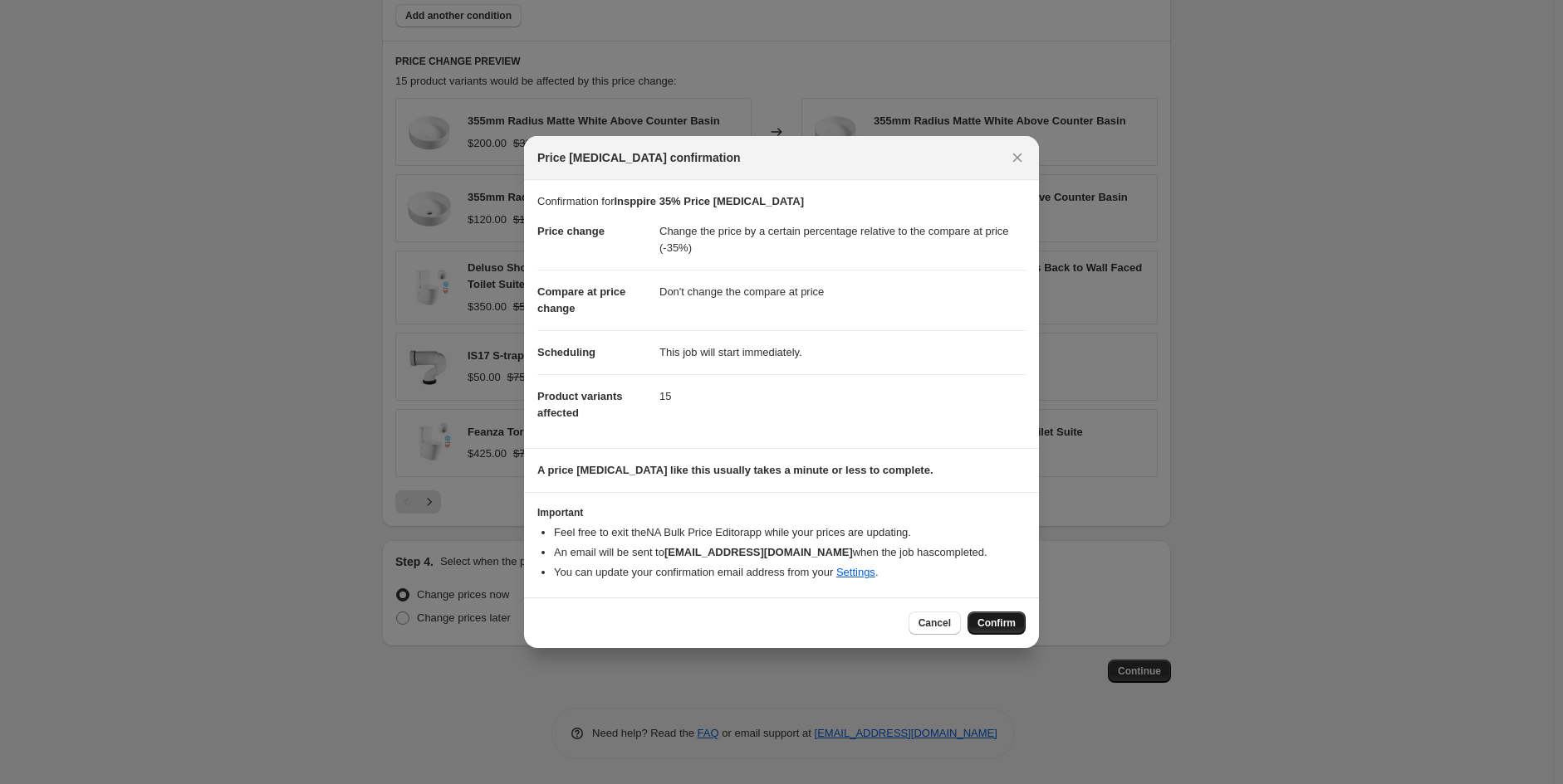
click at [1017, 616] on button "Confirm" at bounding box center [996, 622] width 58 height 23
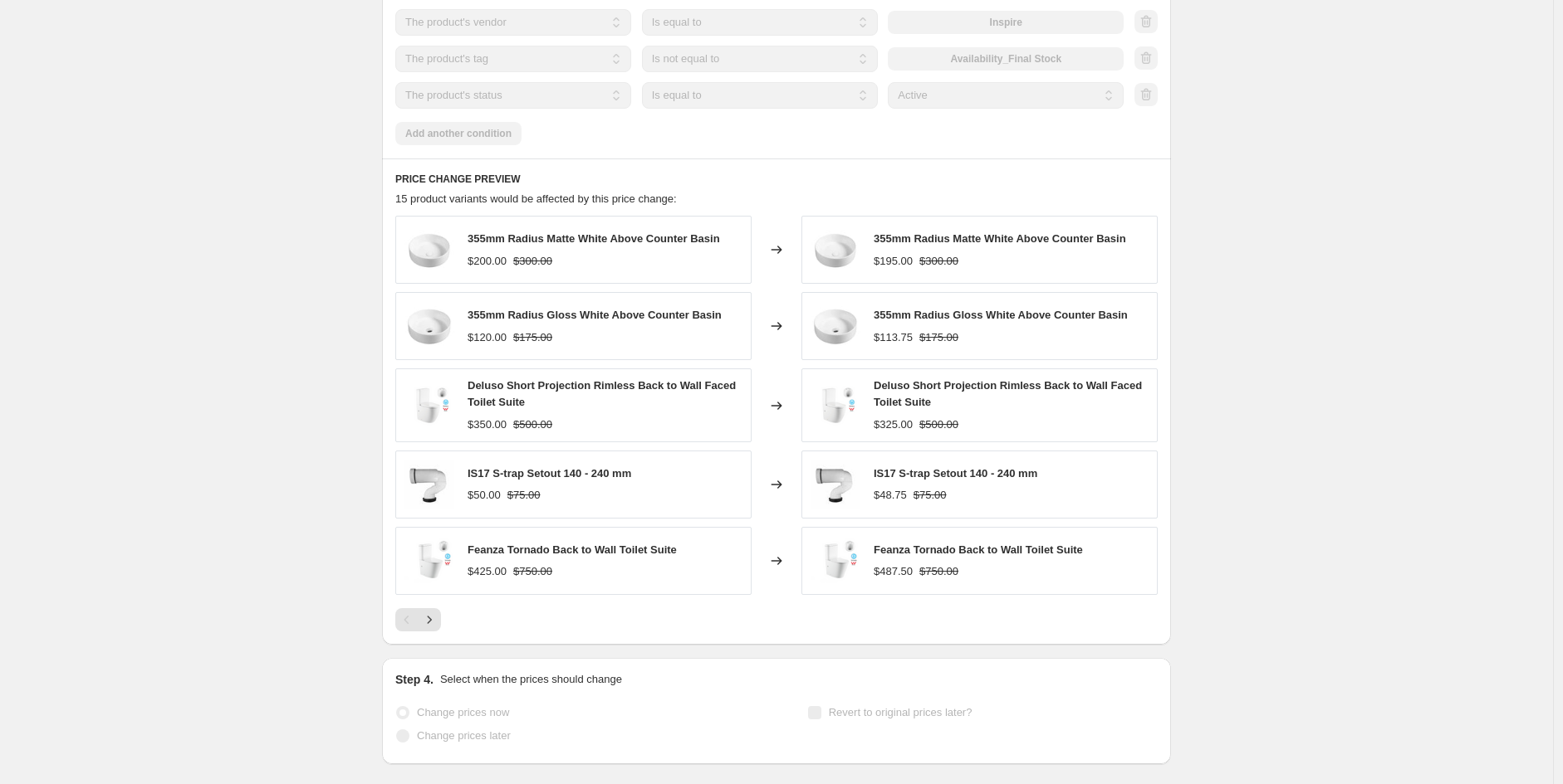
select select "pcap"
select select "no_change"
select select "vendor"
select select "tag"
select select "not_equal"
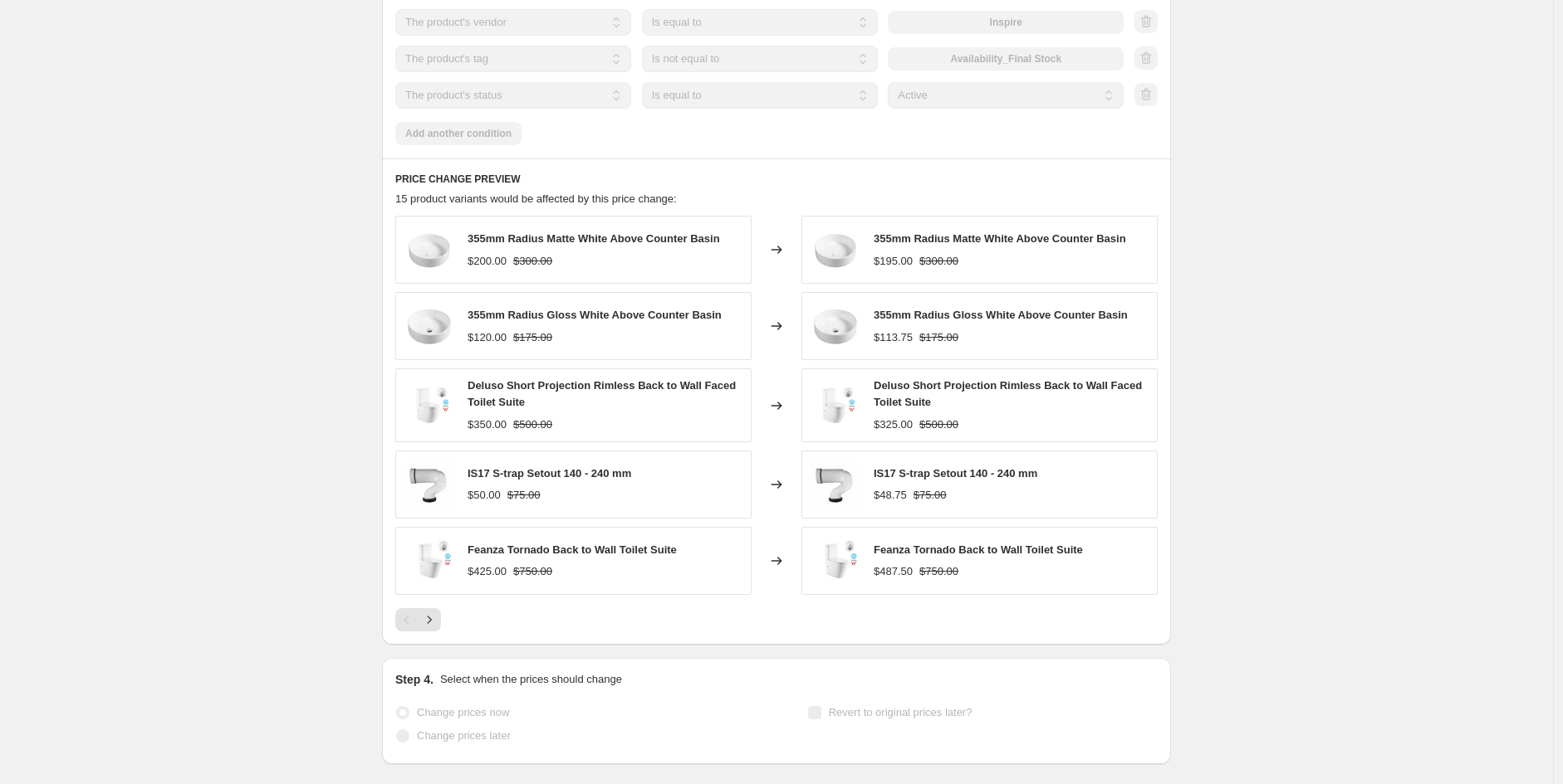
select select "product_status"
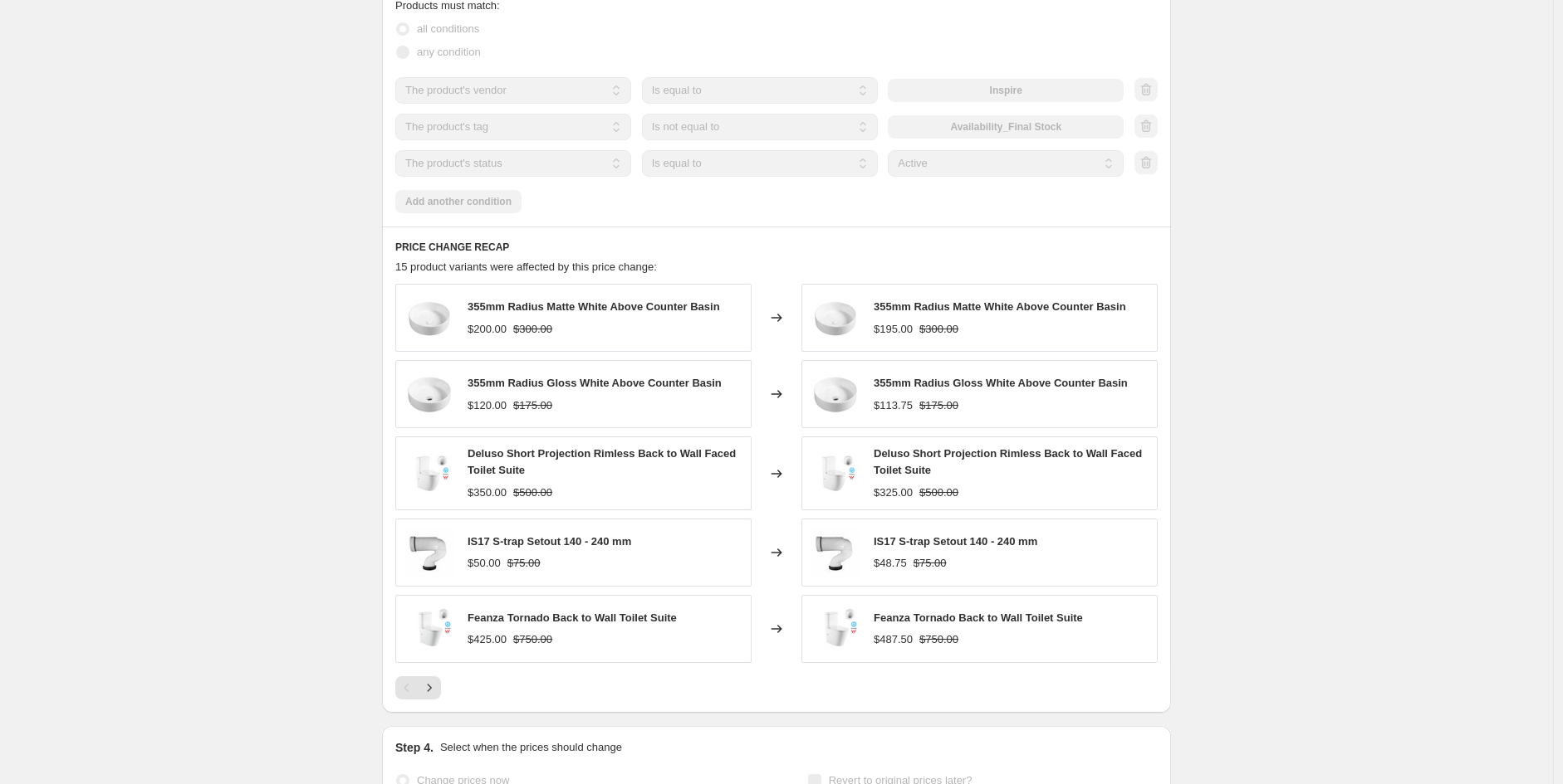
scroll to position [0, 0]
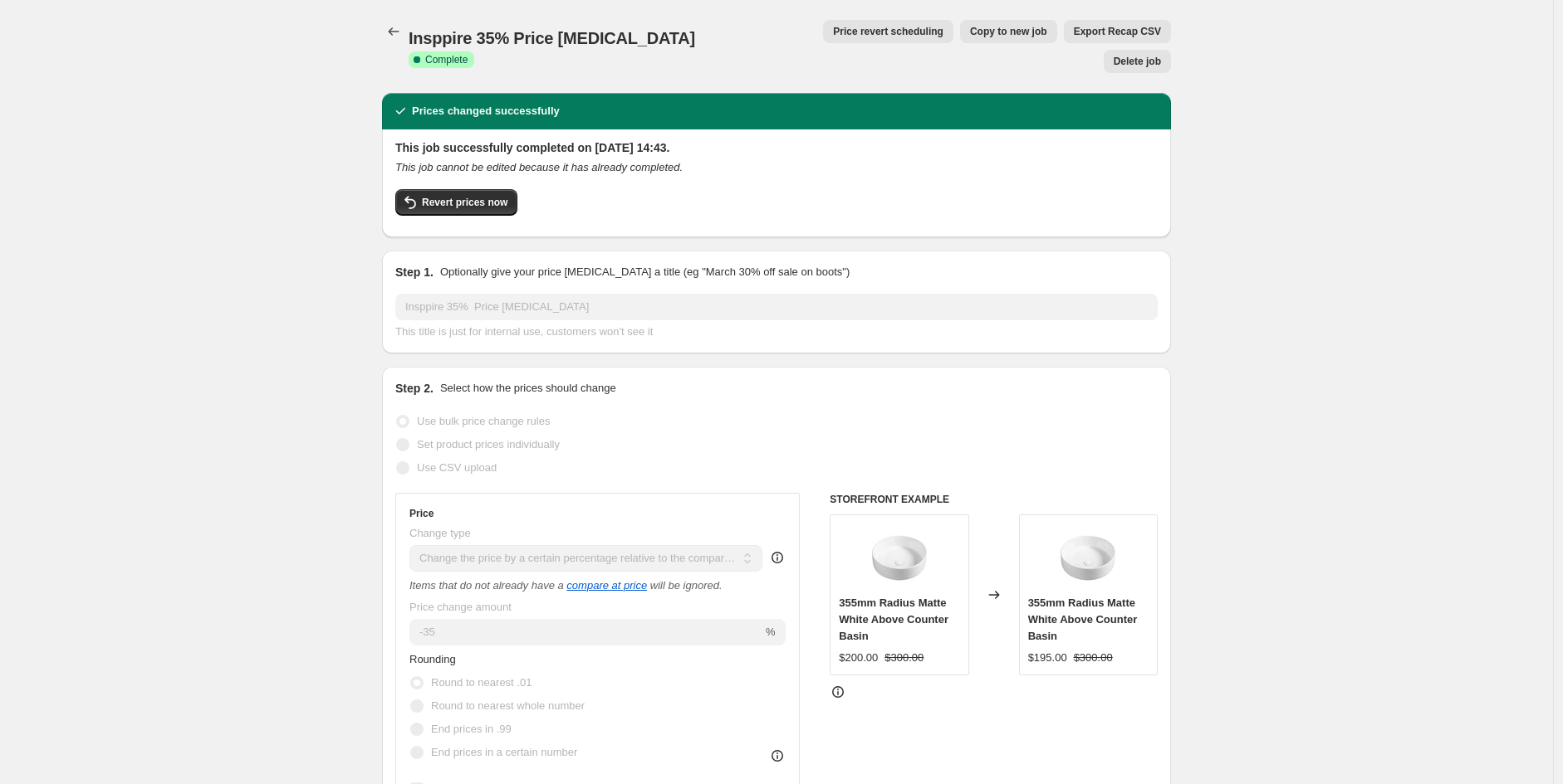
click at [970, 32] on span "Copy to new job" at bounding box center [1008, 31] width 77 height 14
select select "pcap"
select select "no_change"
select select "vendor"
select select "tag"
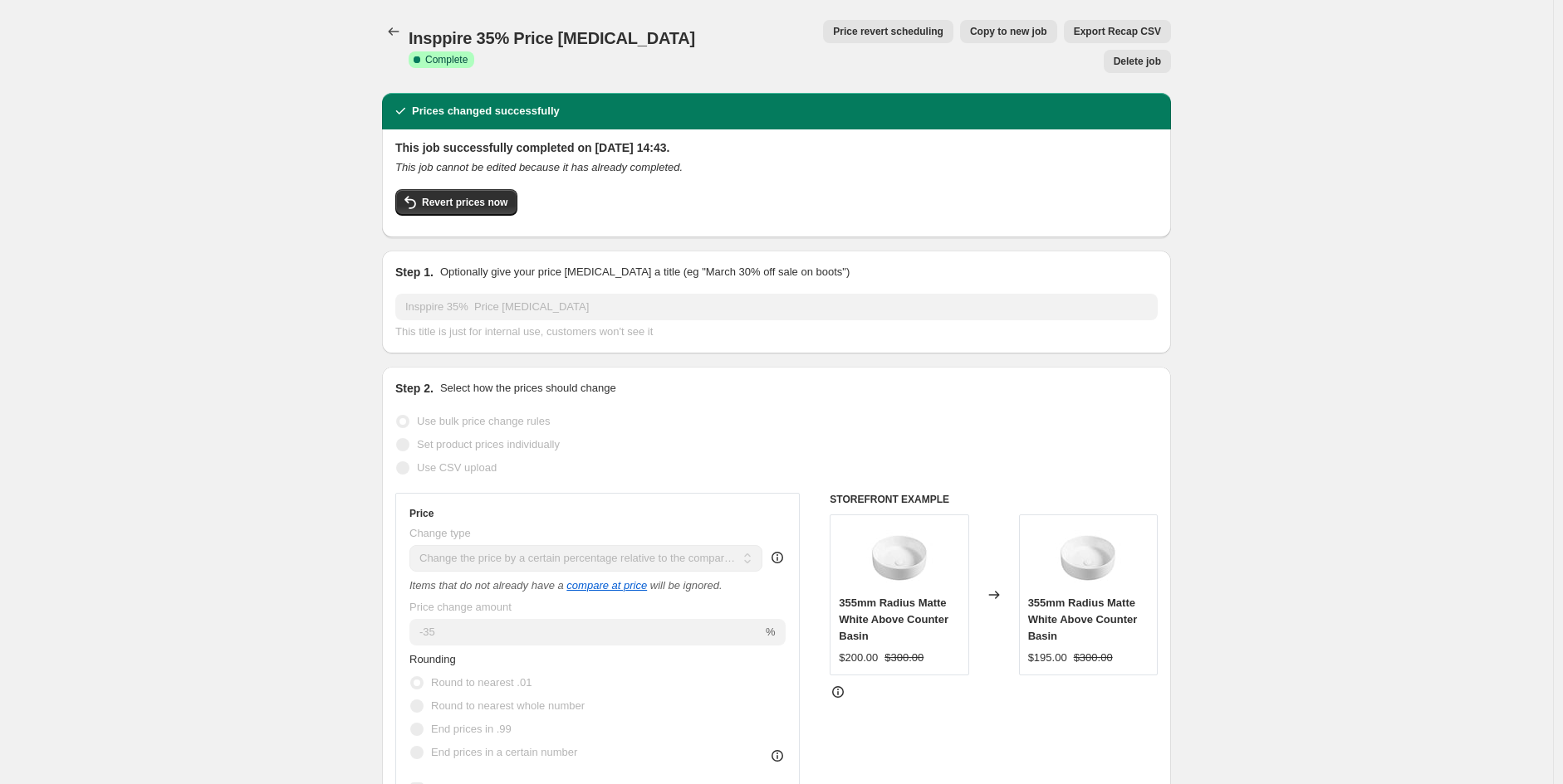
select select "not_equal"
select select "product_status"
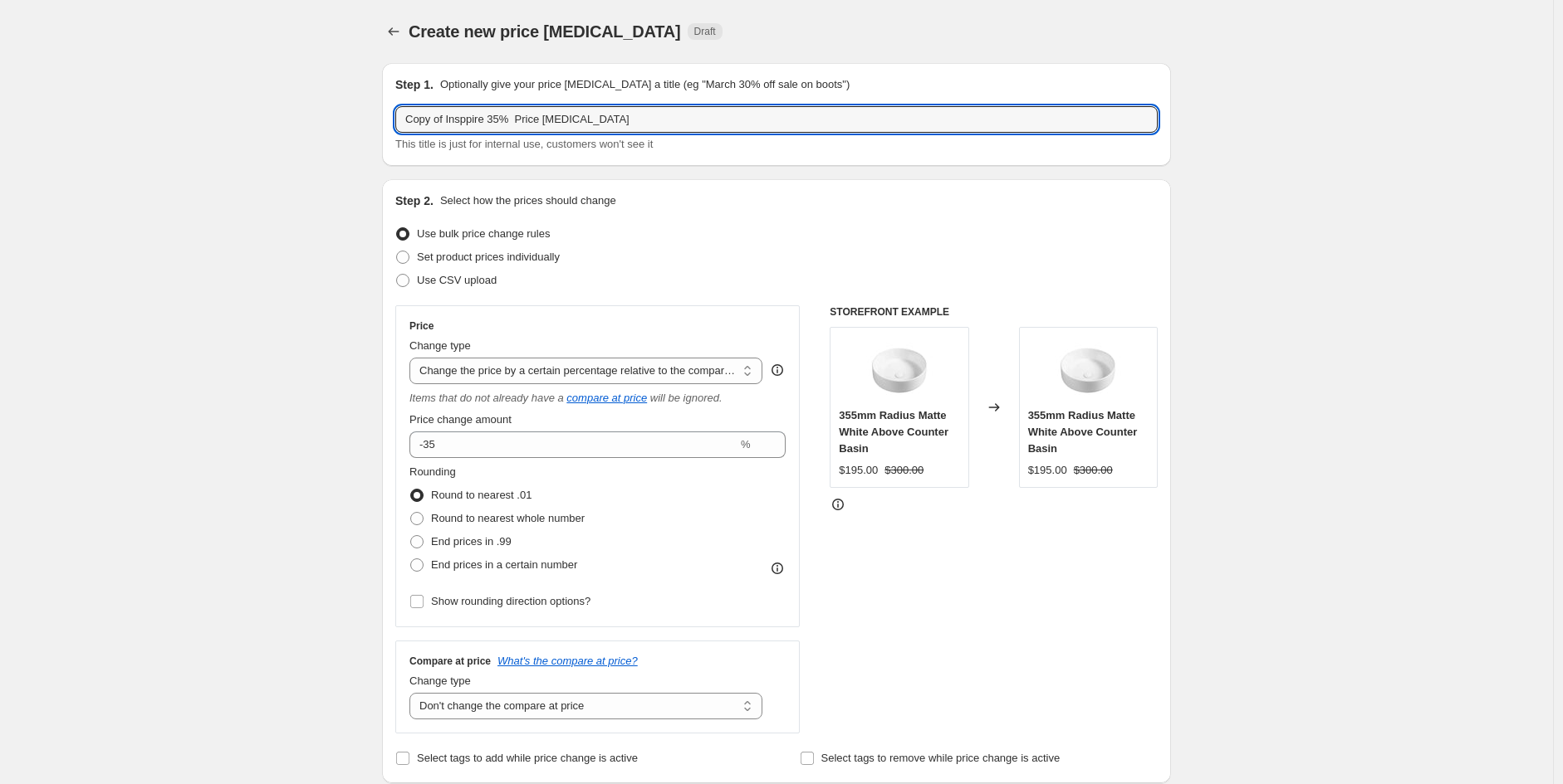
drag, startPoint x: 502, startPoint y: 113, endPoint x: 234, endPoint y: 121, distance: 268.1
type input "[PERSON_NAME] 30% Price [MEDICAL_DATA]"
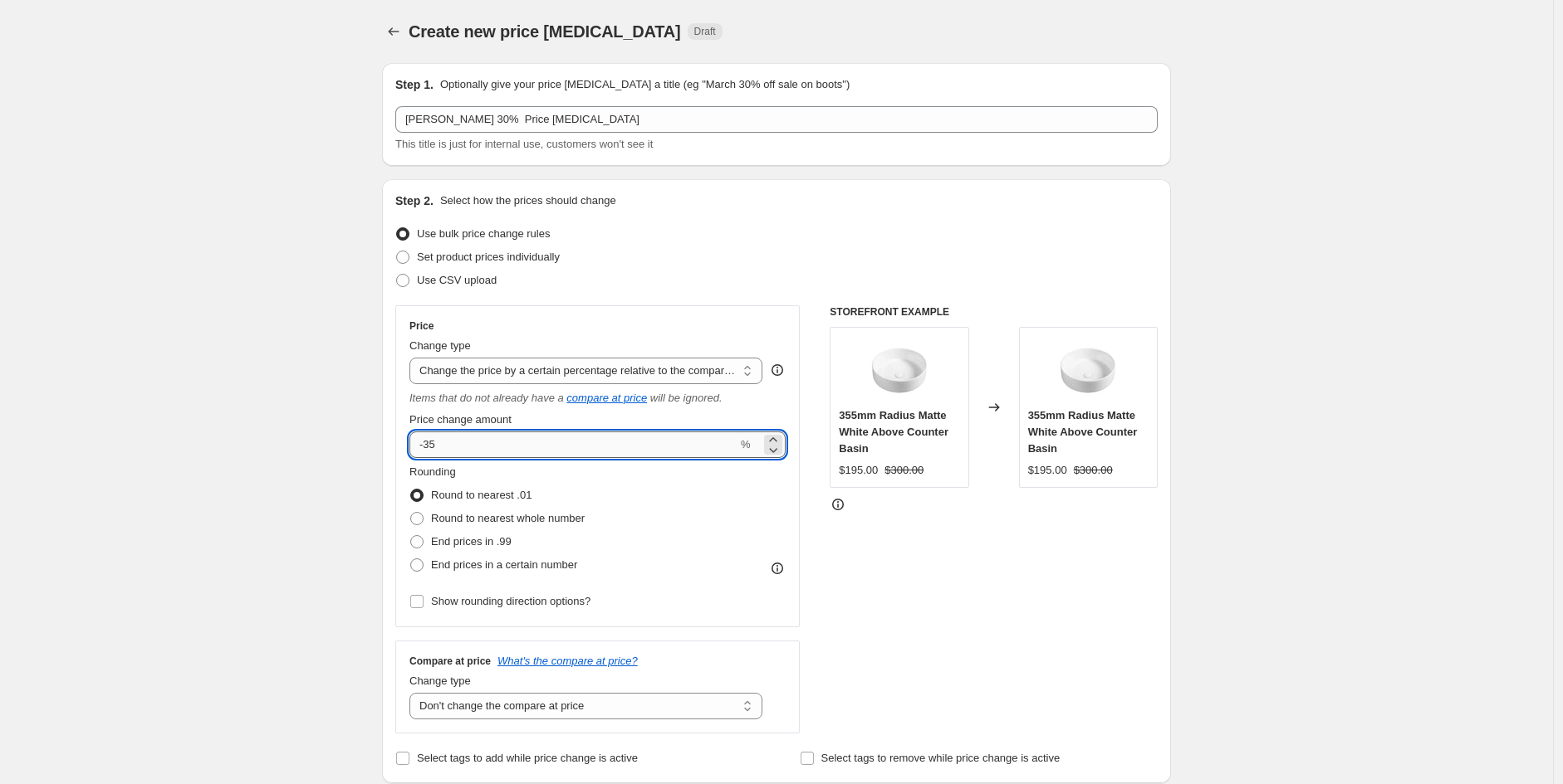
click at [482, 453] on input "-35" at bounding box center [573, 445] width 328 height 26
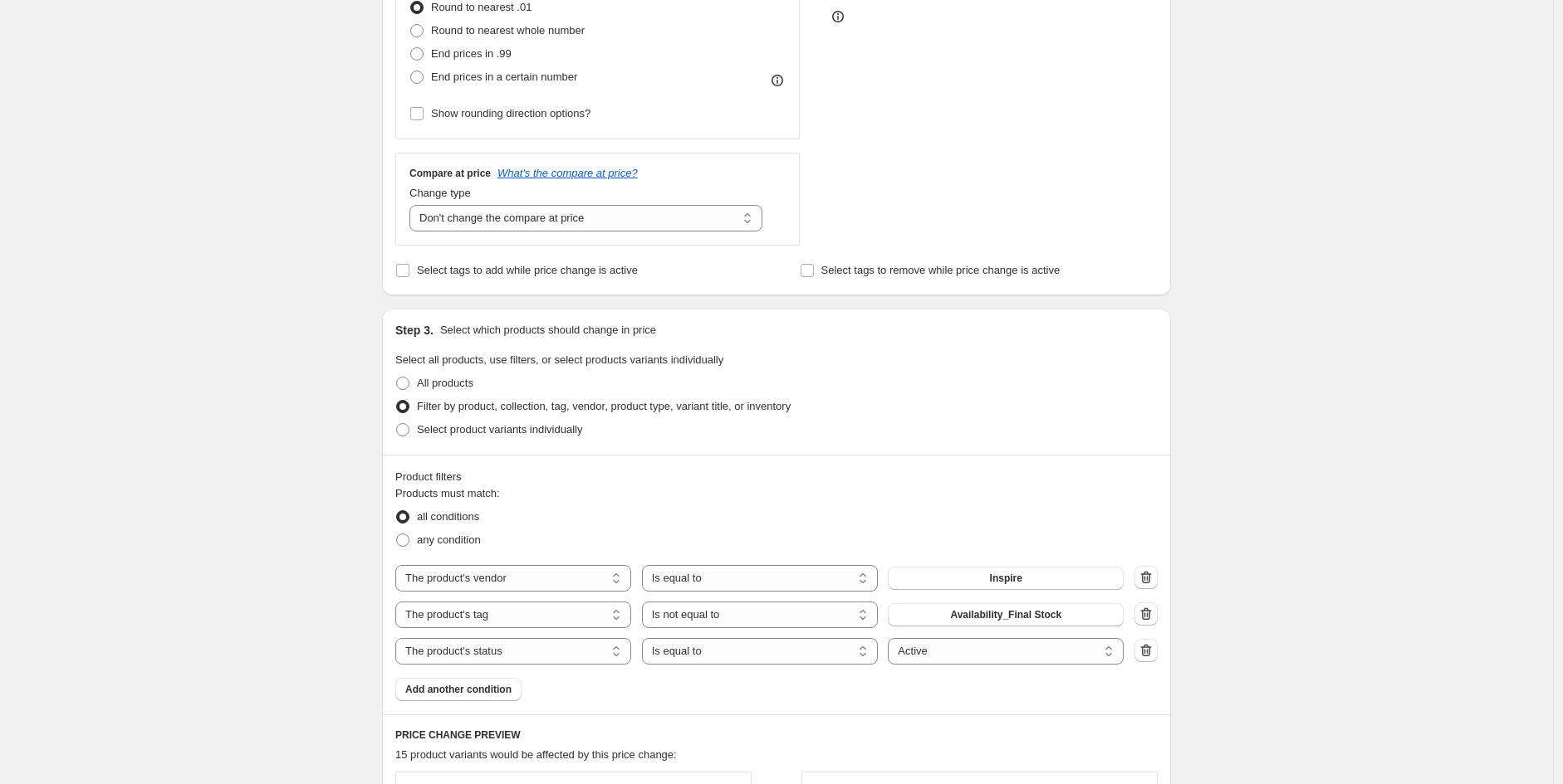
scroll to position [490, 0]
type input "-30"
click at [990, 559] on div "Products must match: all conditions any condition The product The product's col…" at bounding box center [777, 592] width 762 height 216
click at [986, 566] on button "Inspire" at bounding box center [1005, 577] width 236 height 23
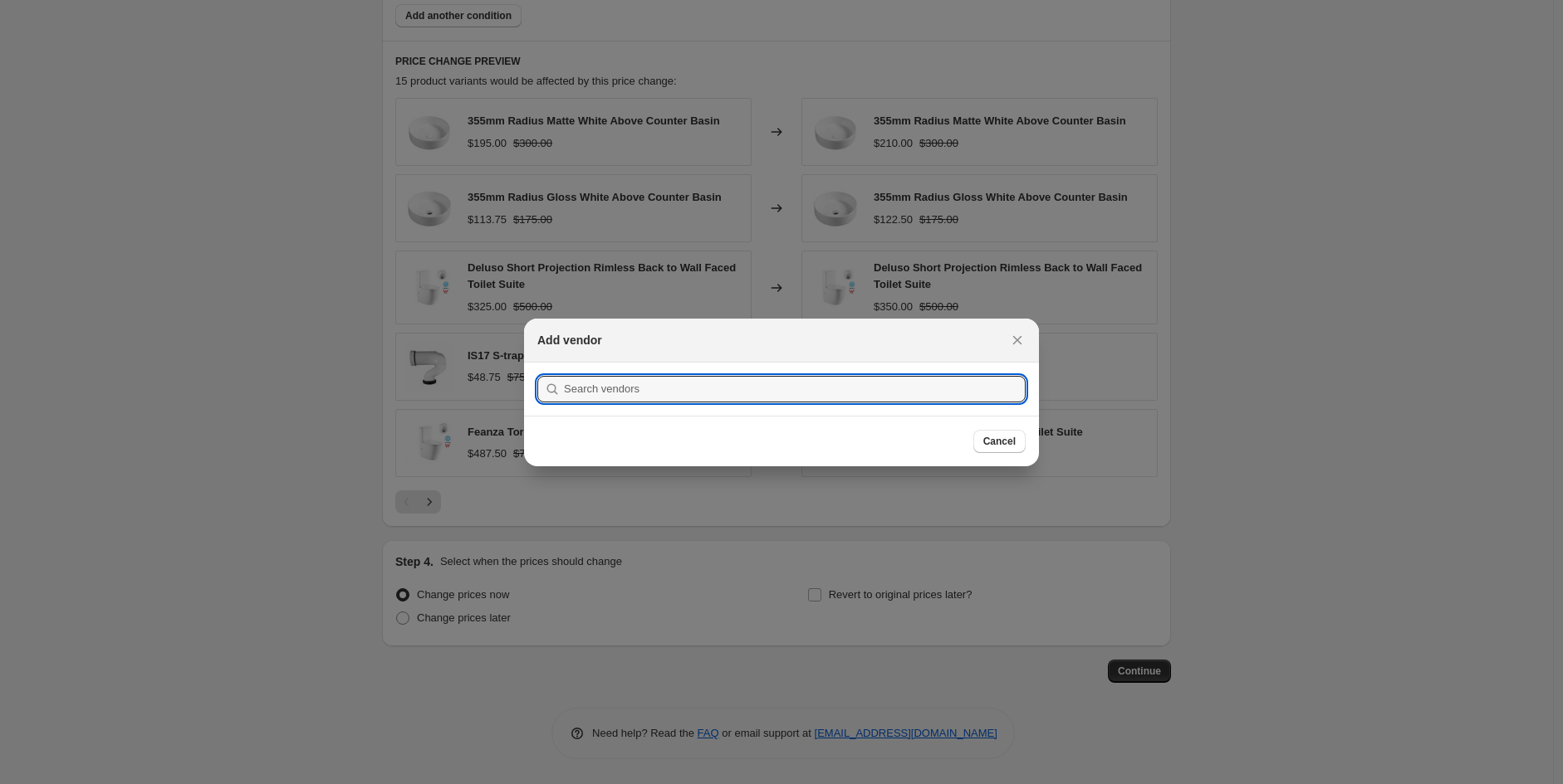
scroll to position [0, 0]
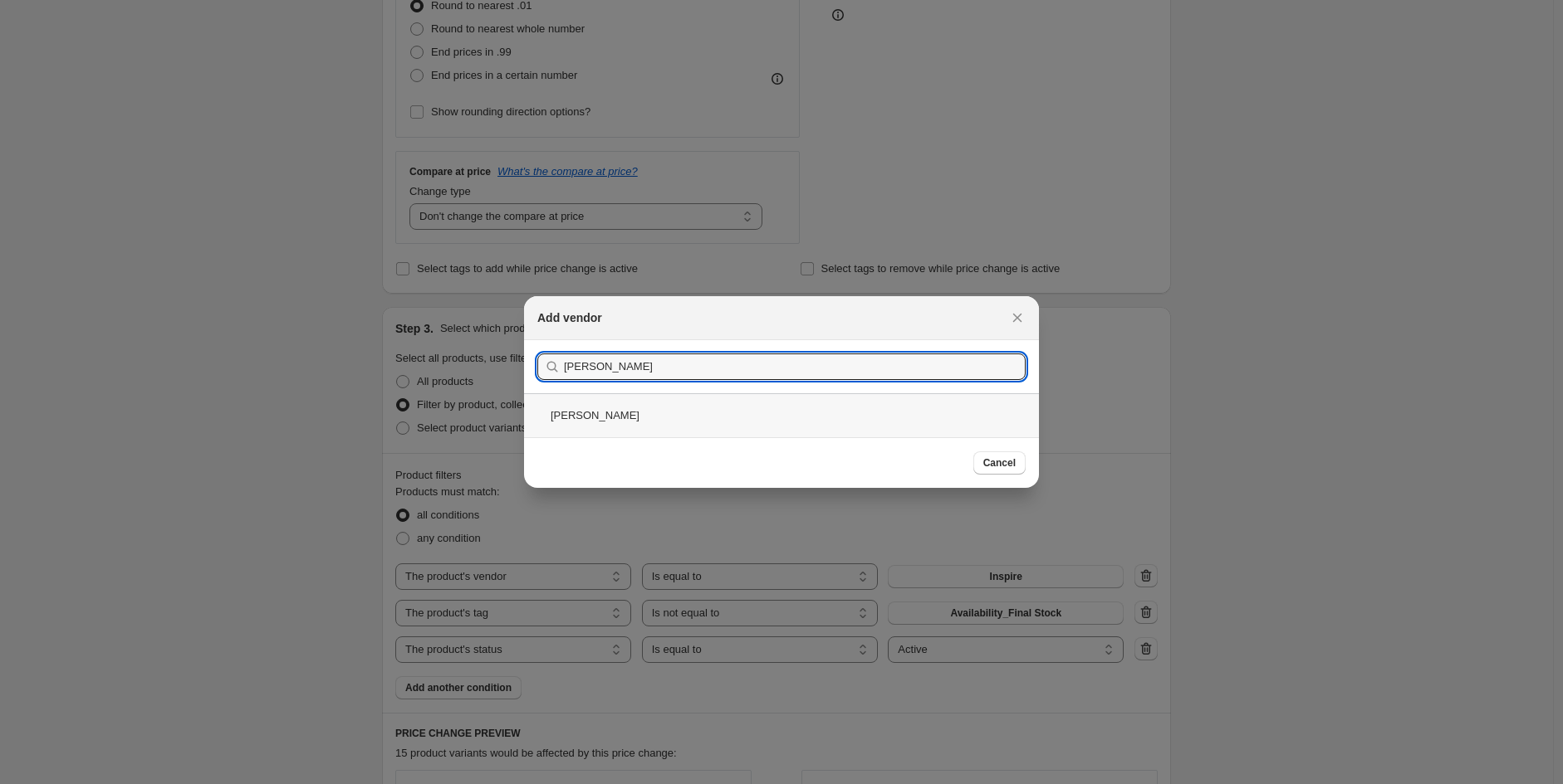
type input "[PERSON_NAME]"
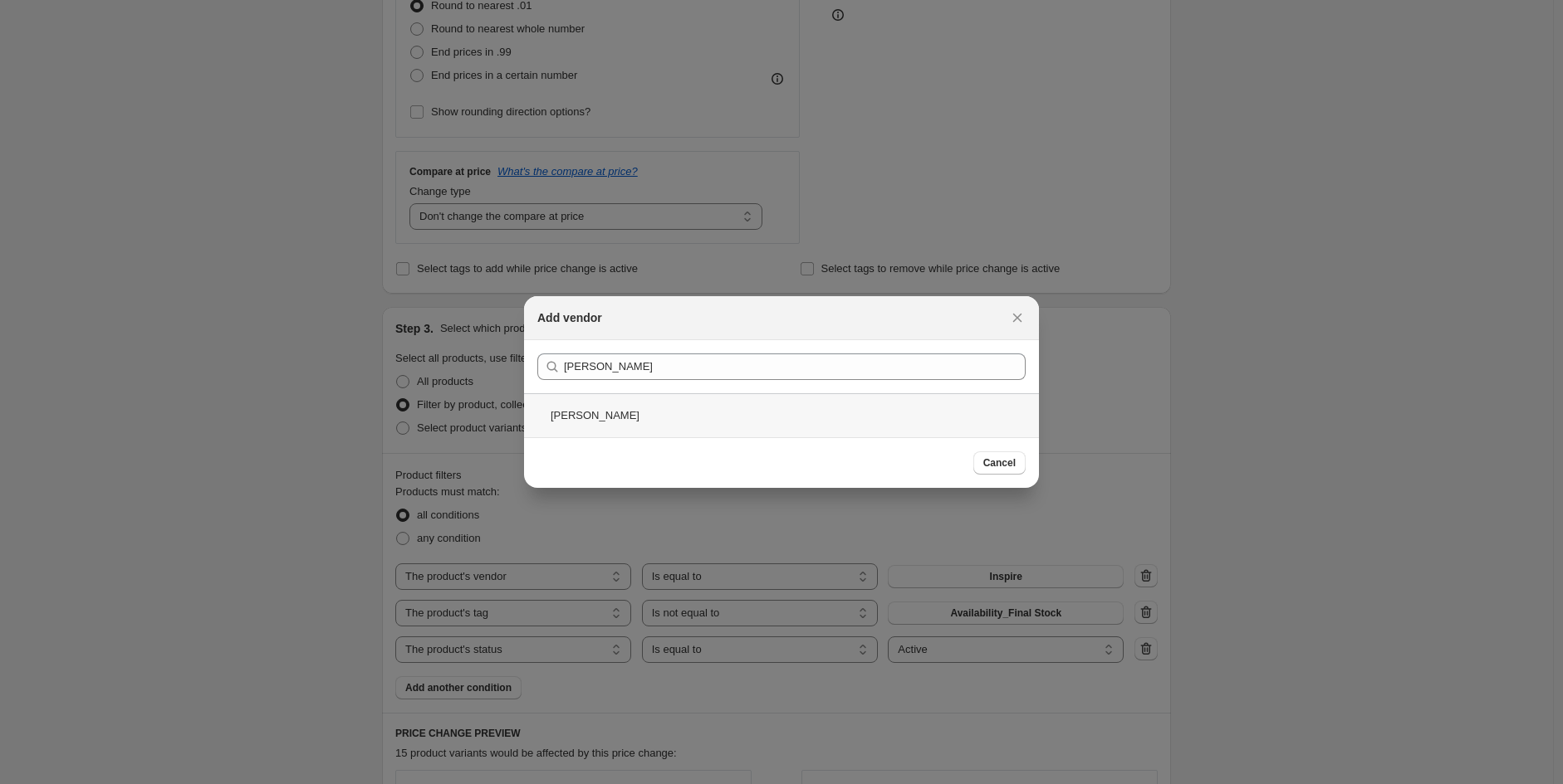
click at [693, 428] on div "[PERSON_NAME]" at bounding box center [781, 416] width 515 height 44
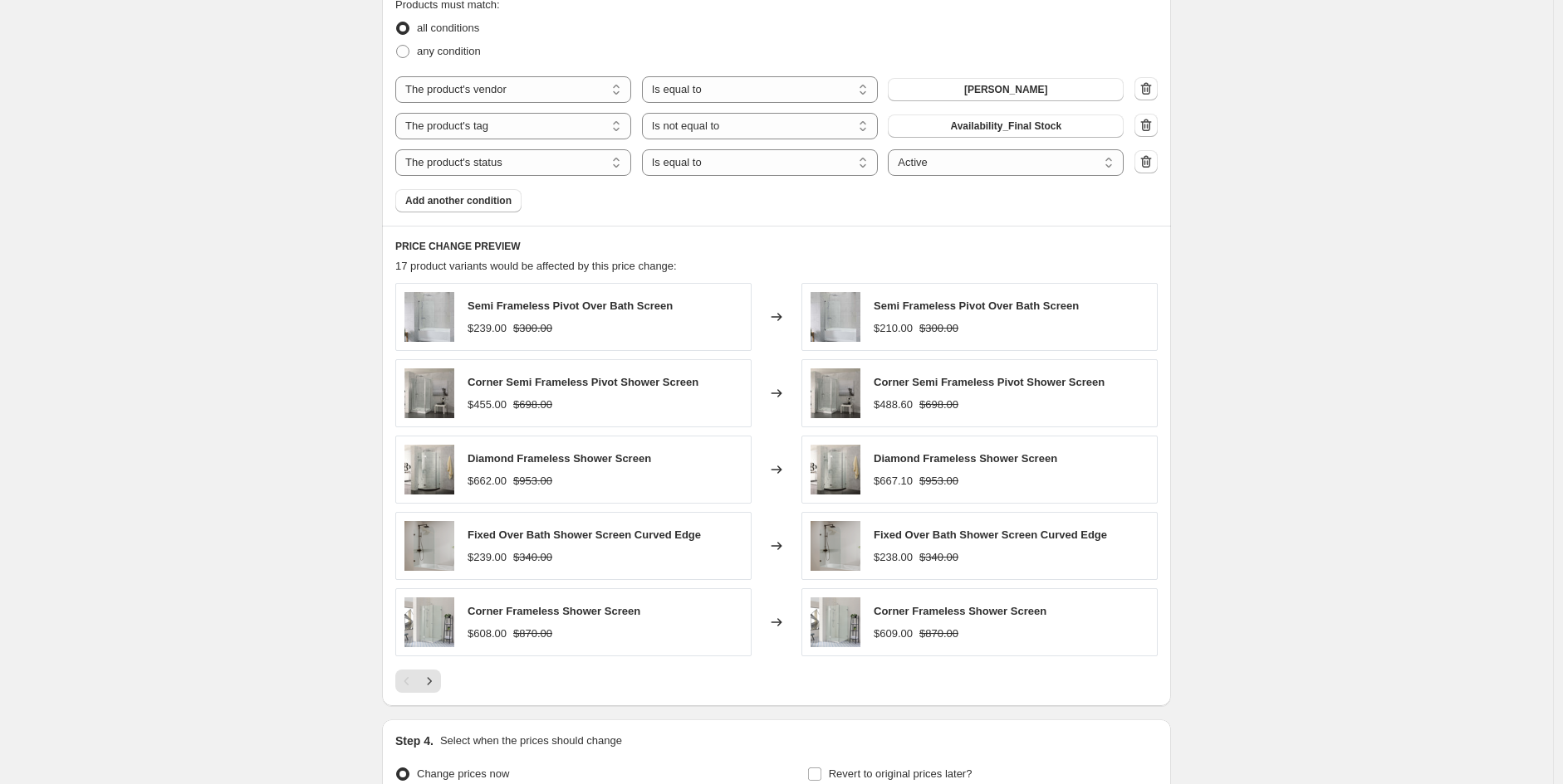
scroll to position [978, 0]
click at [425, 680] on button "Next" at bounding box center [429, 680] width 23 height 23
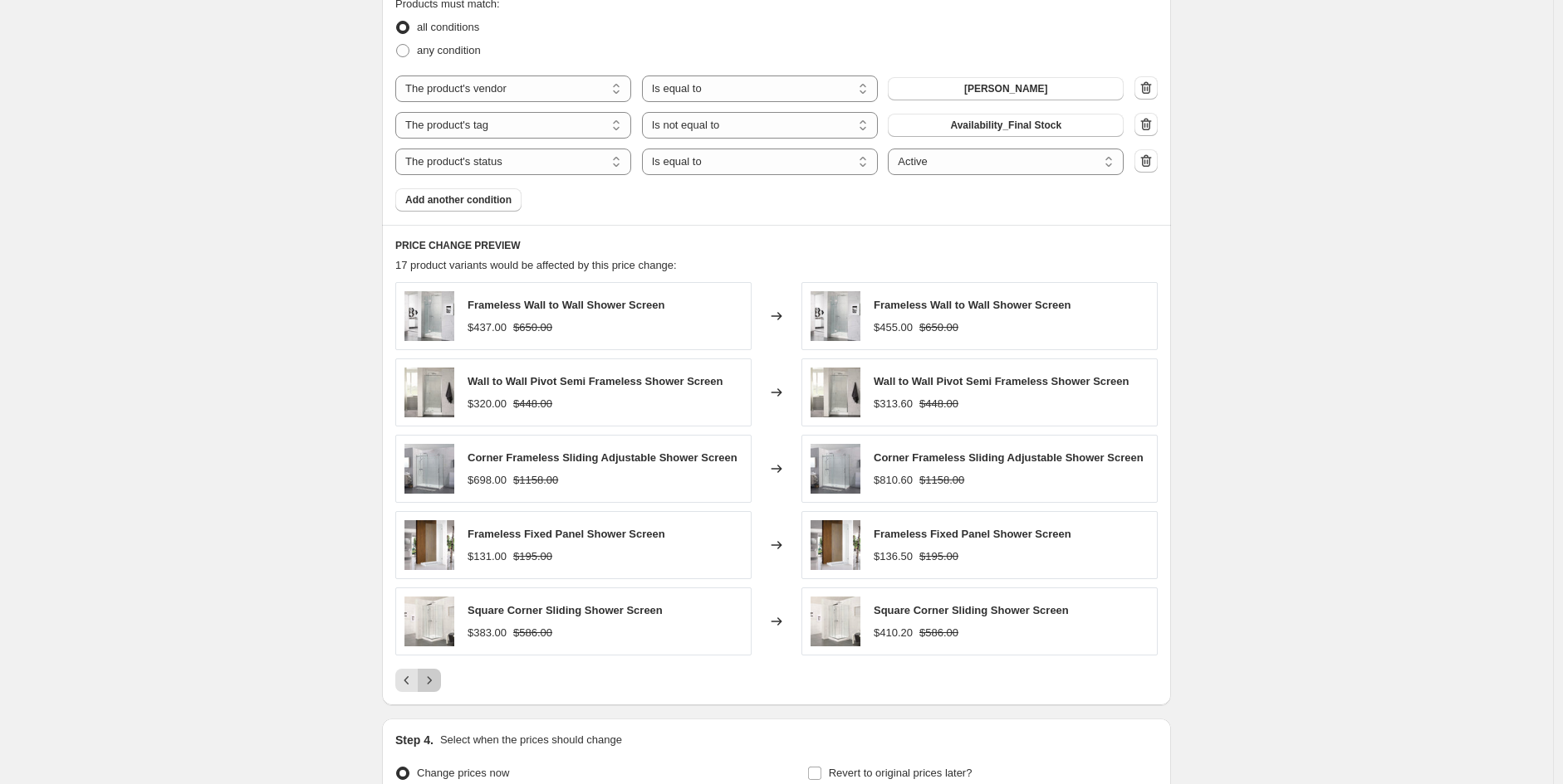
click at [437, 674] on icon "Next" at bounding box center [430, 681] width 17 height 17
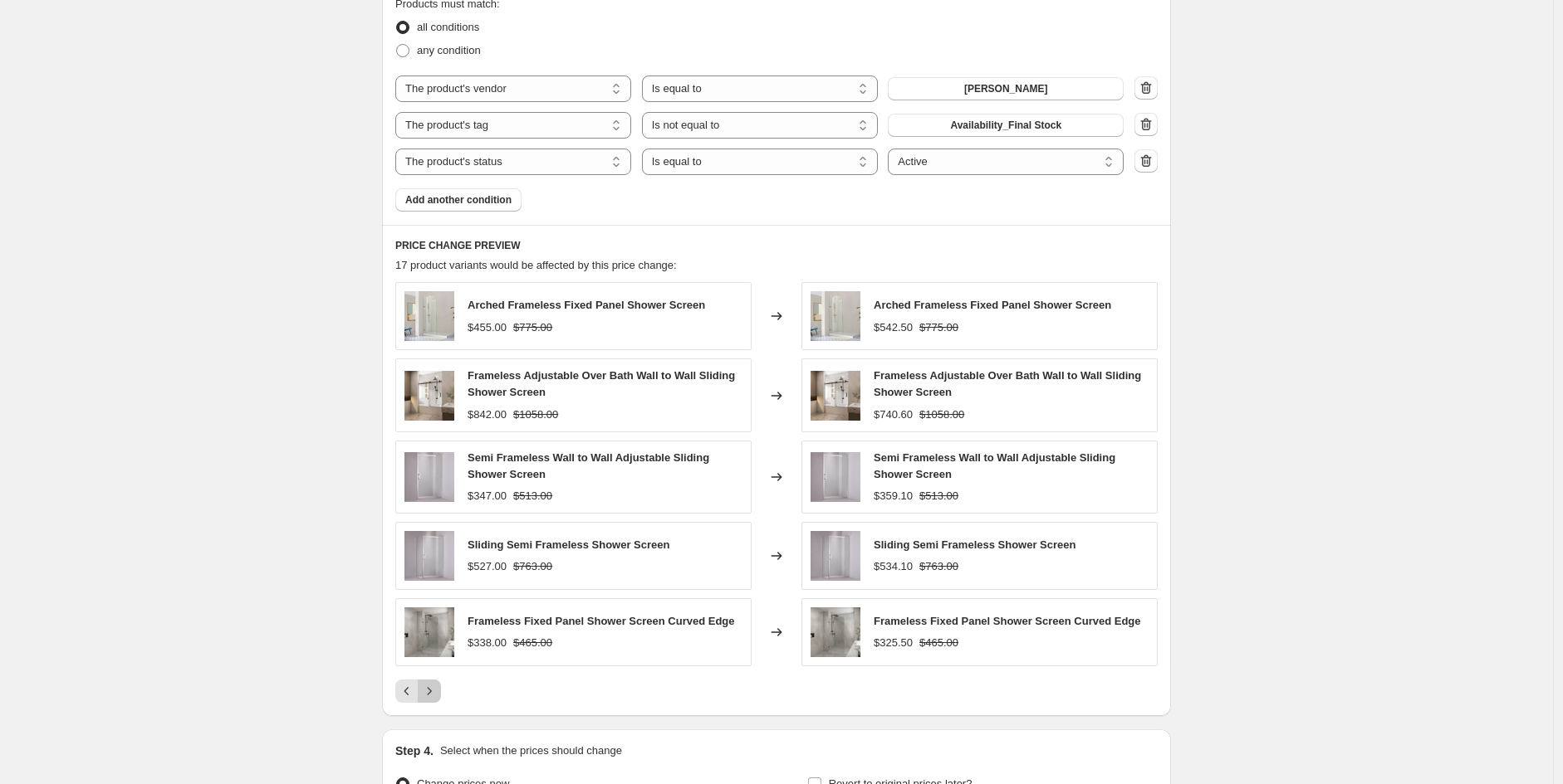
click at [435, 684] on button "Next" at bounding box center [429, 690] width 23 height 23
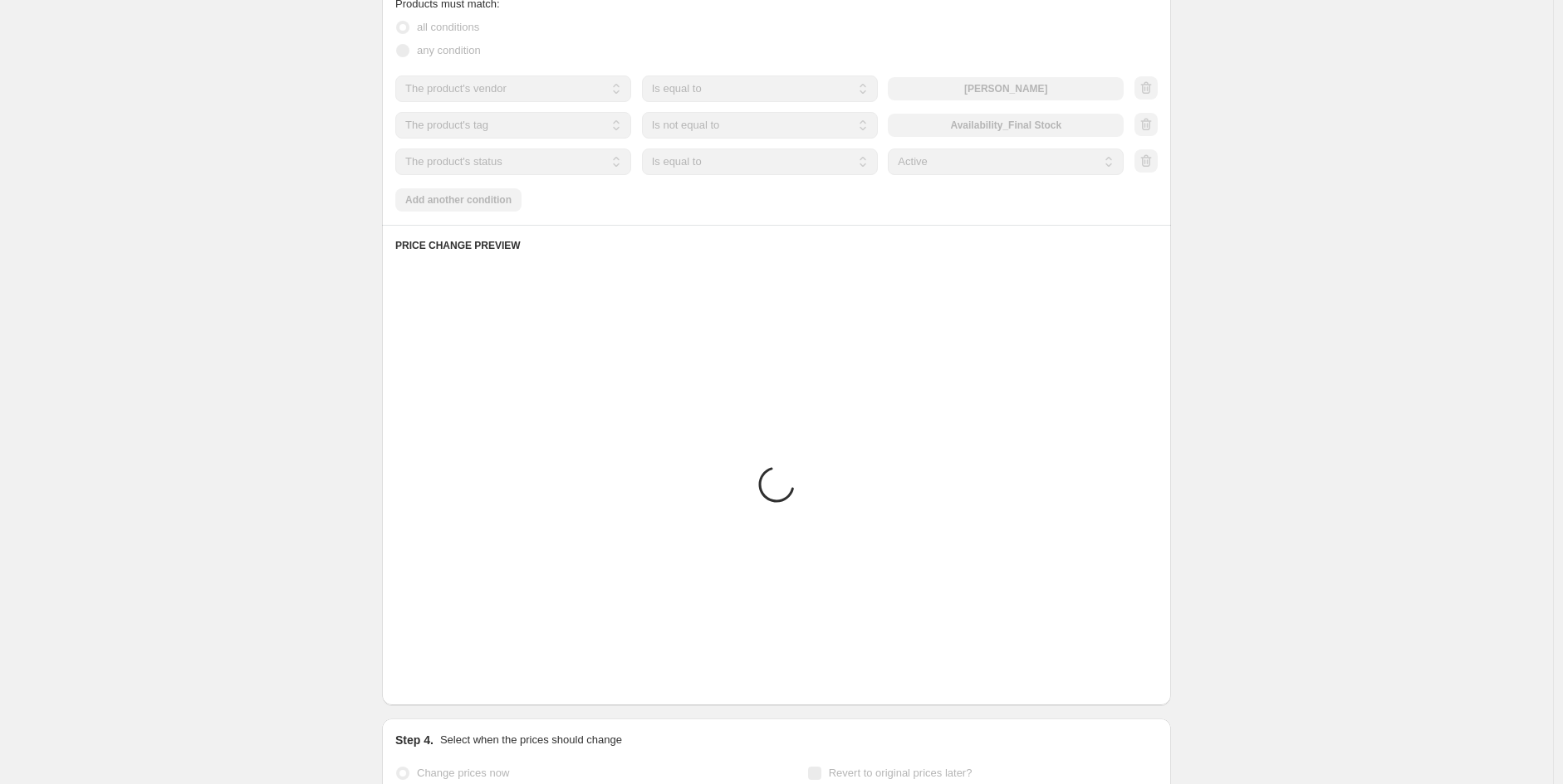
scroll to position [940, 0]
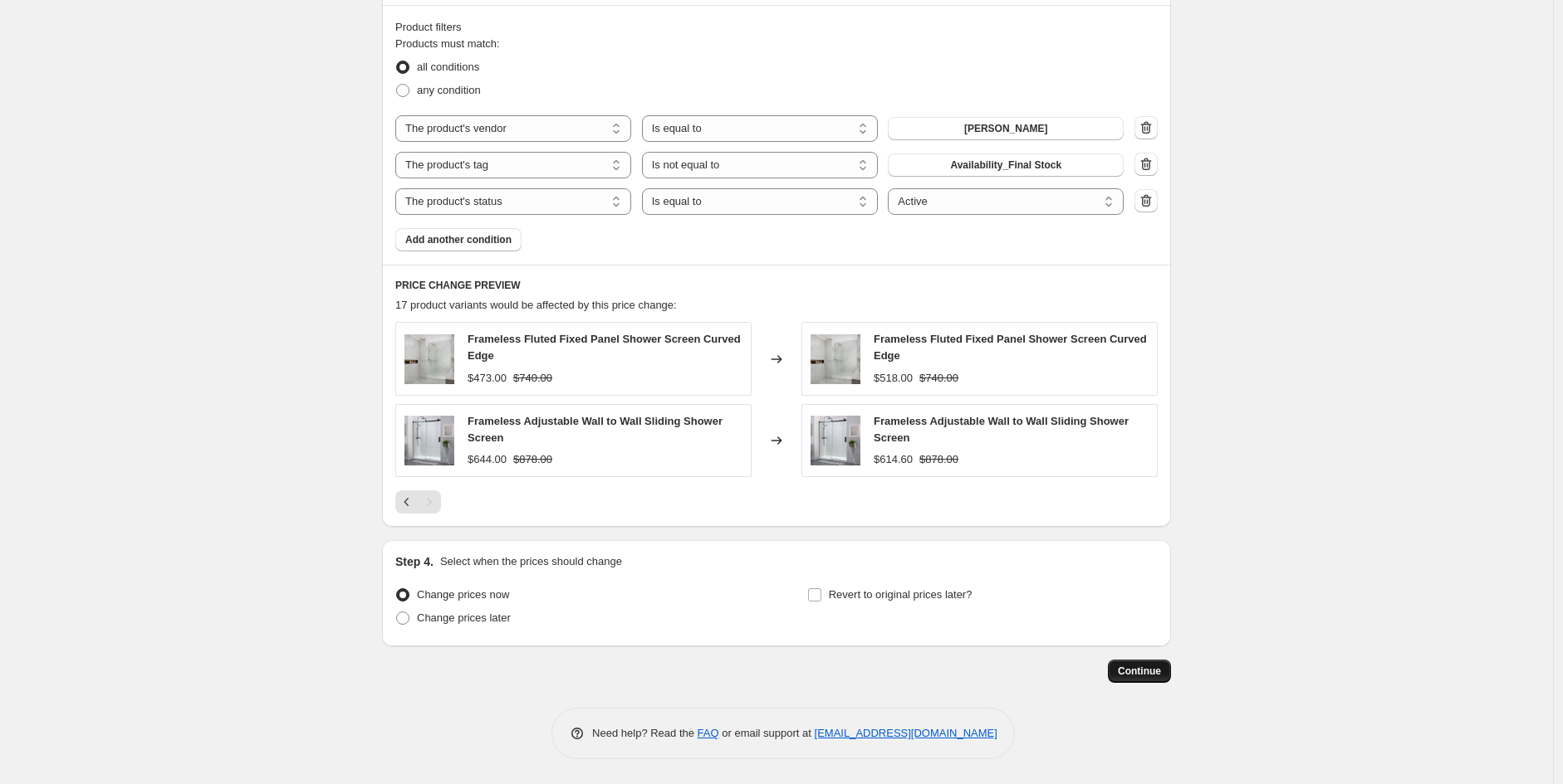
click at [1131, 669] on span "Continue" at bounding box center [1139, 672] width 43 height 14
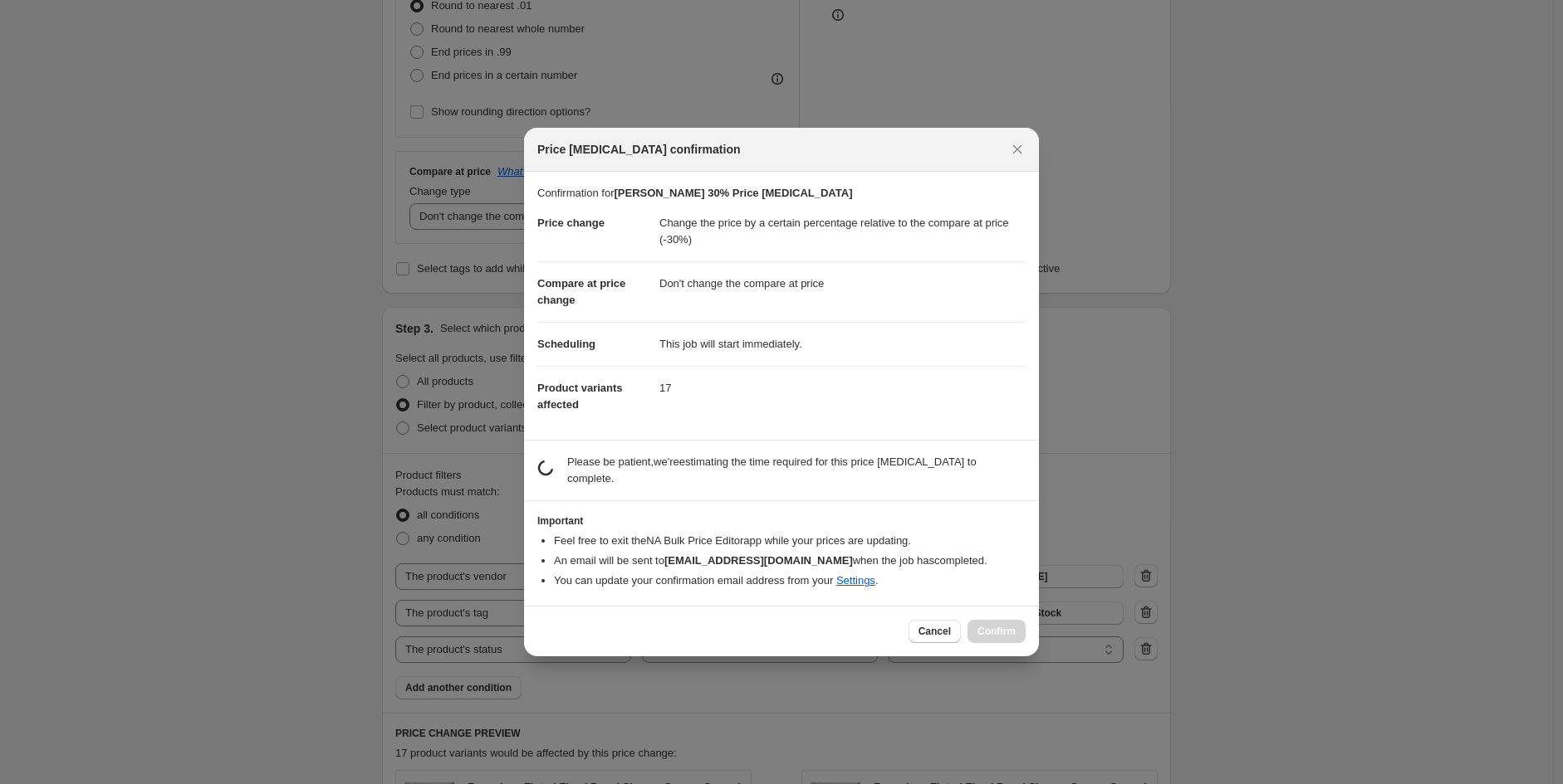
scroll to position [0, 0]
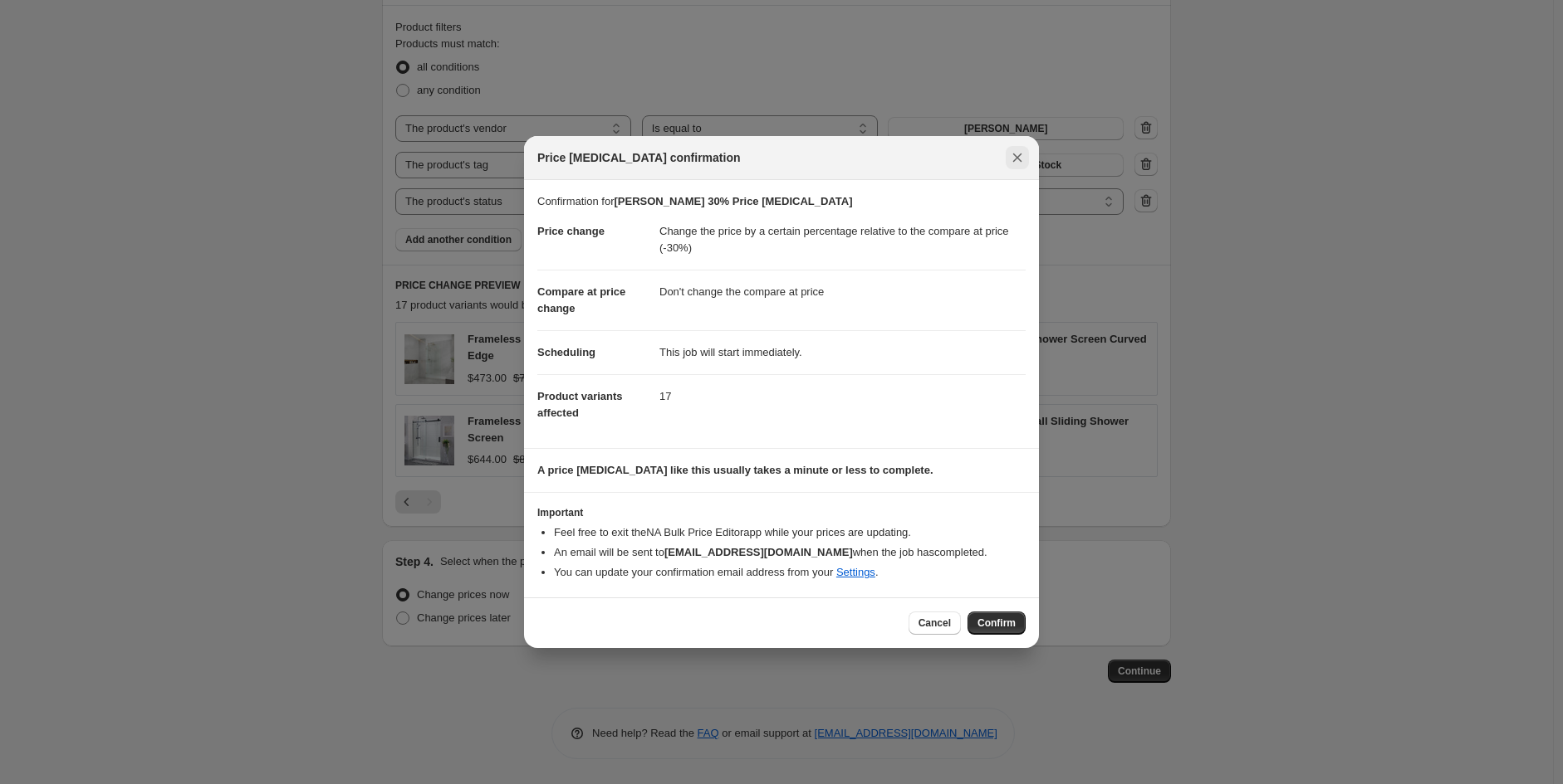
drag, startPoint x: 984, startPoint y: 617, endPoint x: 1011, endPoint y: 163, distance: 454.8
click at [1011, 163] on div "Price [MEDICAL_DATA] confirmation Confirmation for [PERSON_NAME] 30% Price [MED…" at bounding box center [781, 392] width 515 height 512
click at [1015, 163] on icon "Close" at bounding box center [1018, 158] width 17 height 17
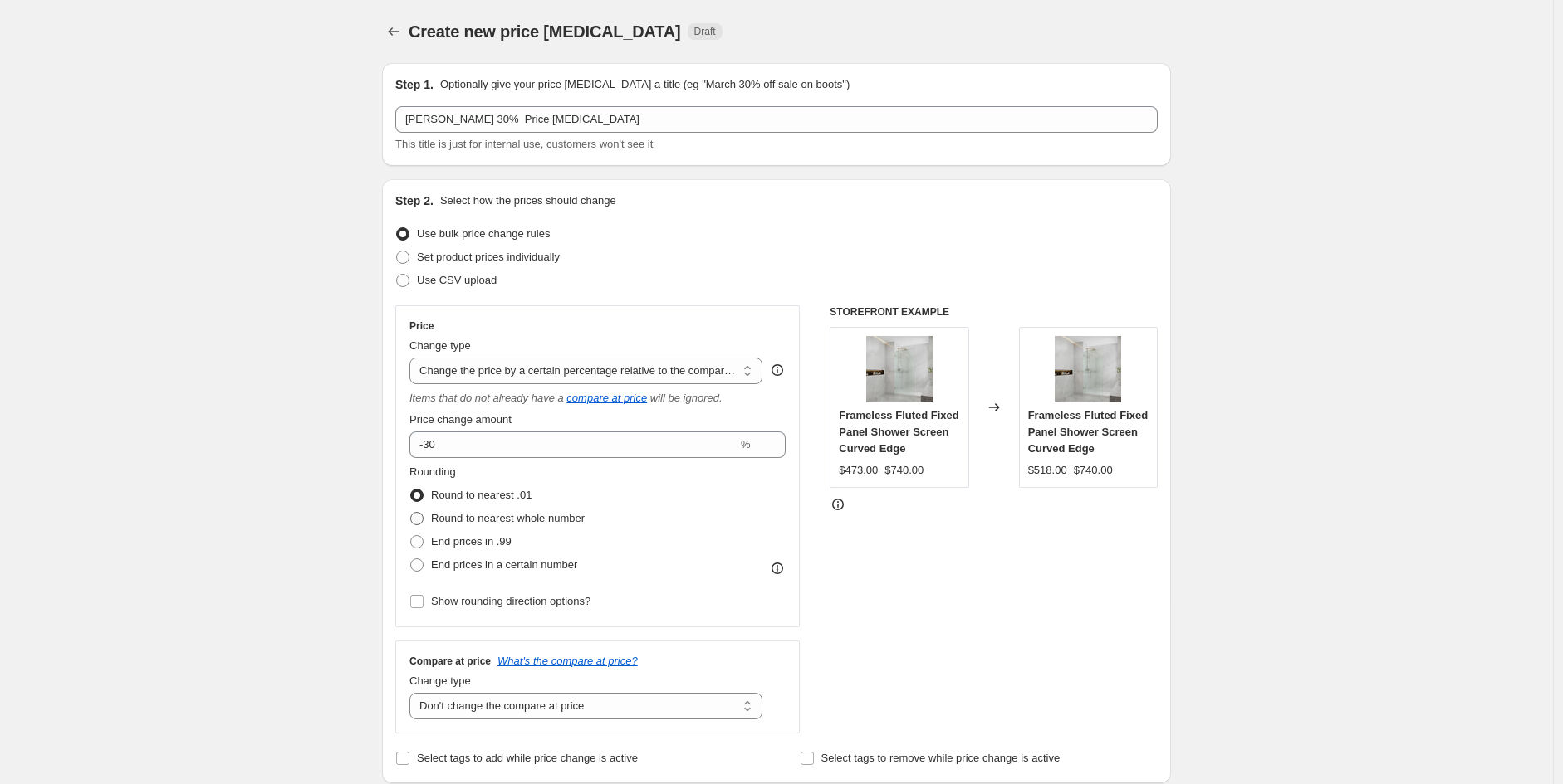
click at [522, 518] on span "Round to nearest whole number" at bounding box center [508, 518] width 154 height 13
click at [411, 513] on input "Round to nearest whole number" at bounding box center [410, 512] width 1 height 1
radio input "true"
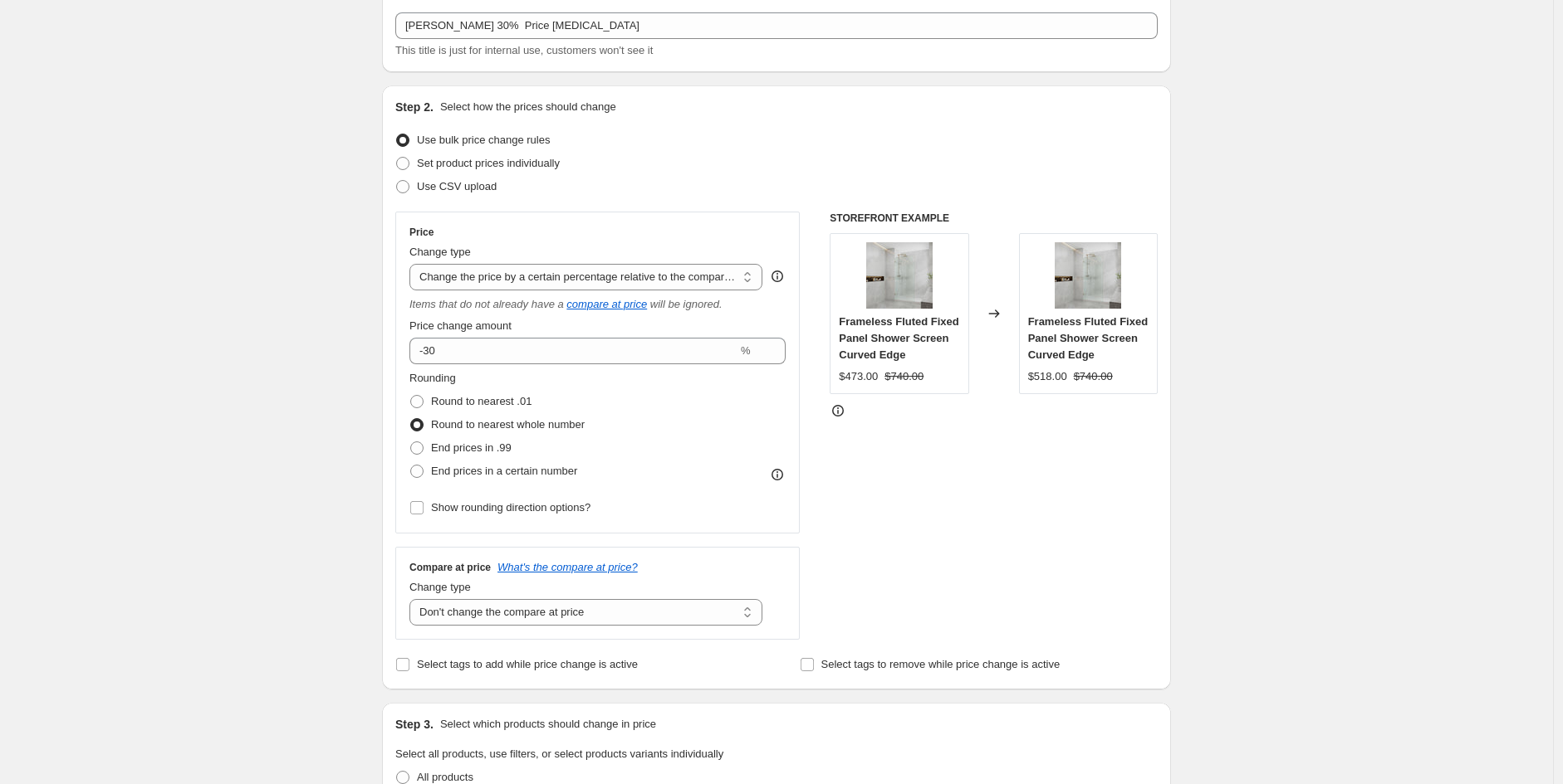
scroll to position [940, 0]
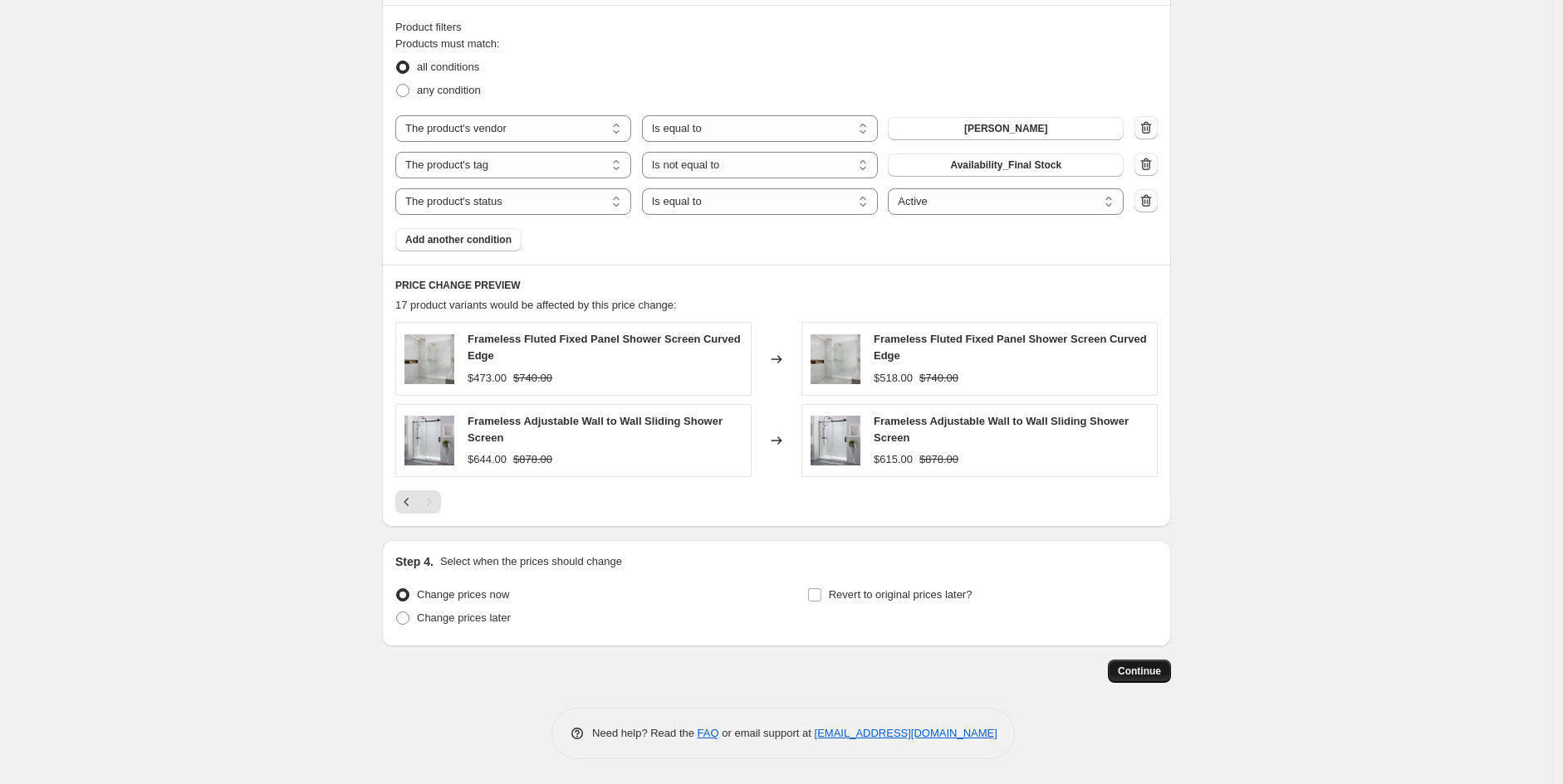
click at [1146, 669] on span "Continue" at bounding box center [1139, 672] width 43 height 14
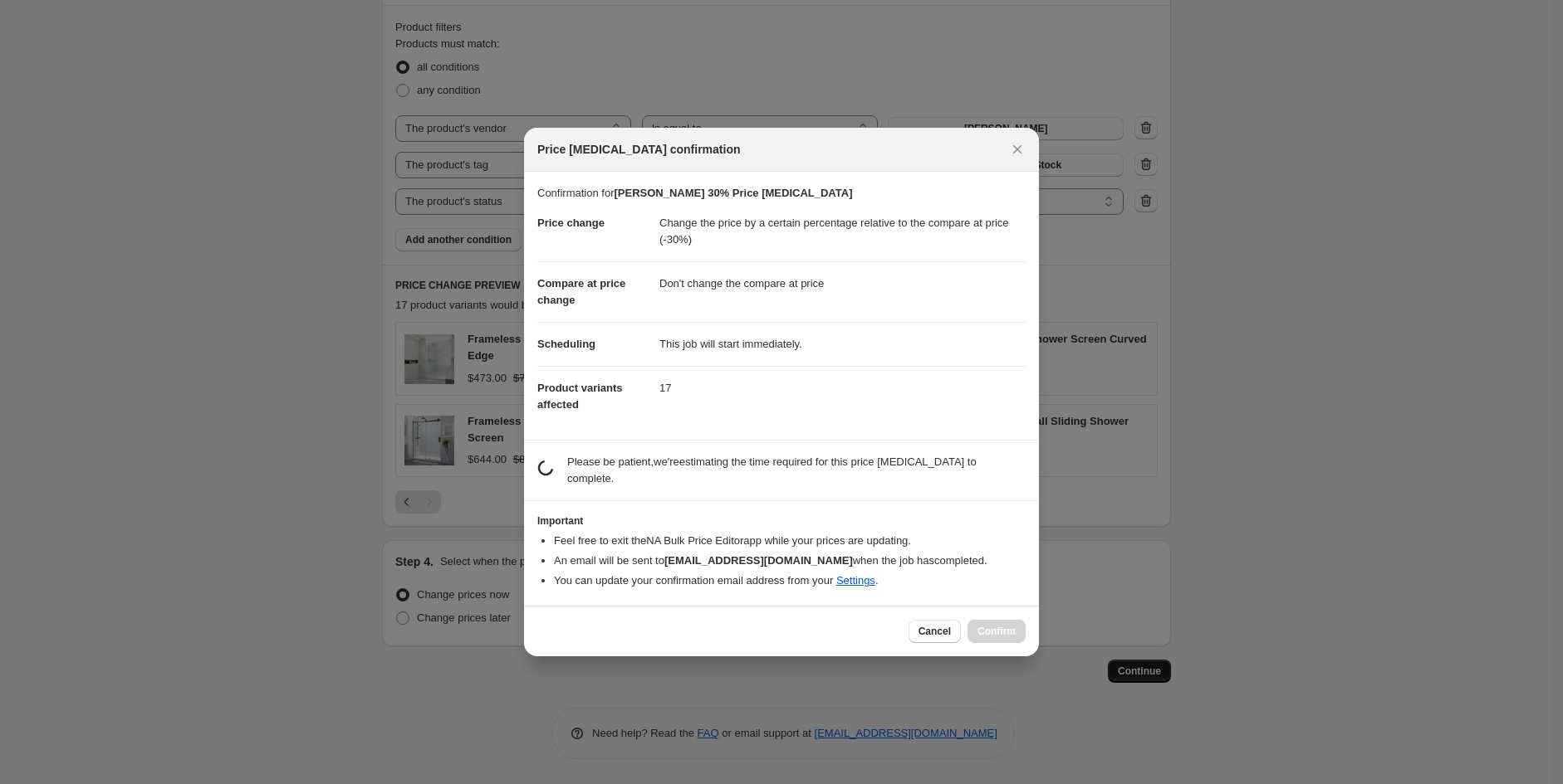
scroll to position [0, 0]
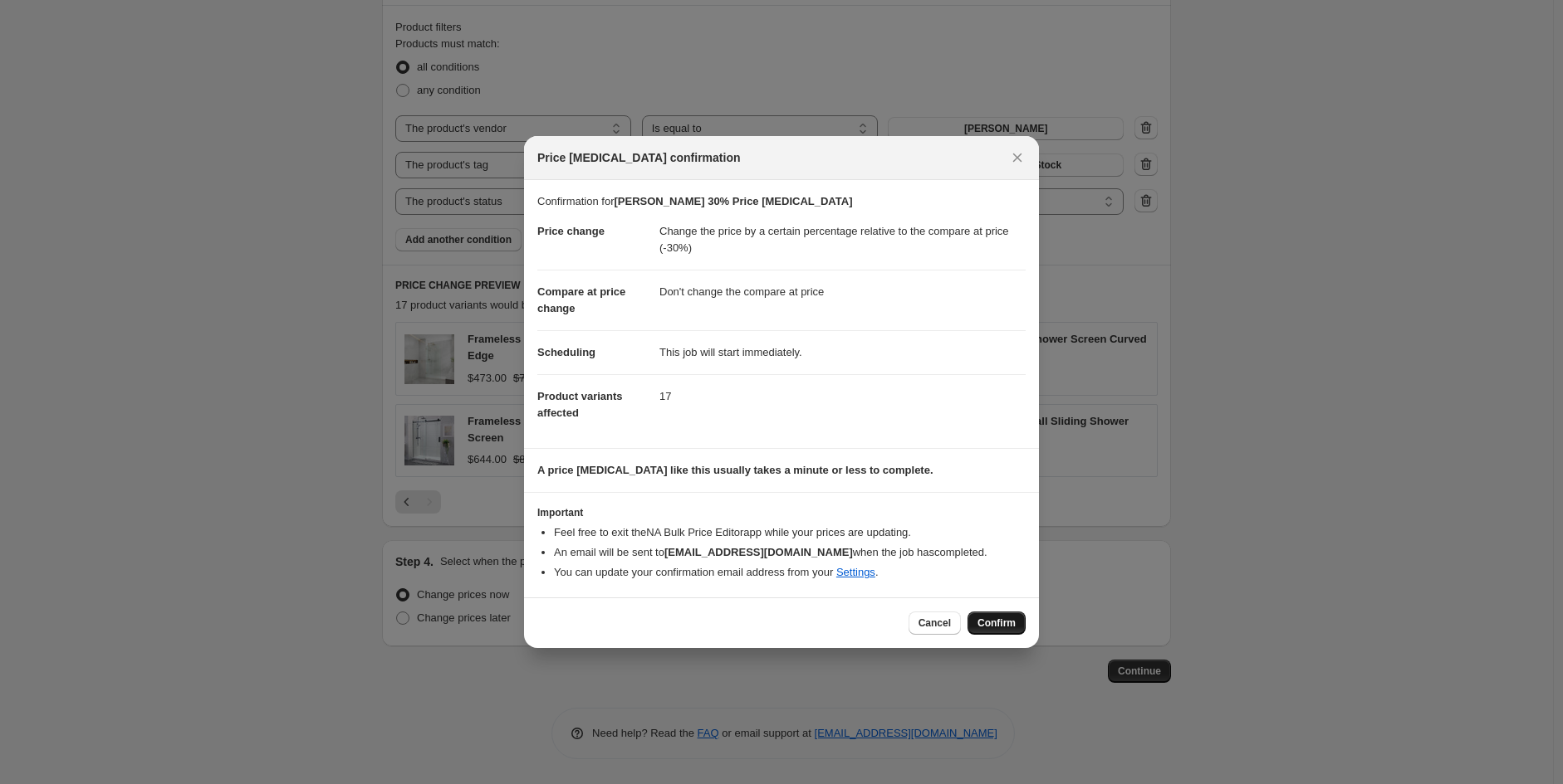
click at [974, 621] on button "Confirm" at bounding box center [996, 622] width 58 height 23
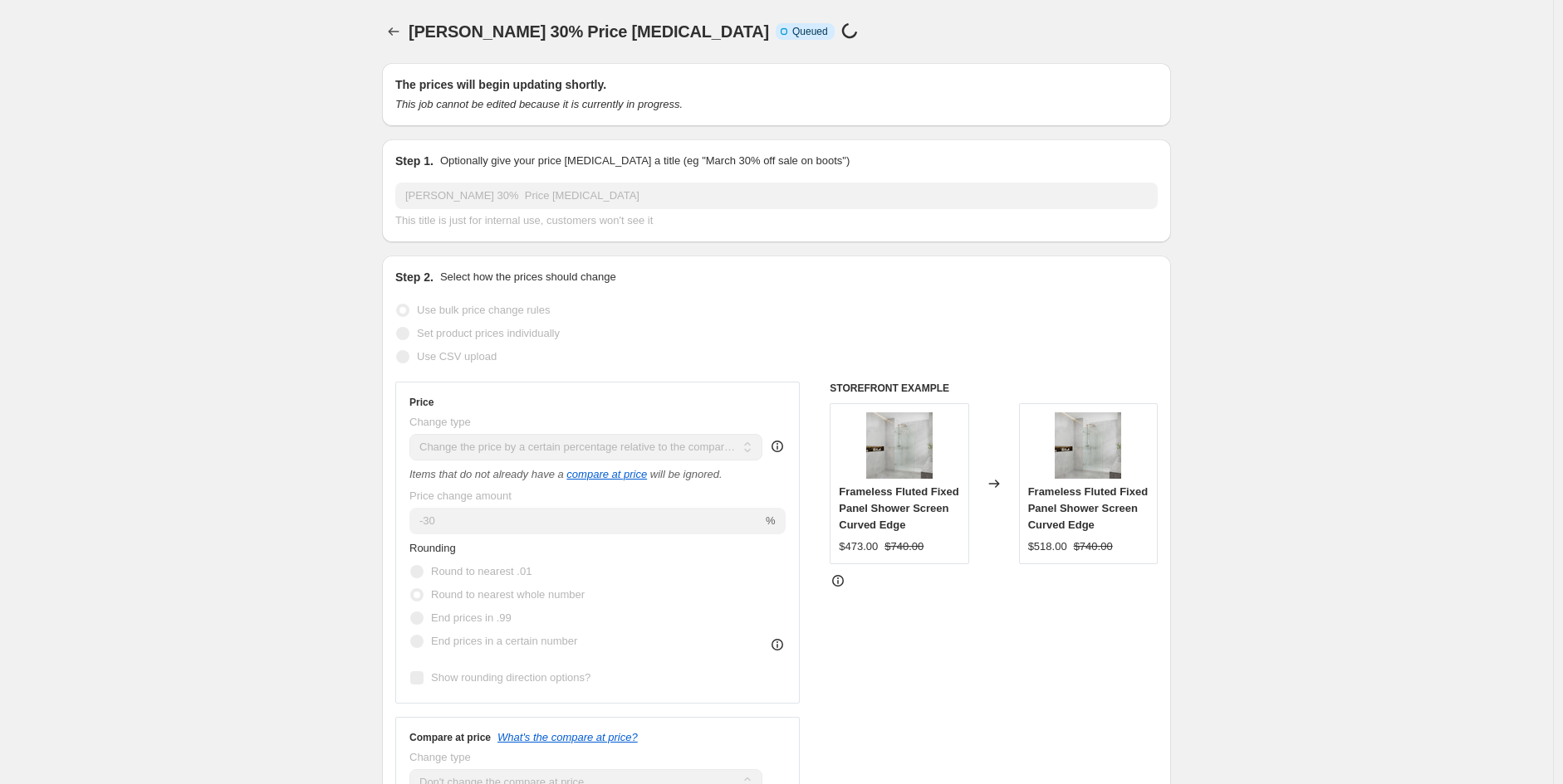
scroll to position [940, 0]
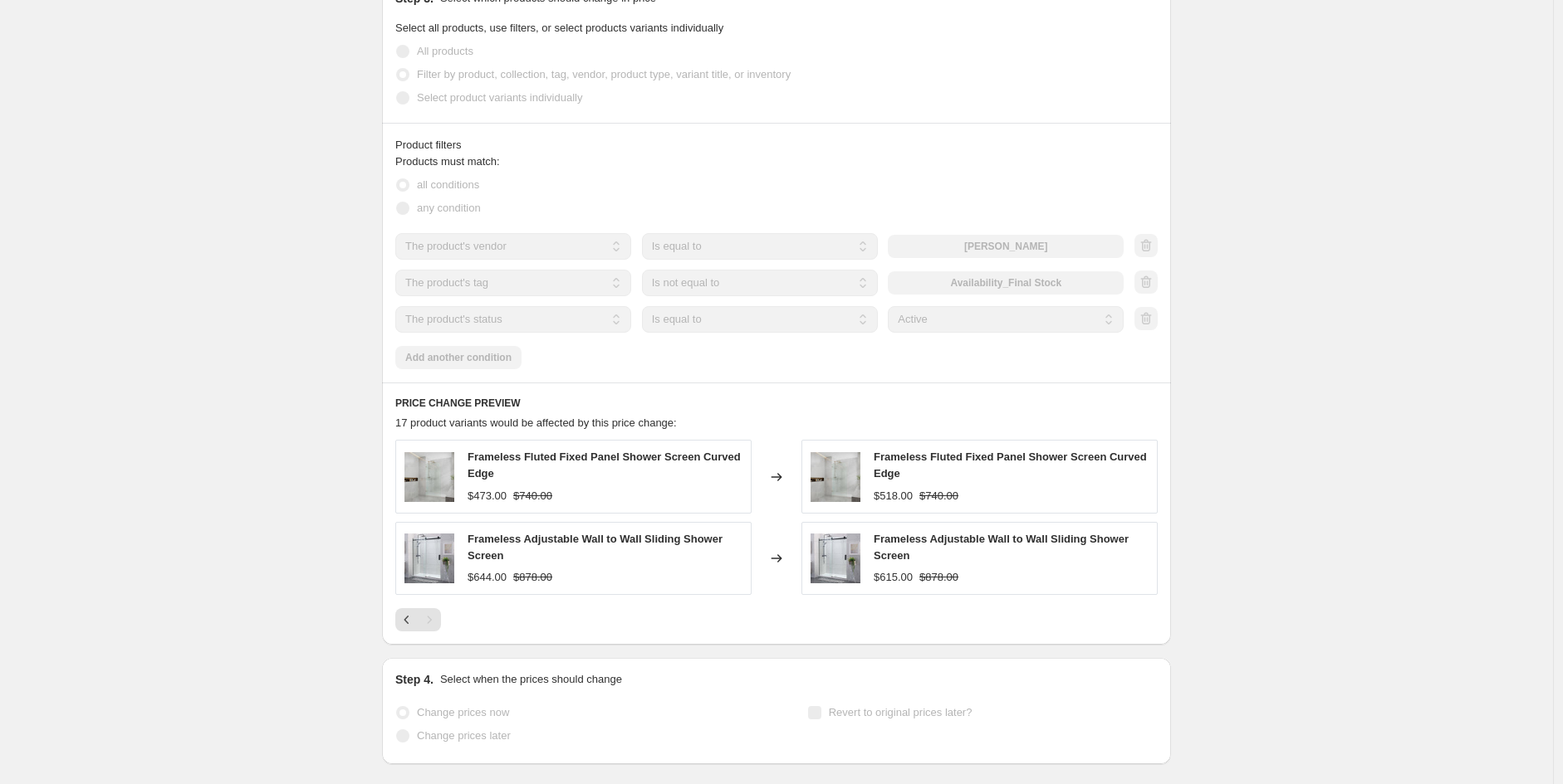
select select "pcap"
select select "no_change"
select select "vendor"
select select "tag"
select select "not_equal"
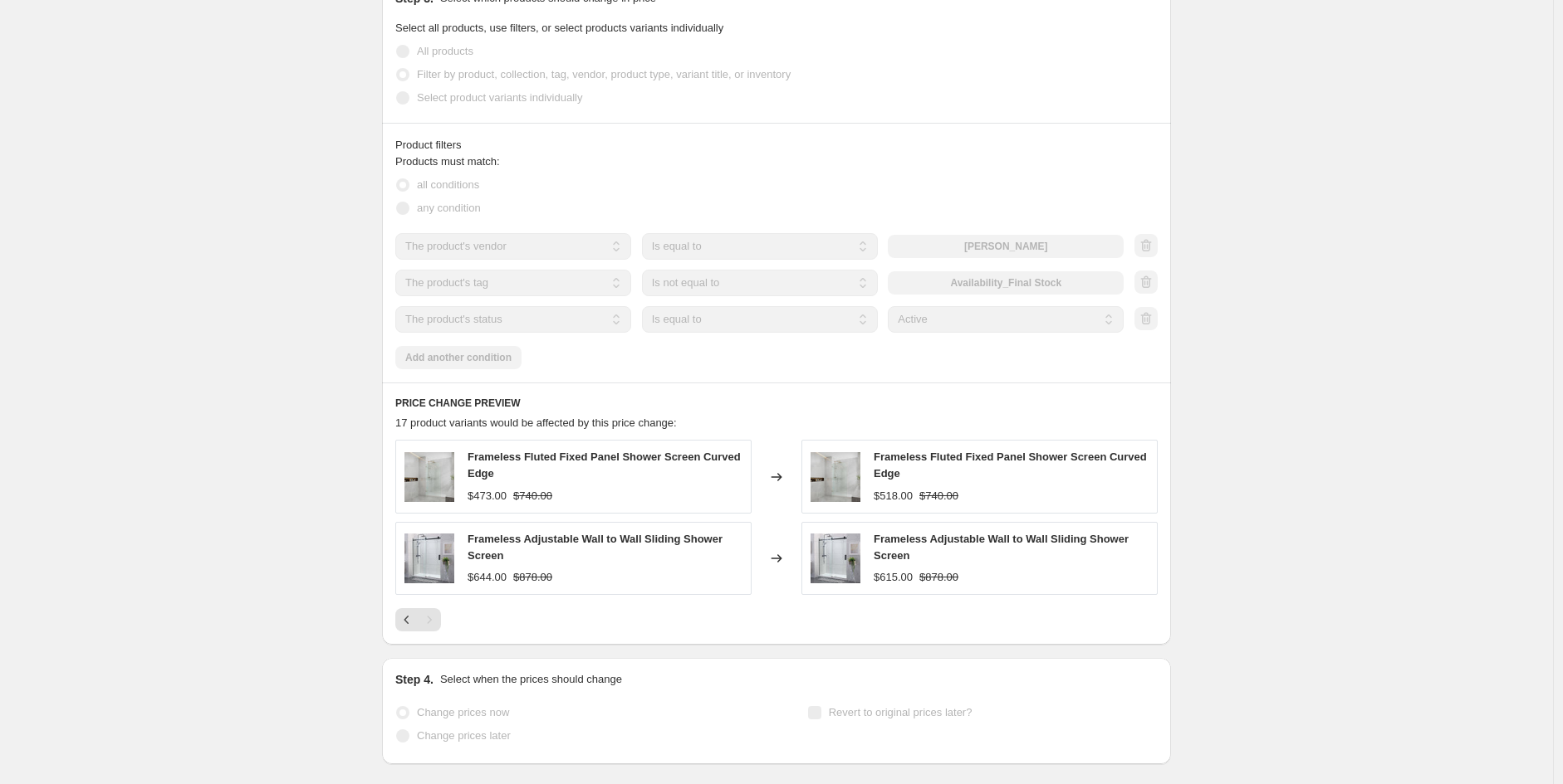
select select "product_status"
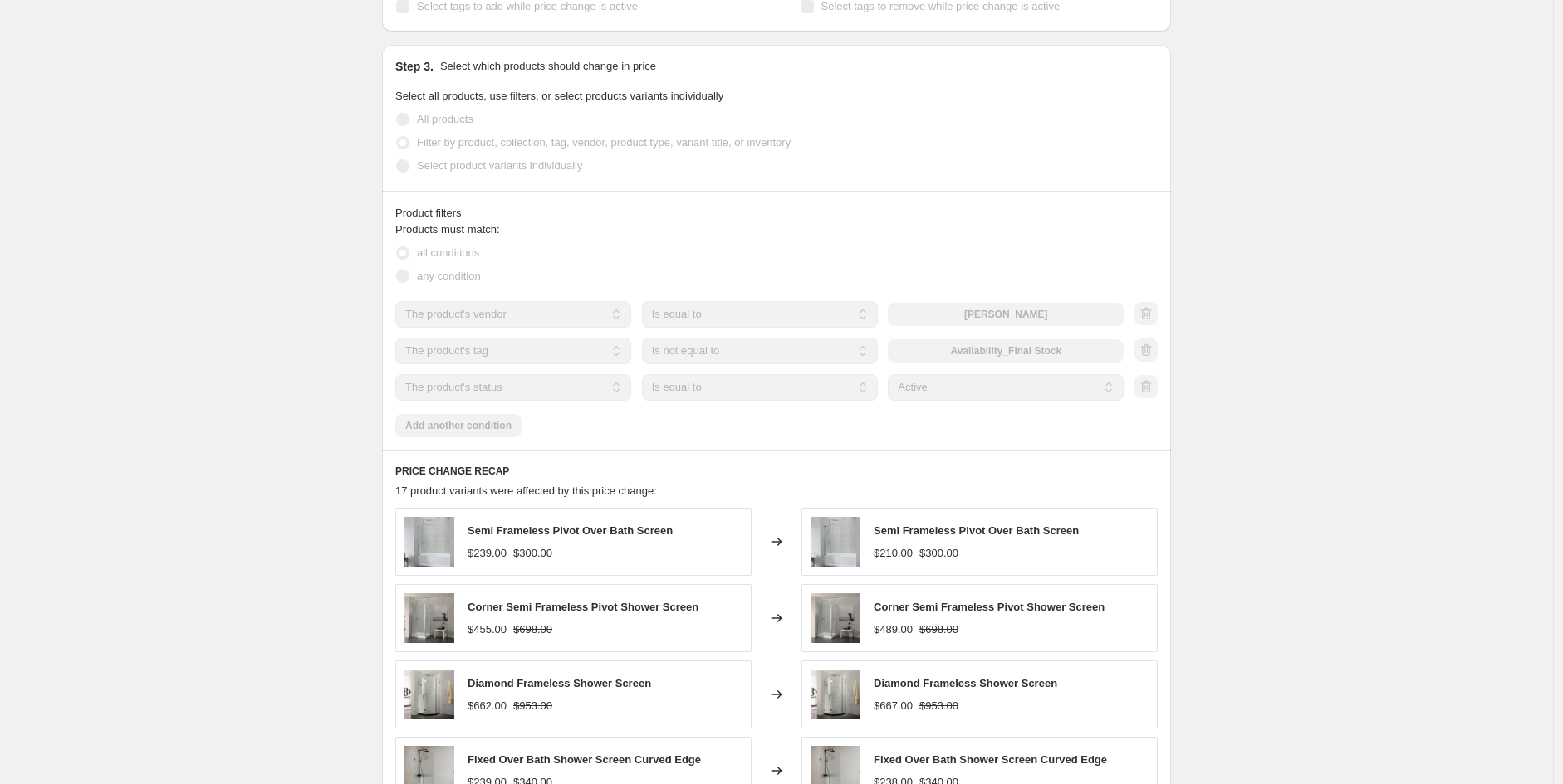
scroll to position [0, 0]
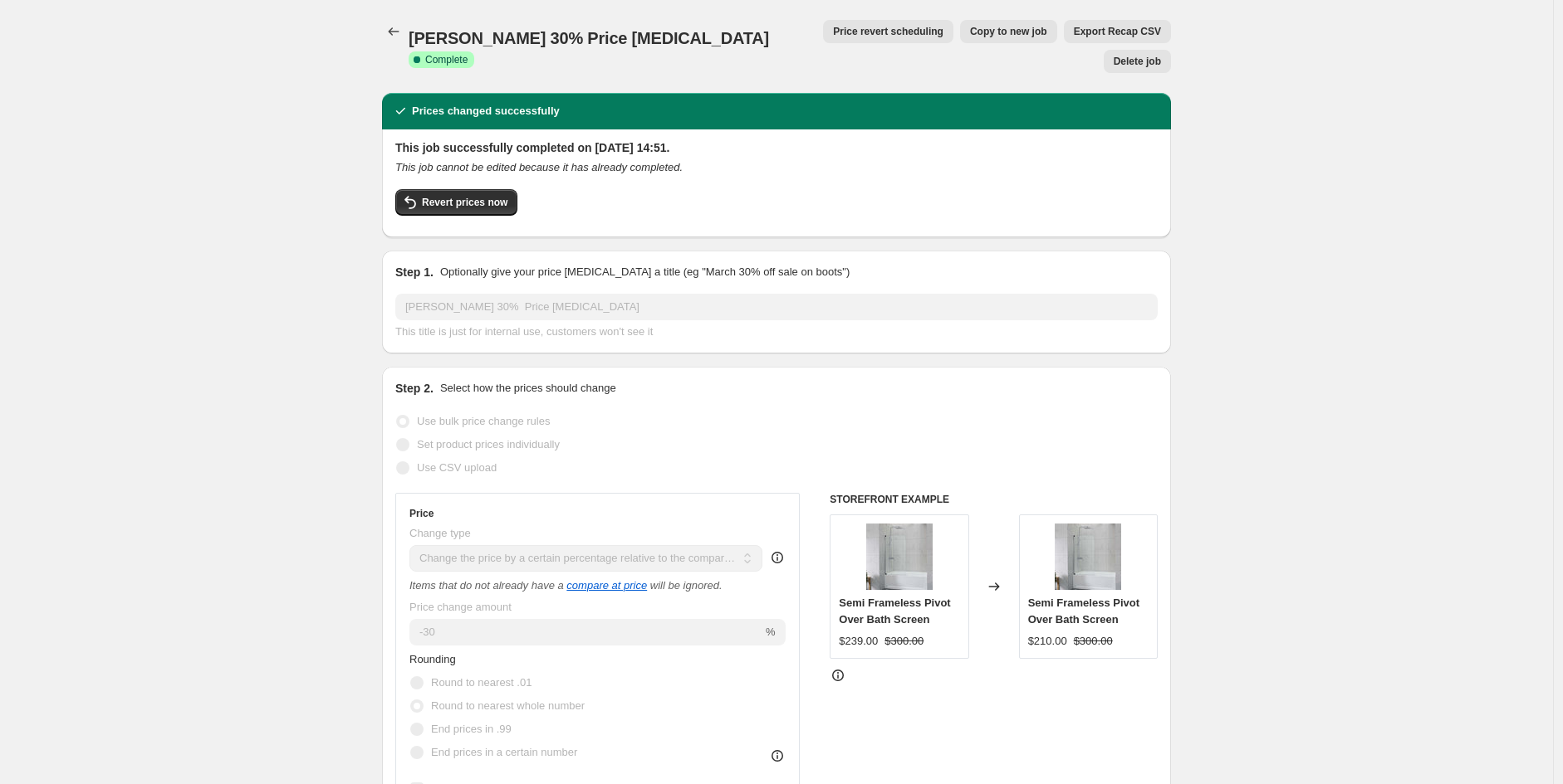
click at [970, 30] on span "Copy to new job" at bounding box center [1008, 31] width 77 height 14
select select "pcap"
select select "no_change"
select select "vendor"
select select "tag"
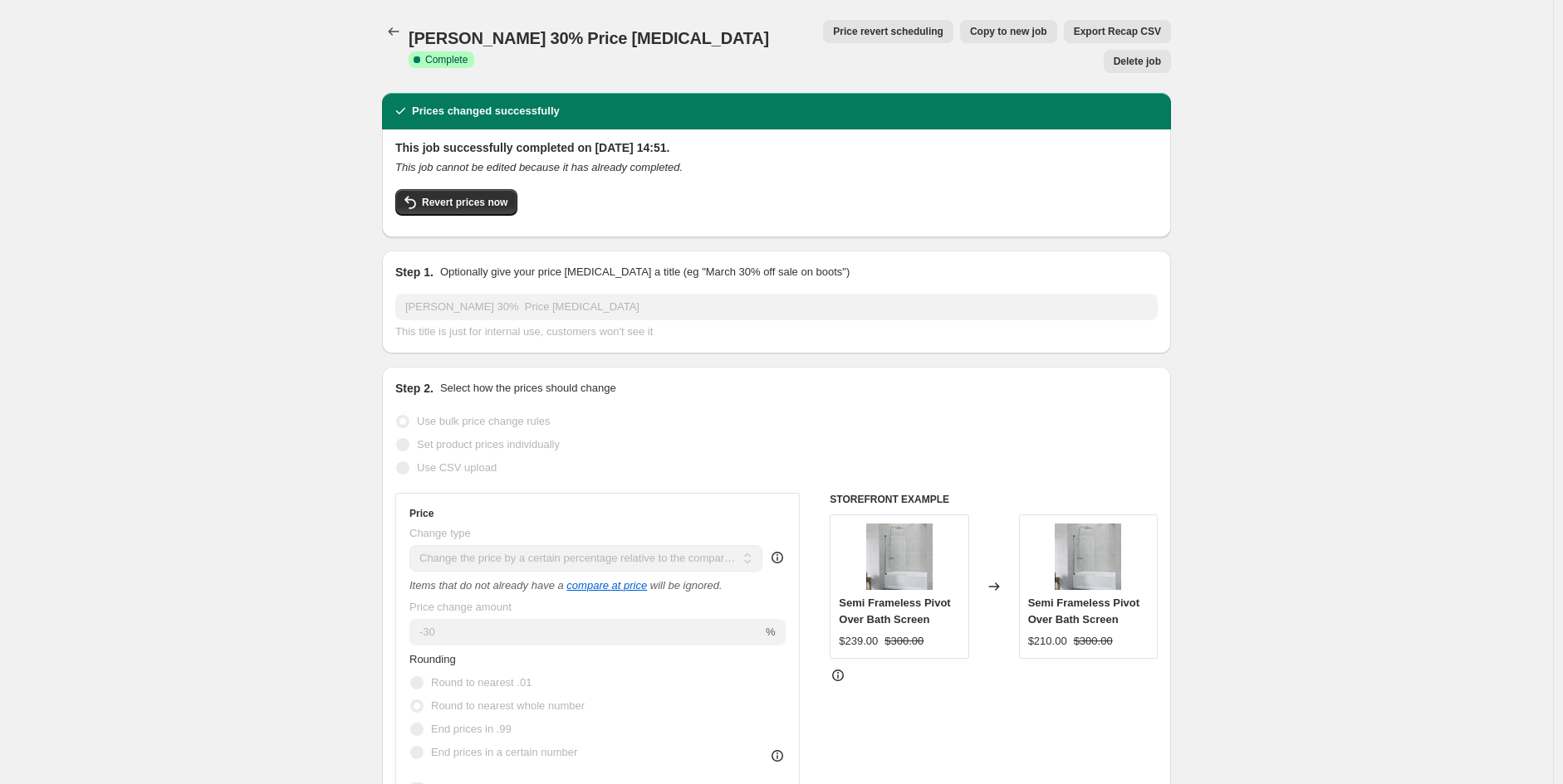
select select "not_equal"
select select "product_status"
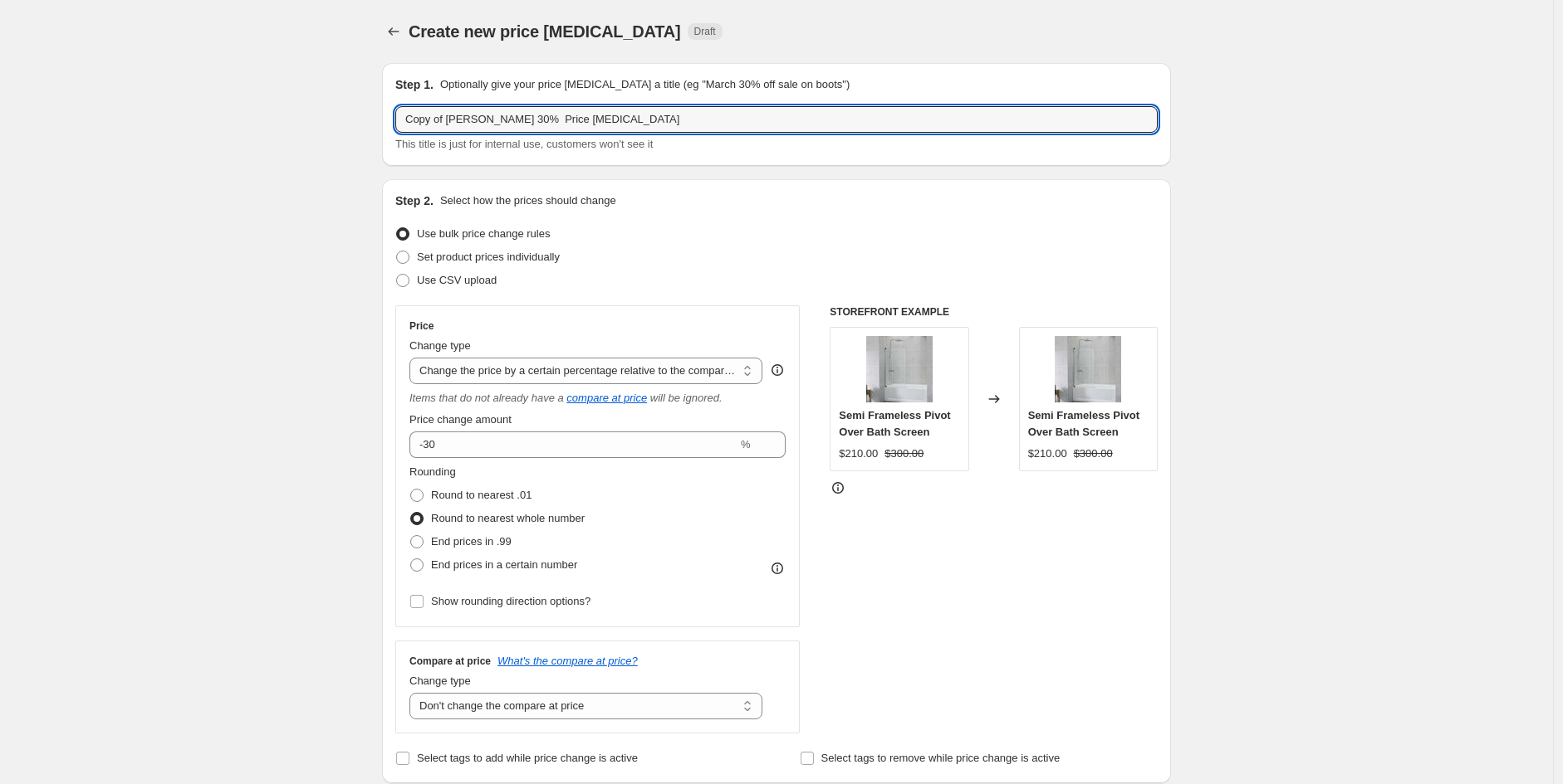
drag, startPoint x: 491, startPoint y: 121, endPoint x: 147, endPoint y: 104, distance: 344.4
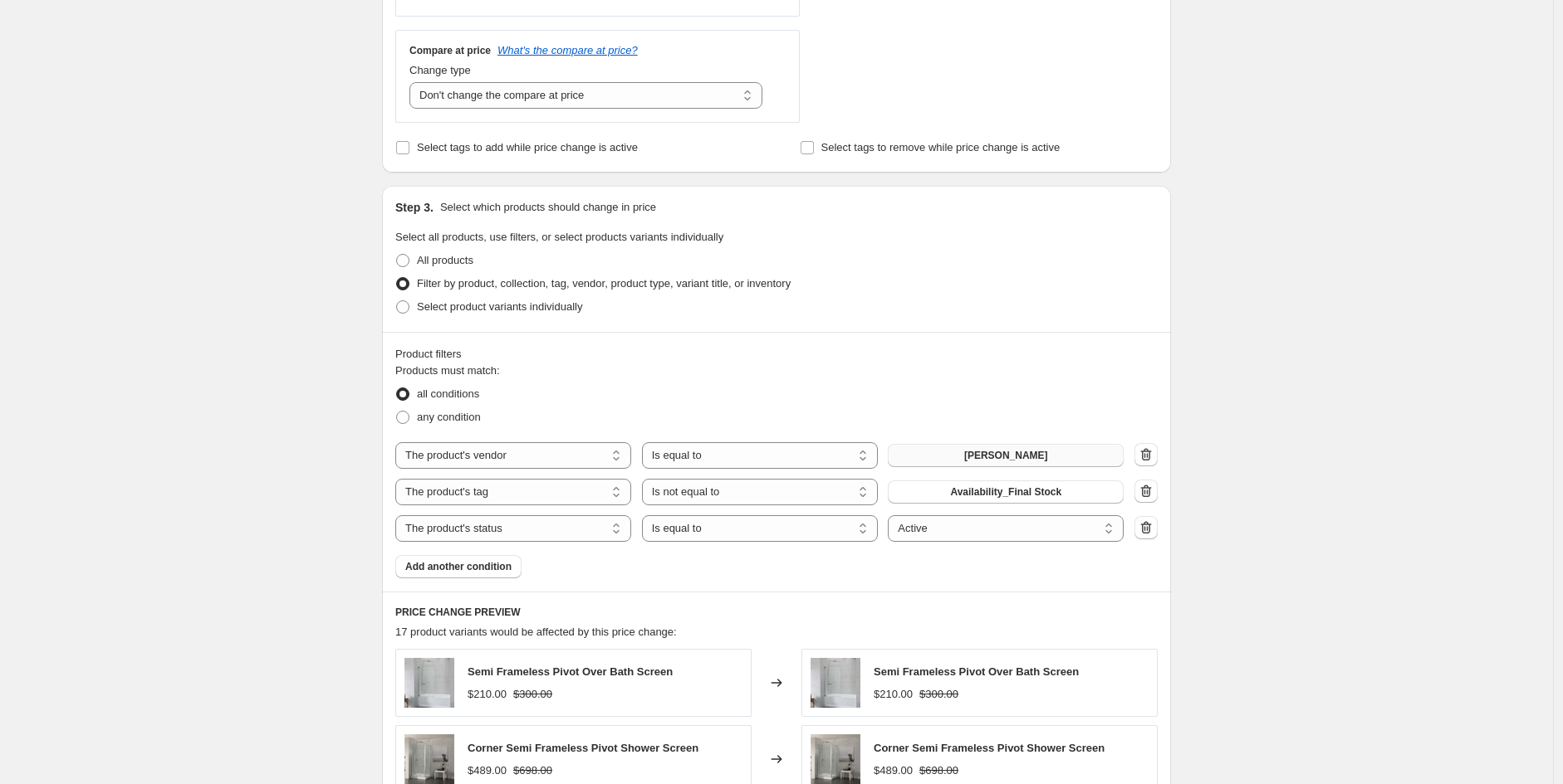
scroll to position [612, 0]
type input "Linkware 25% Price [MEDICAL_DATA]"
click at [1036, 462] on button "[PERSON_NAME]" at bounding box center [1005, 453] width 236 height 23
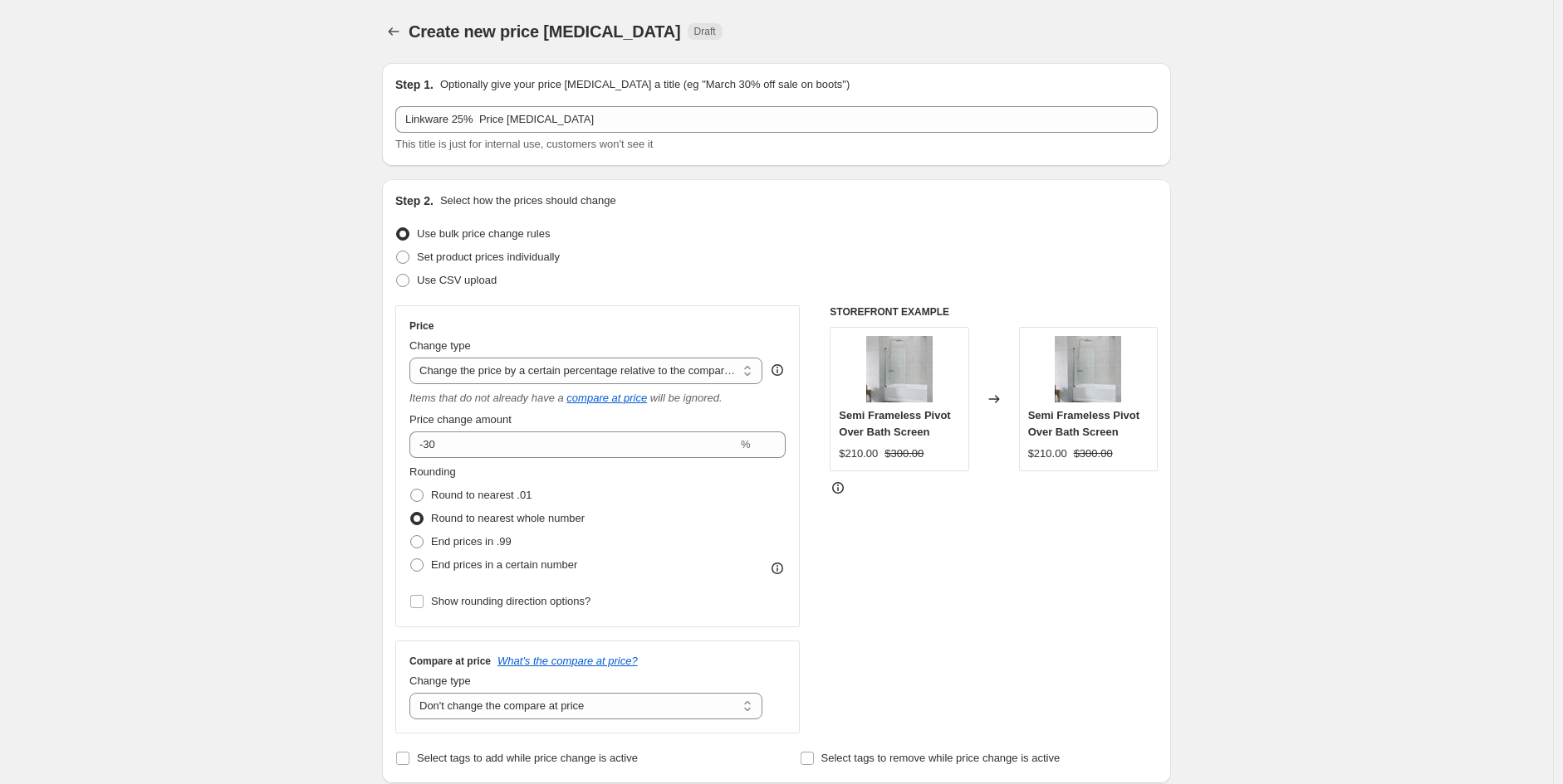
scroll to position [614, 0]
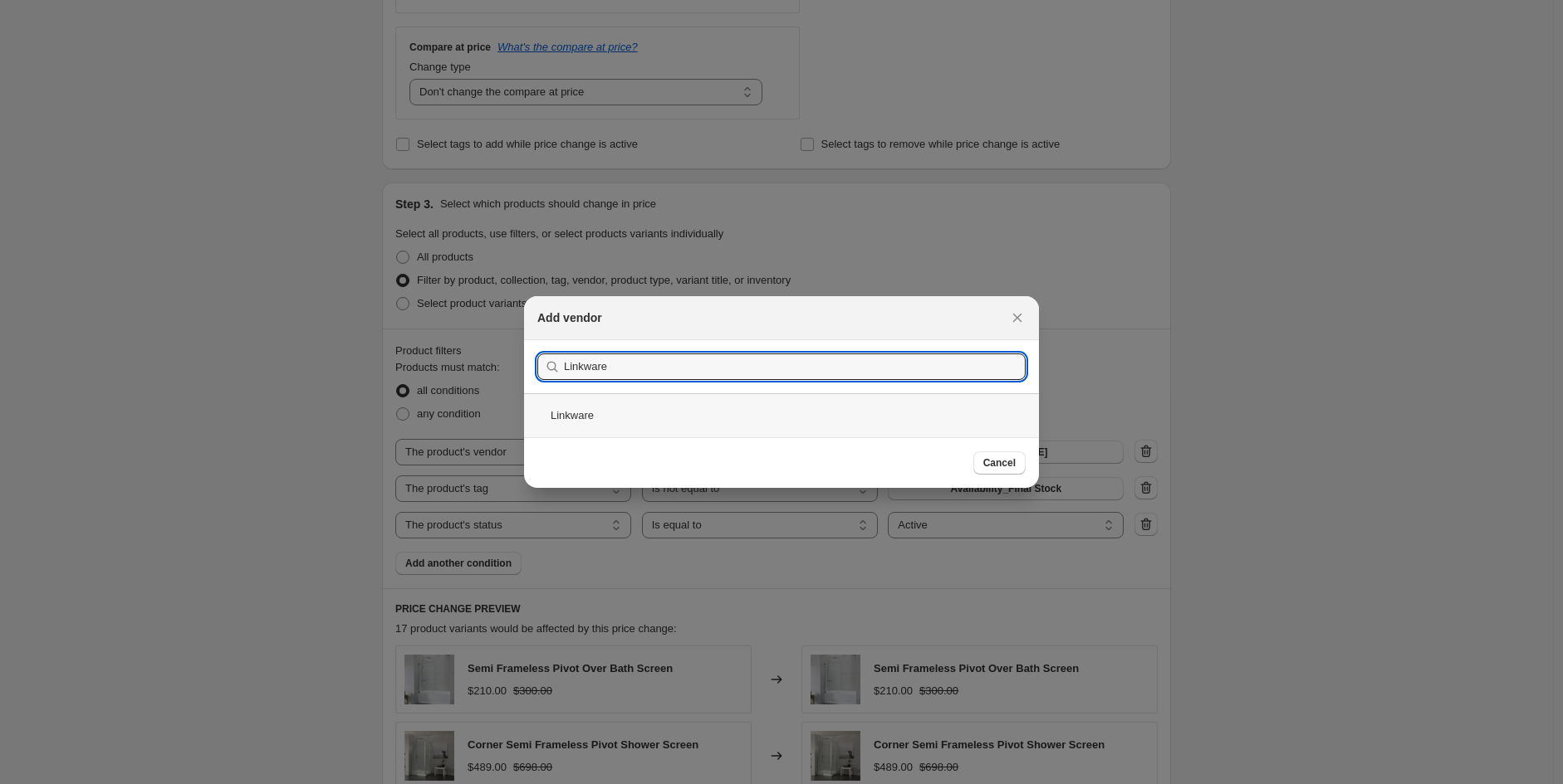
type input "Linkware"
click at [594, 419] on div "Linkware" at bounding box center [781, 416] width 515 height 44
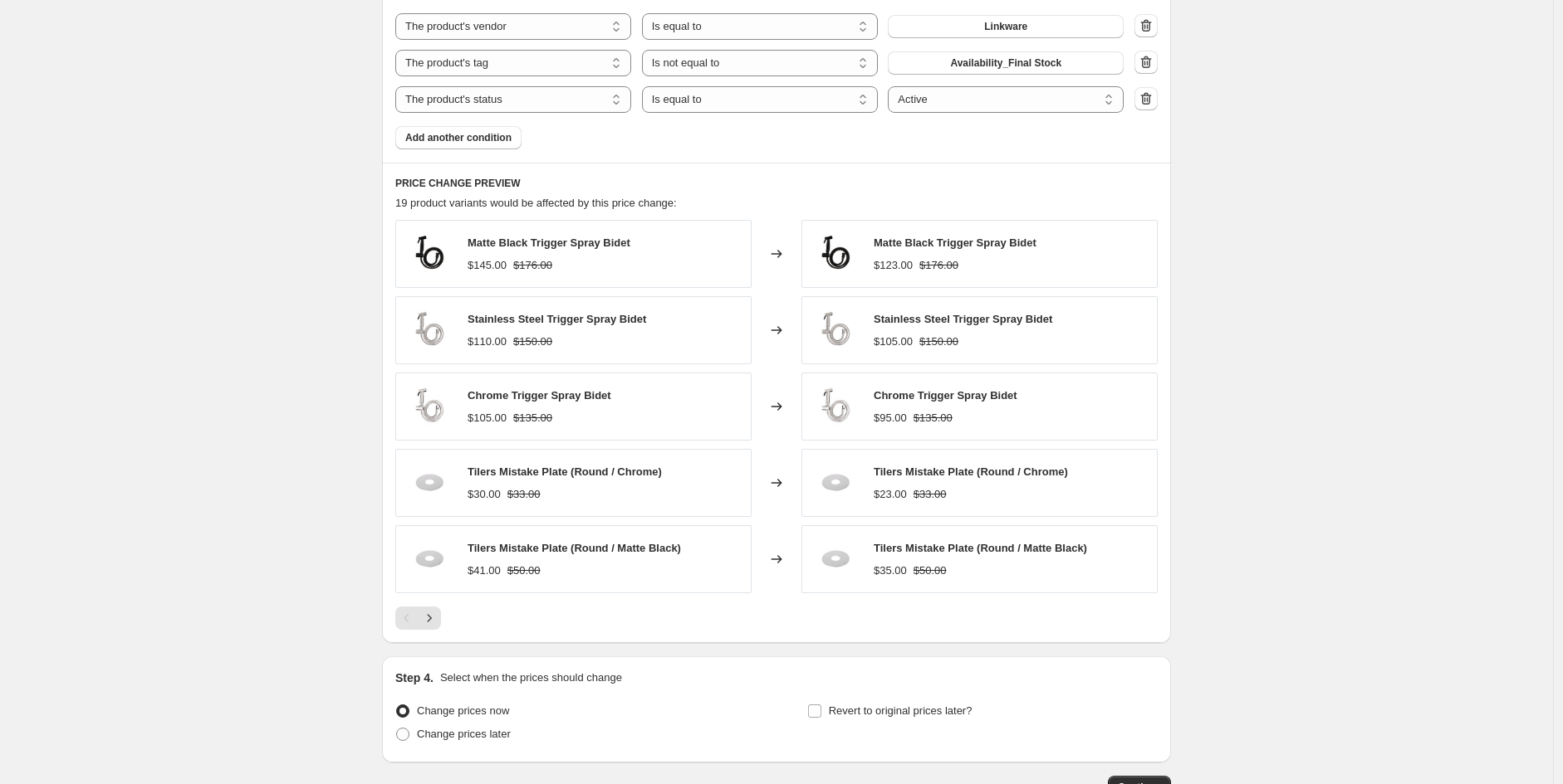
scroll to position [1158, 0]
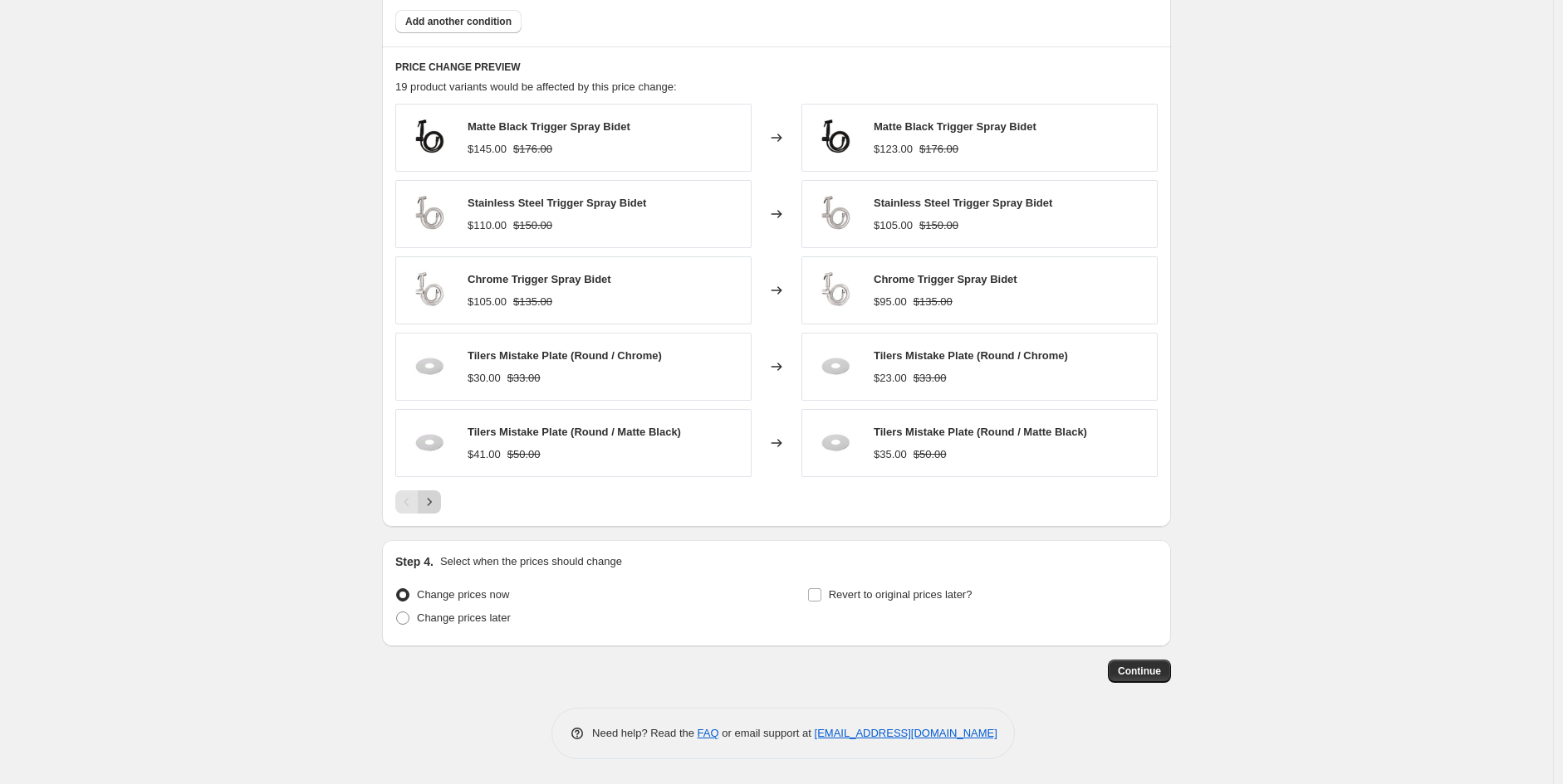
drag, startPoint x: 1155, startPoint y: 675, endPoint x: 434, endPoint y: 509, distance: 739.9
click at [431, 501] on icon "Next" at bounding box center [430, 503] width 17 height 17
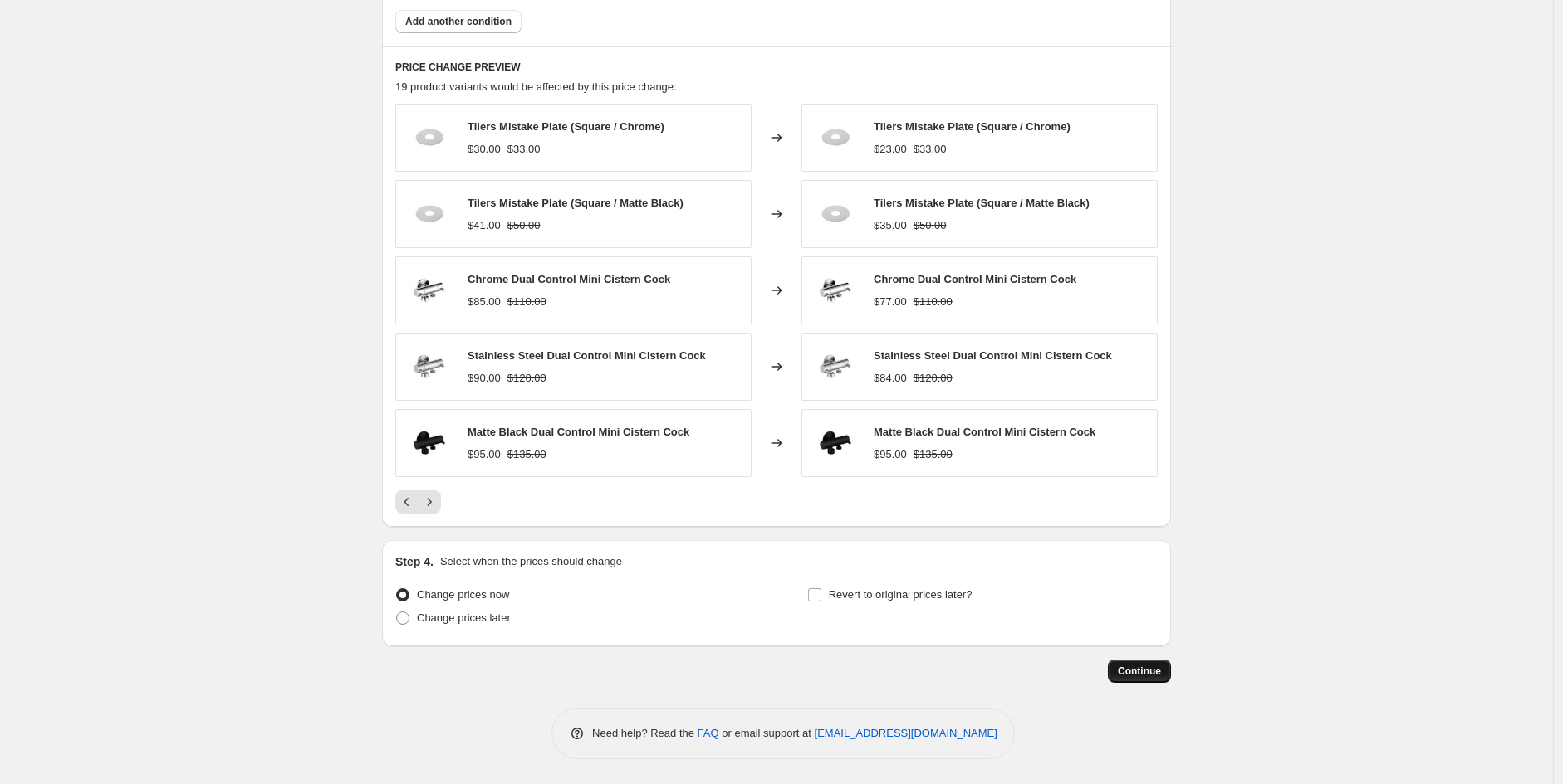
click at [1125, 671] on span "Continue" at bounding box center [1139, 672] width 43 height 14
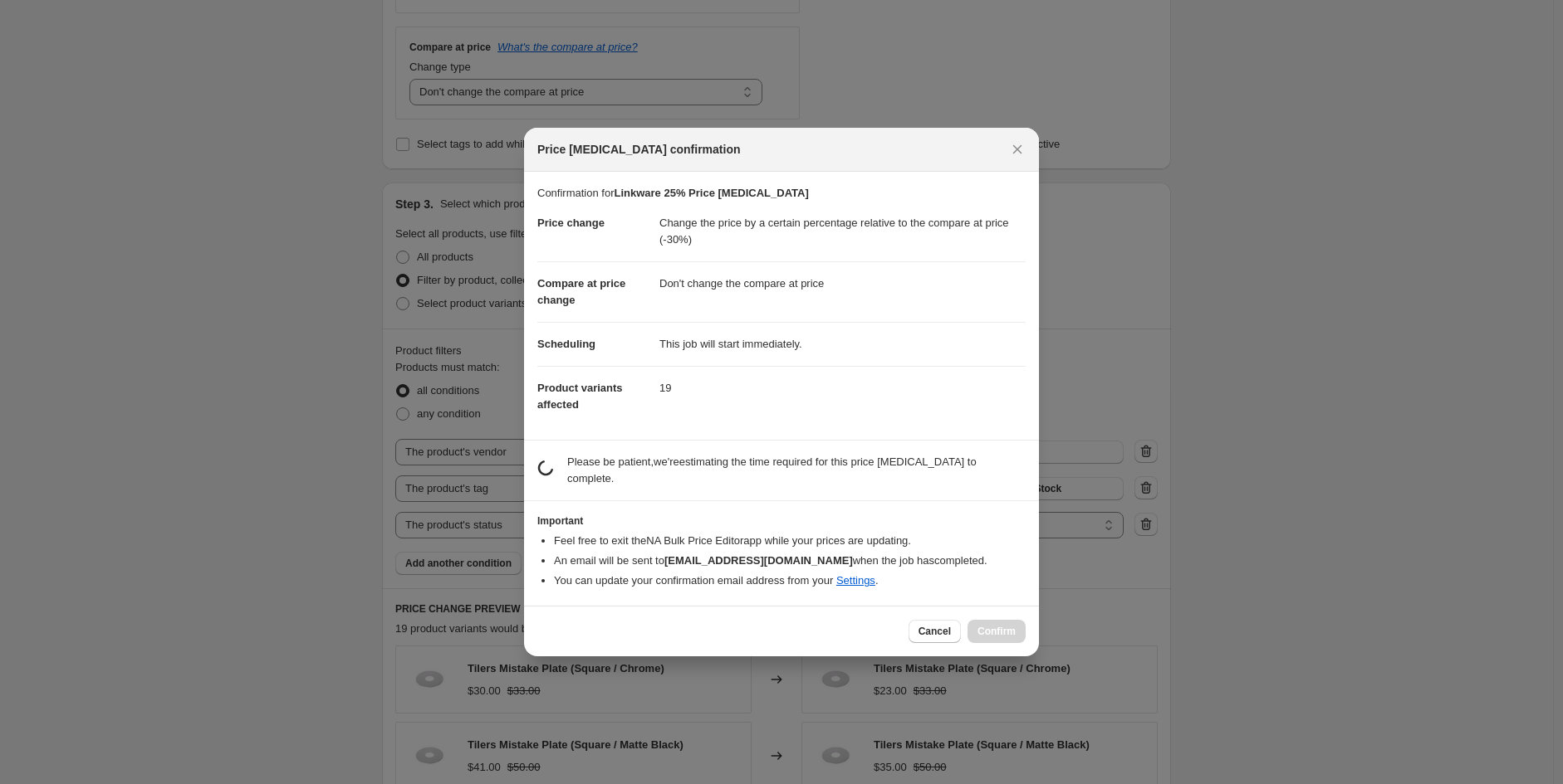
scroll to position [0, 0]
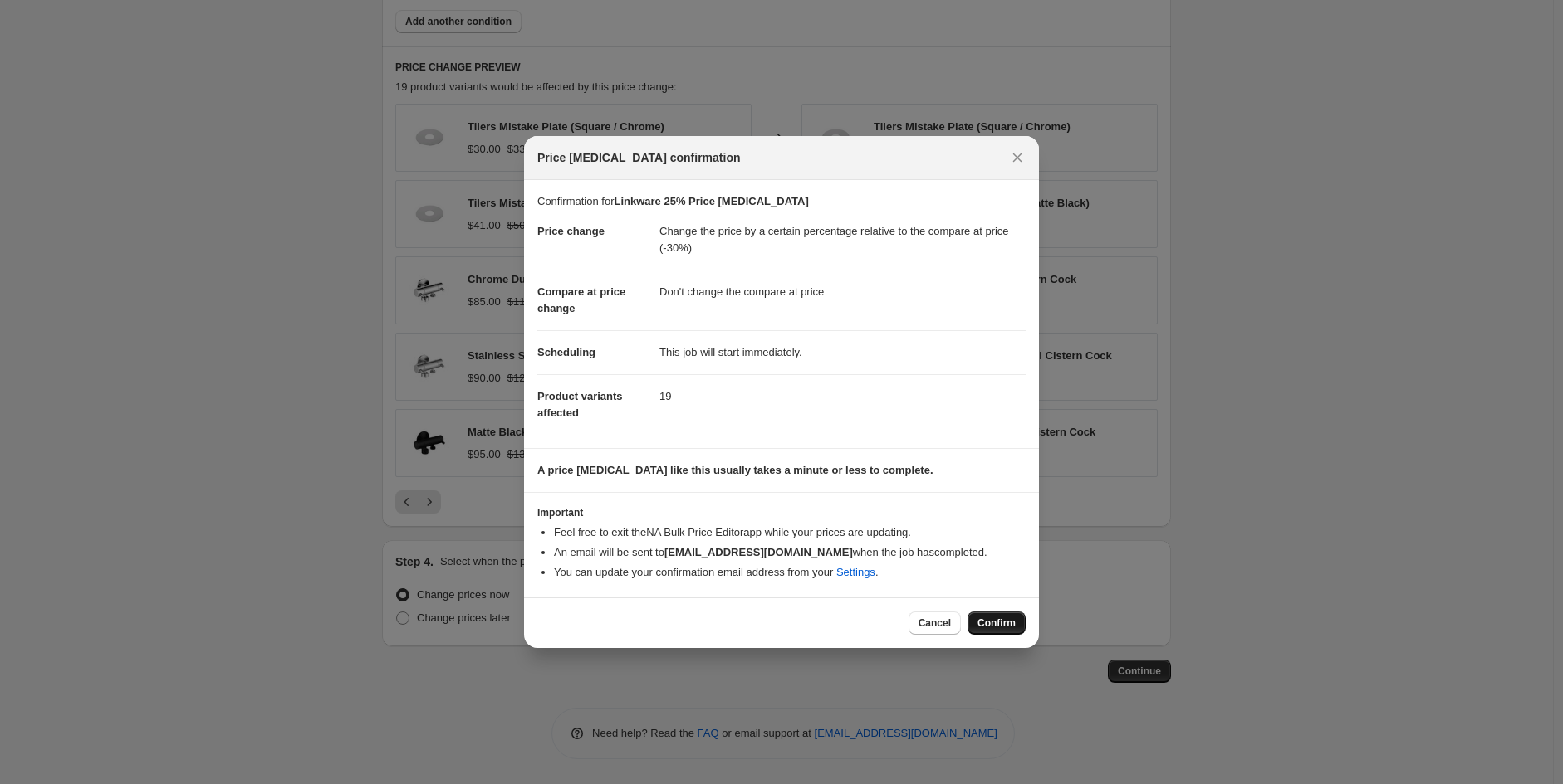
click at [986, 613] on button "Confirm" at bounding box center [996, 622] width 58 height 23
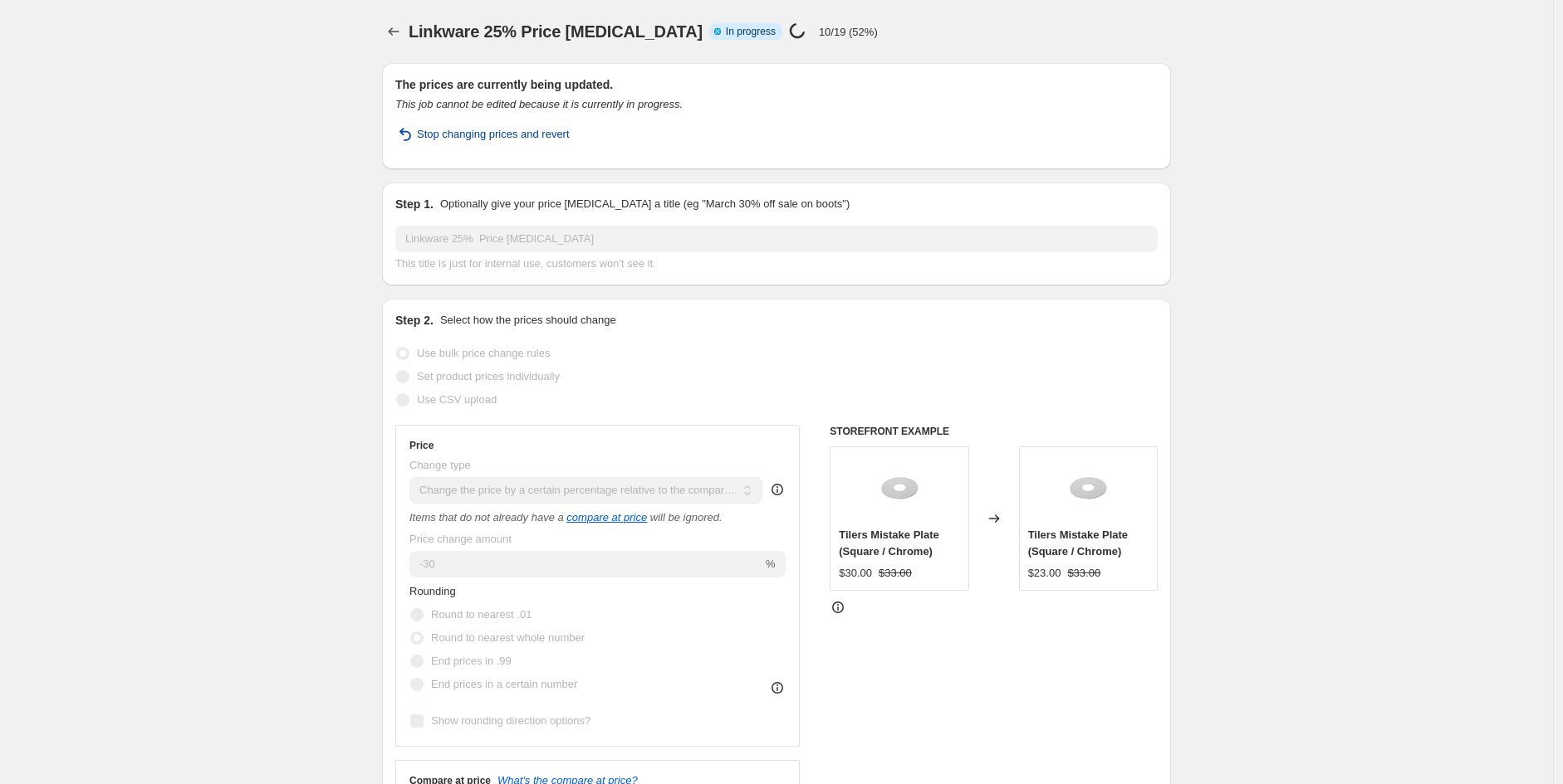
click at [467, 129] on span "Stop changing prices and revert" at bounding box center [493, 134] width 153 height 17
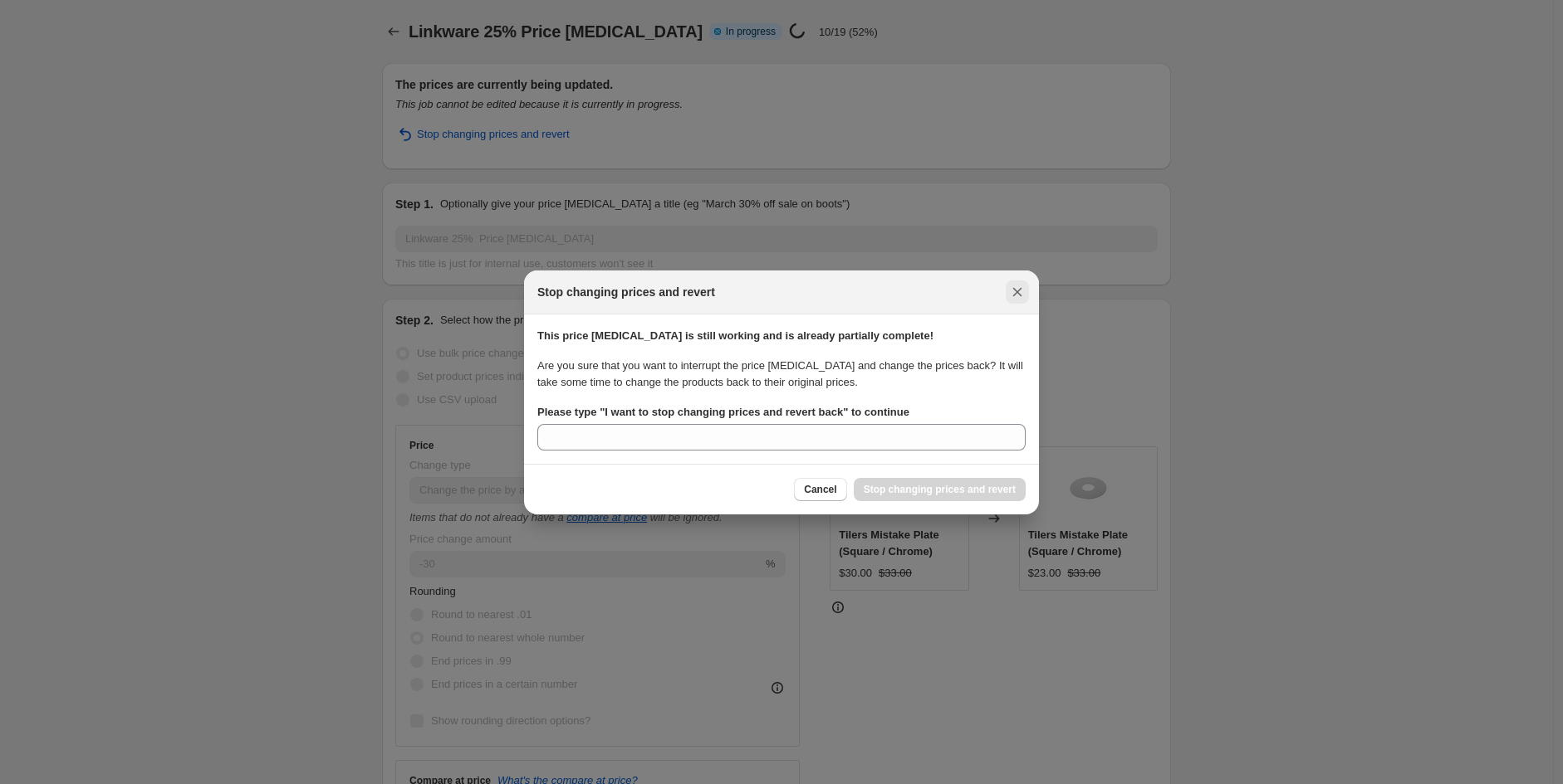
click at [1024, 295] on icon "Close" at bounding box center [1018, 293] width 17 height 17
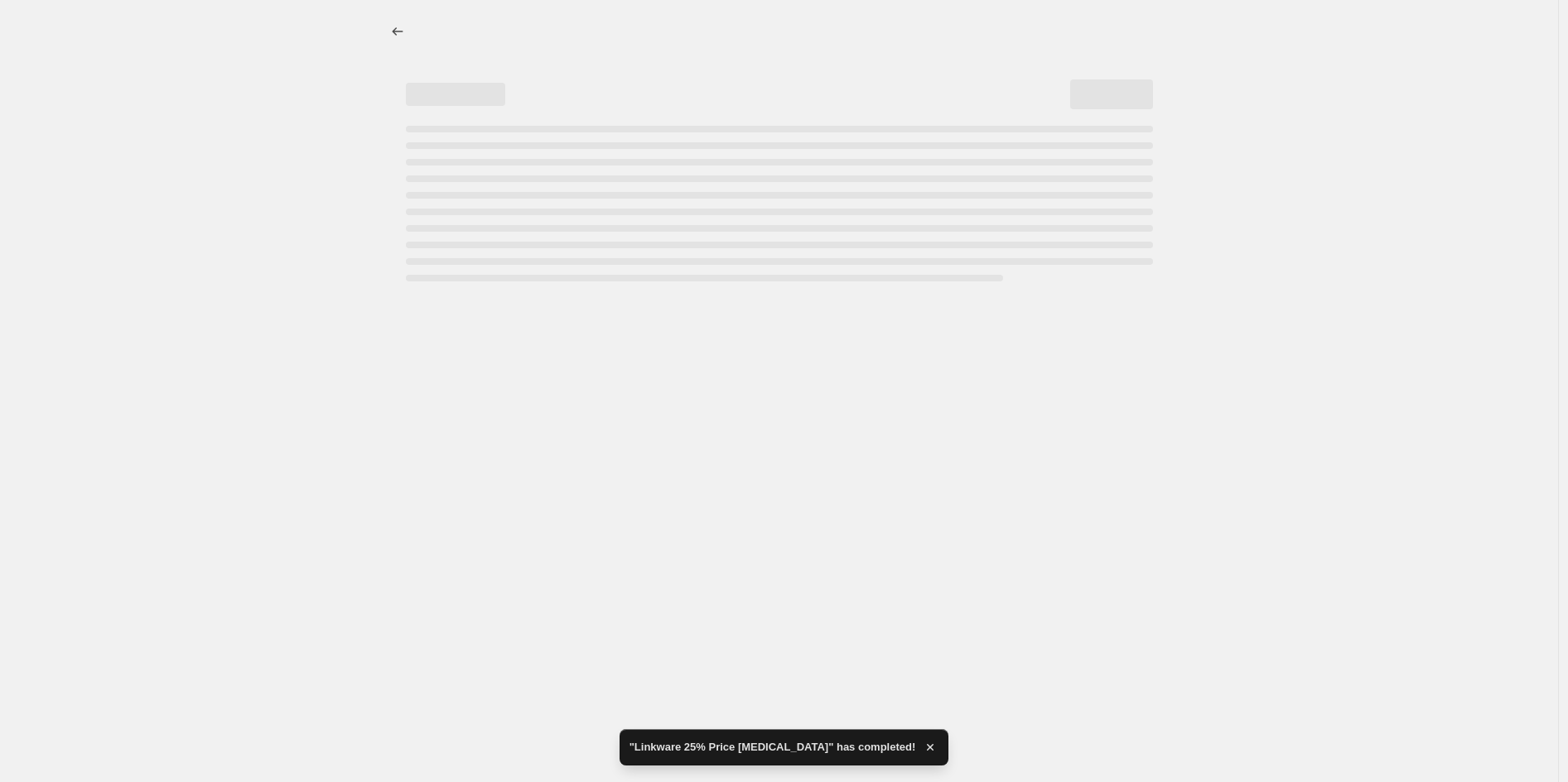
select select "pcap"
select select "no_change"
select select "vendor"
select select "tag"
select select "not_equal"
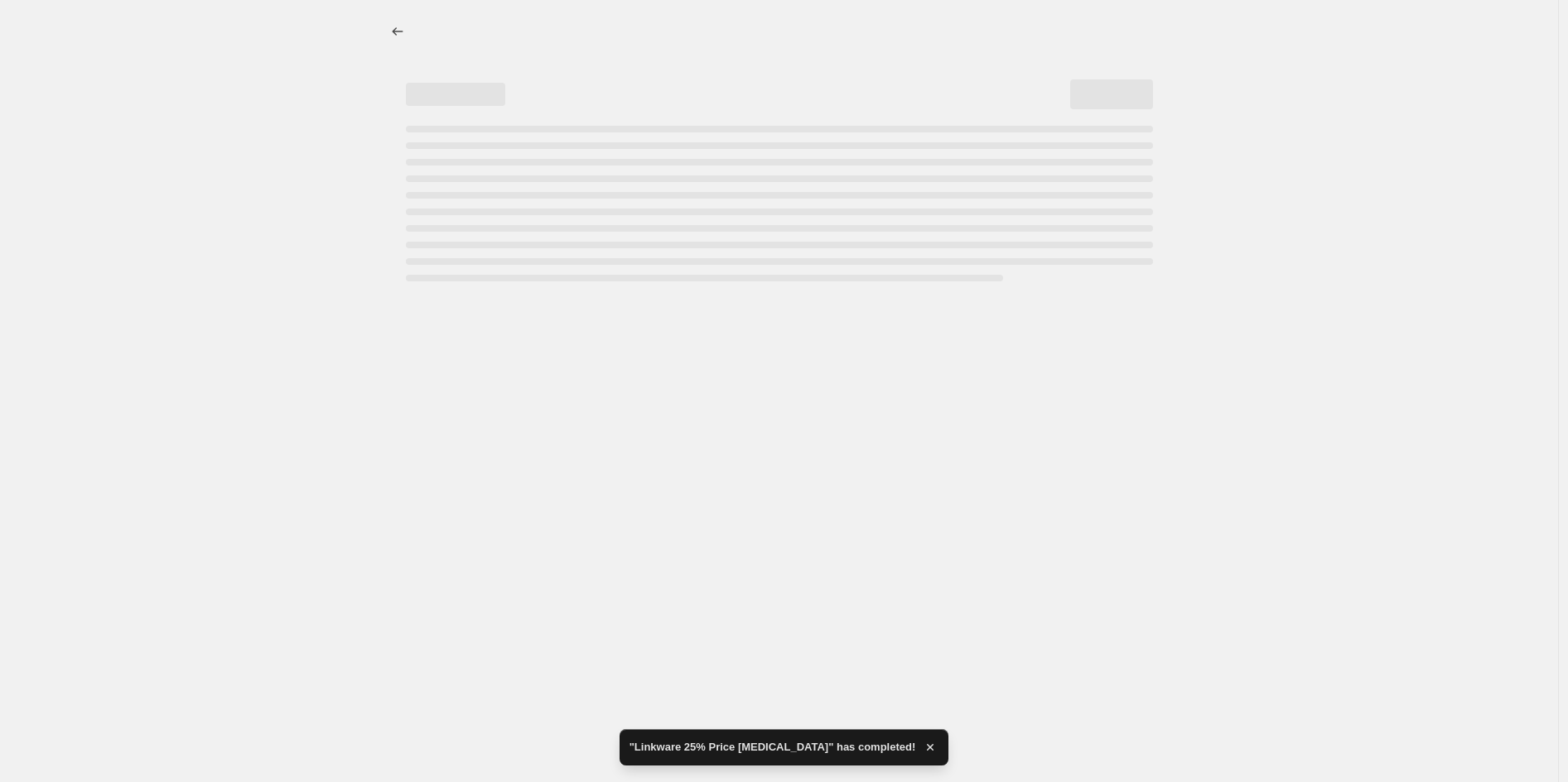
select select "product_status"
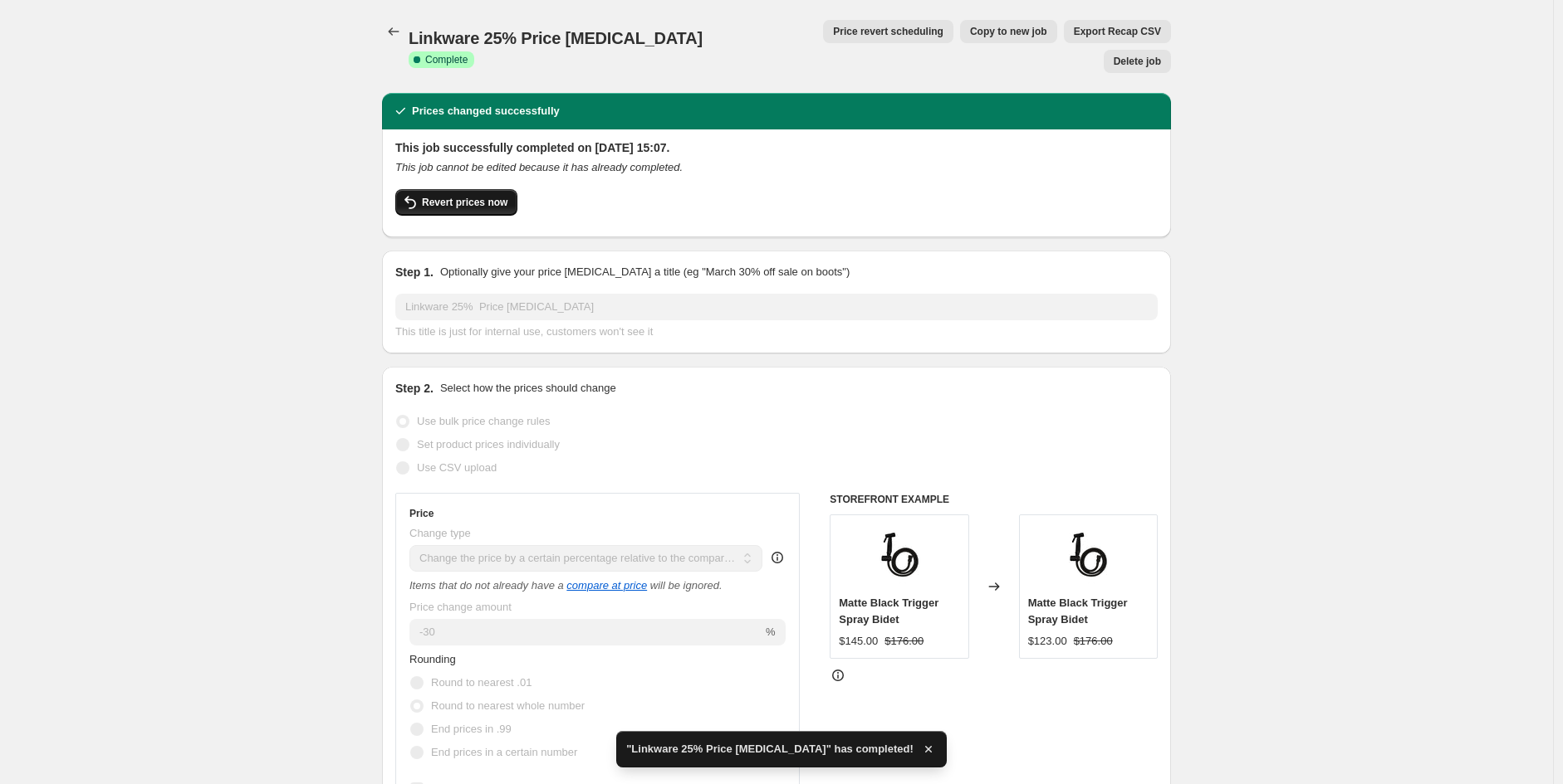
click at [480, 196] on span "Revert prices now" at bounding box center [465, 202] width 86 height 14
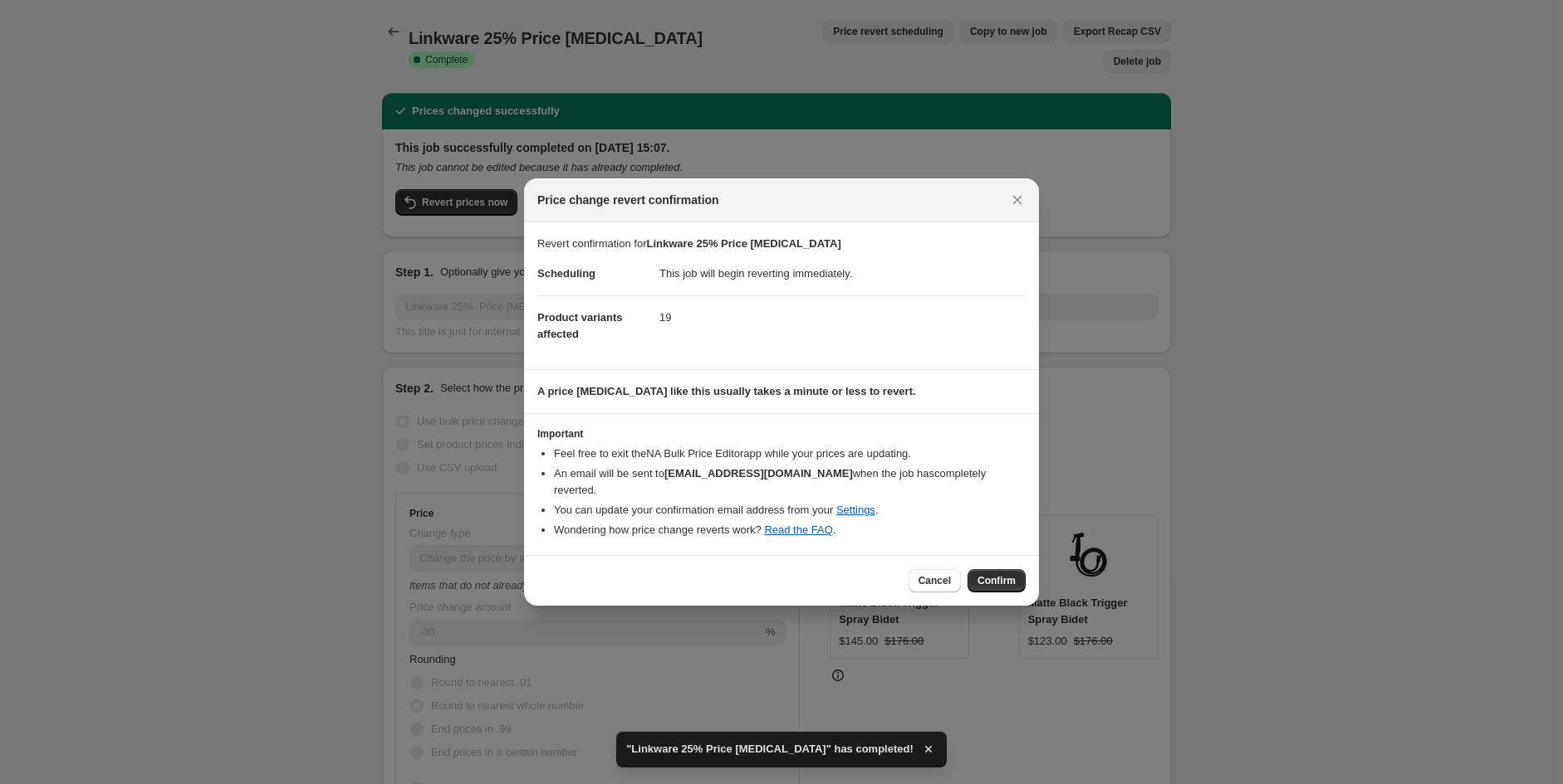
click at [997, 583] on button "Confirm" at bounding box center [996, 581] width 58 height 23
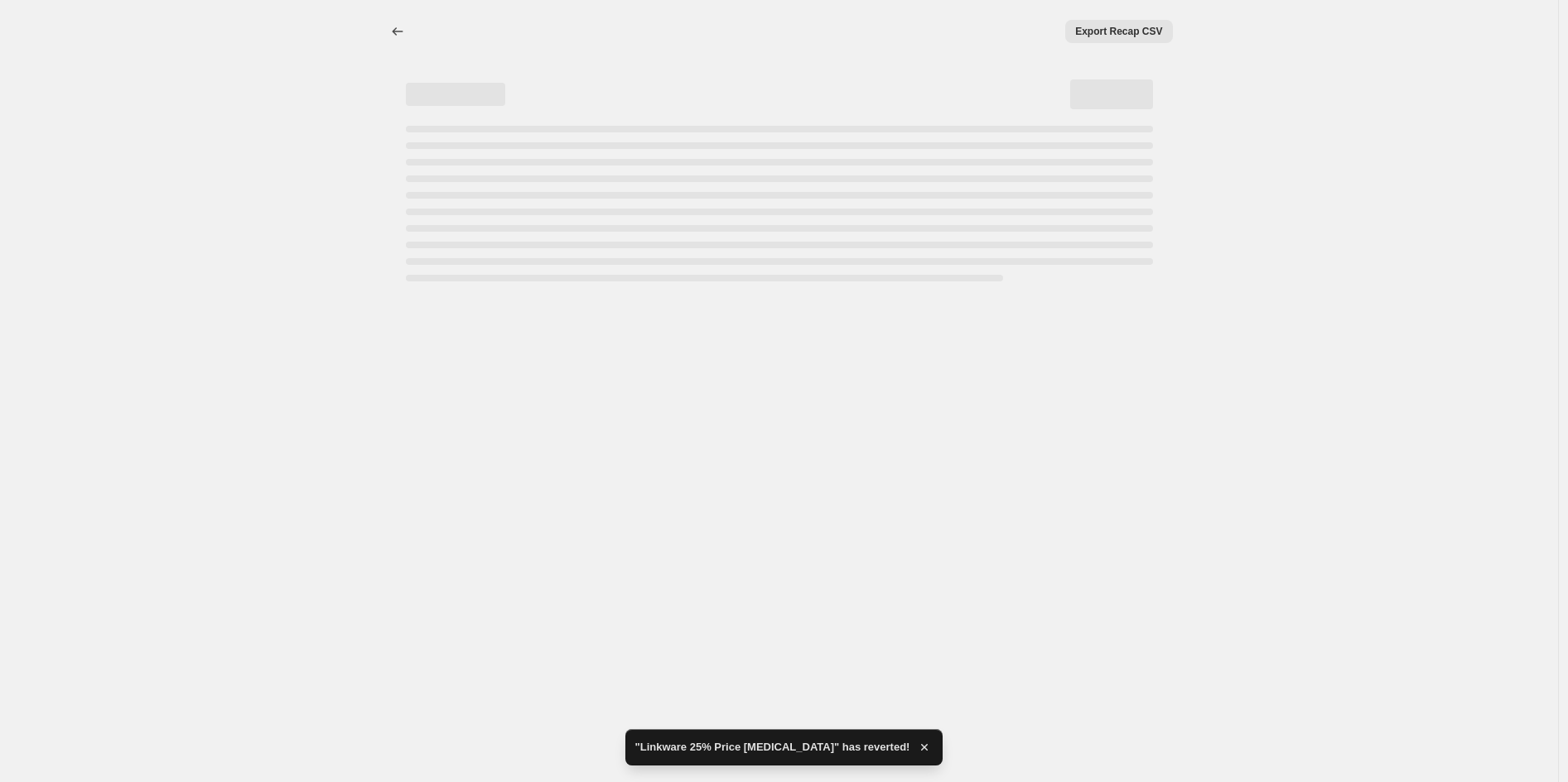
select select "pcap"
select select "no_change"
select select "vendor"
select select "tag"
select select "not_equal"
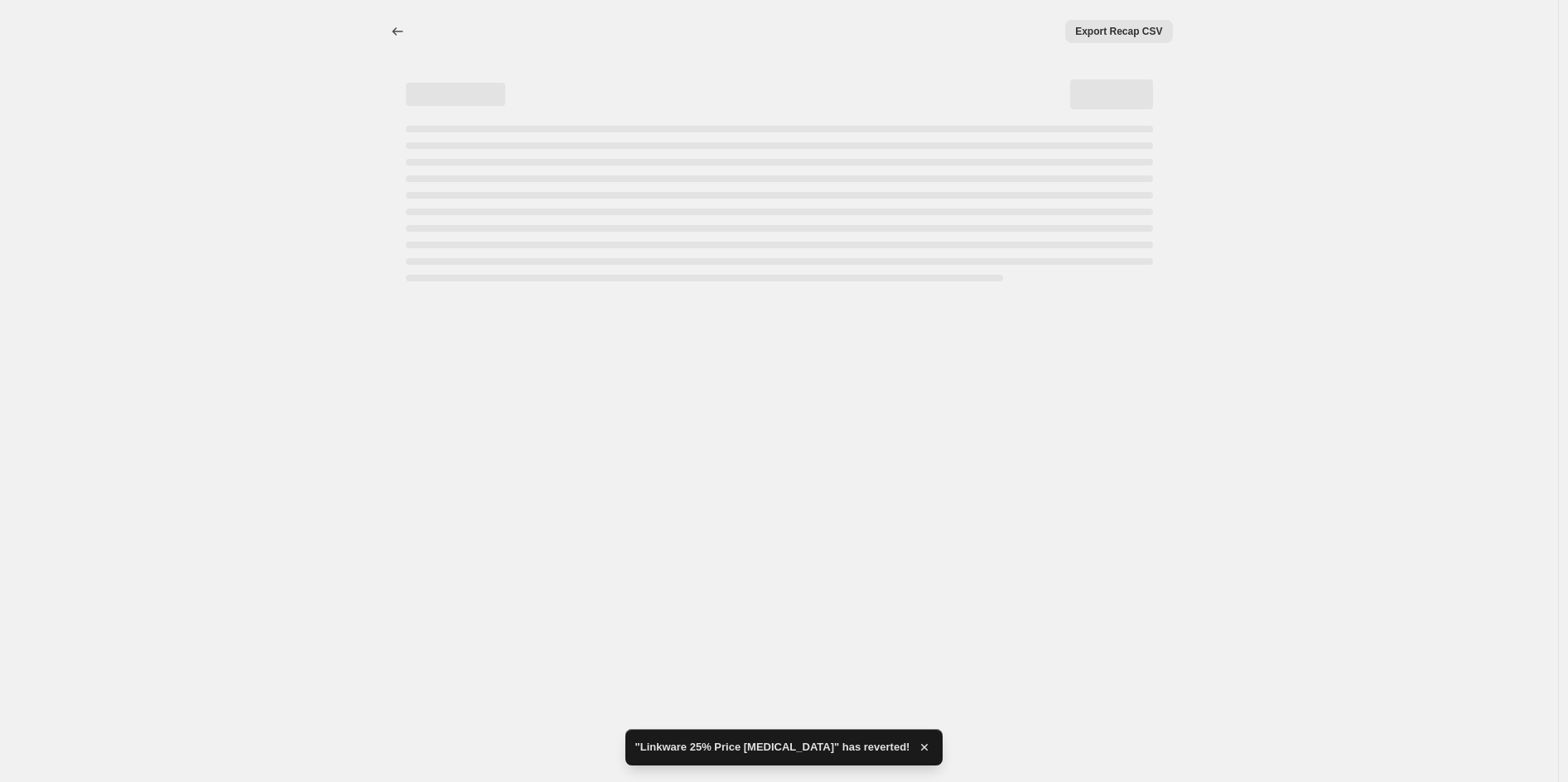
select select "product_status"
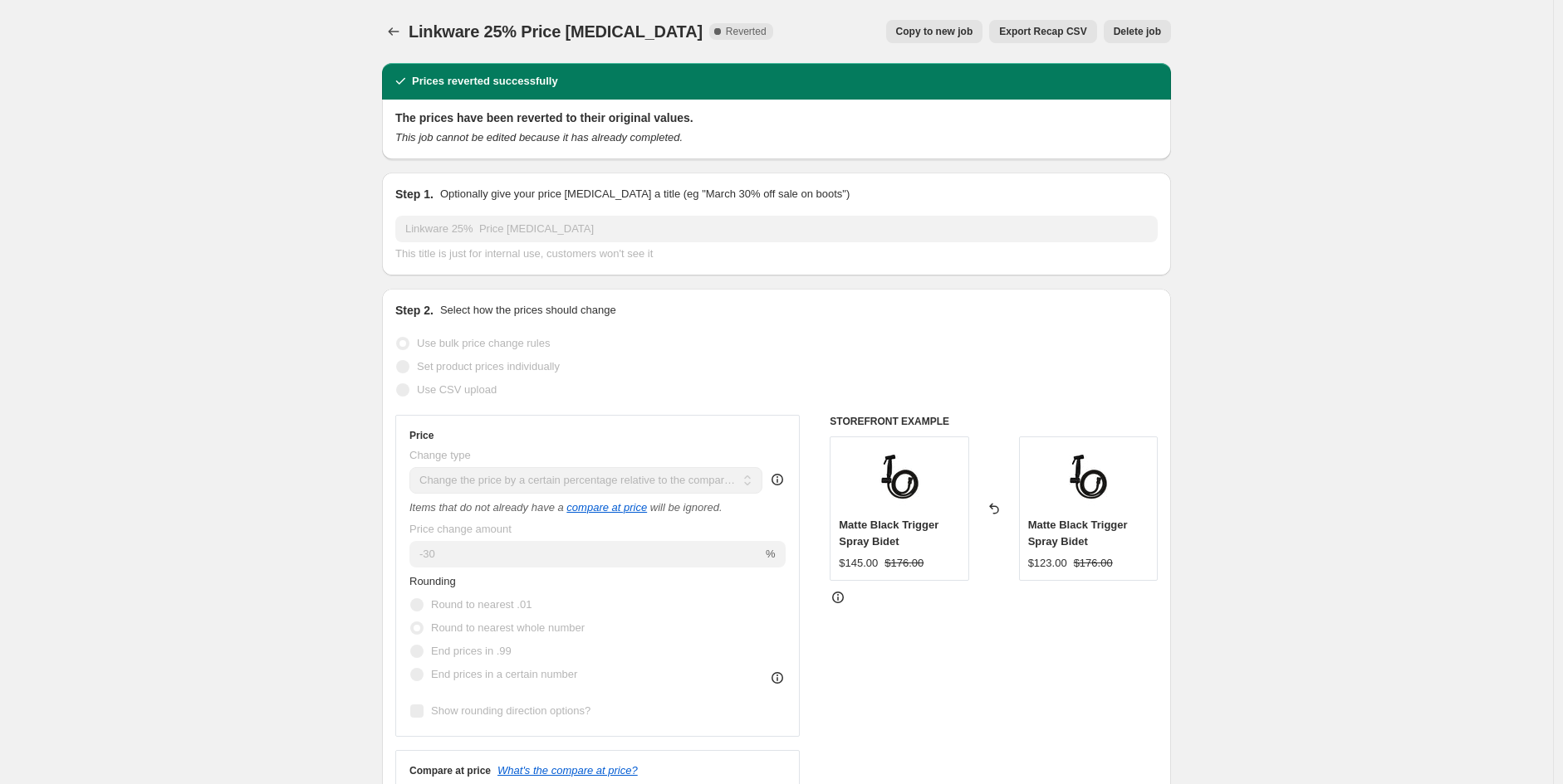
click at [925, 28] on span "Copy to new job" at bounding box center [934, 31] width 77 height 14
select select "pcap"
select select "no_change"
select select "vendor"
select select "tag"
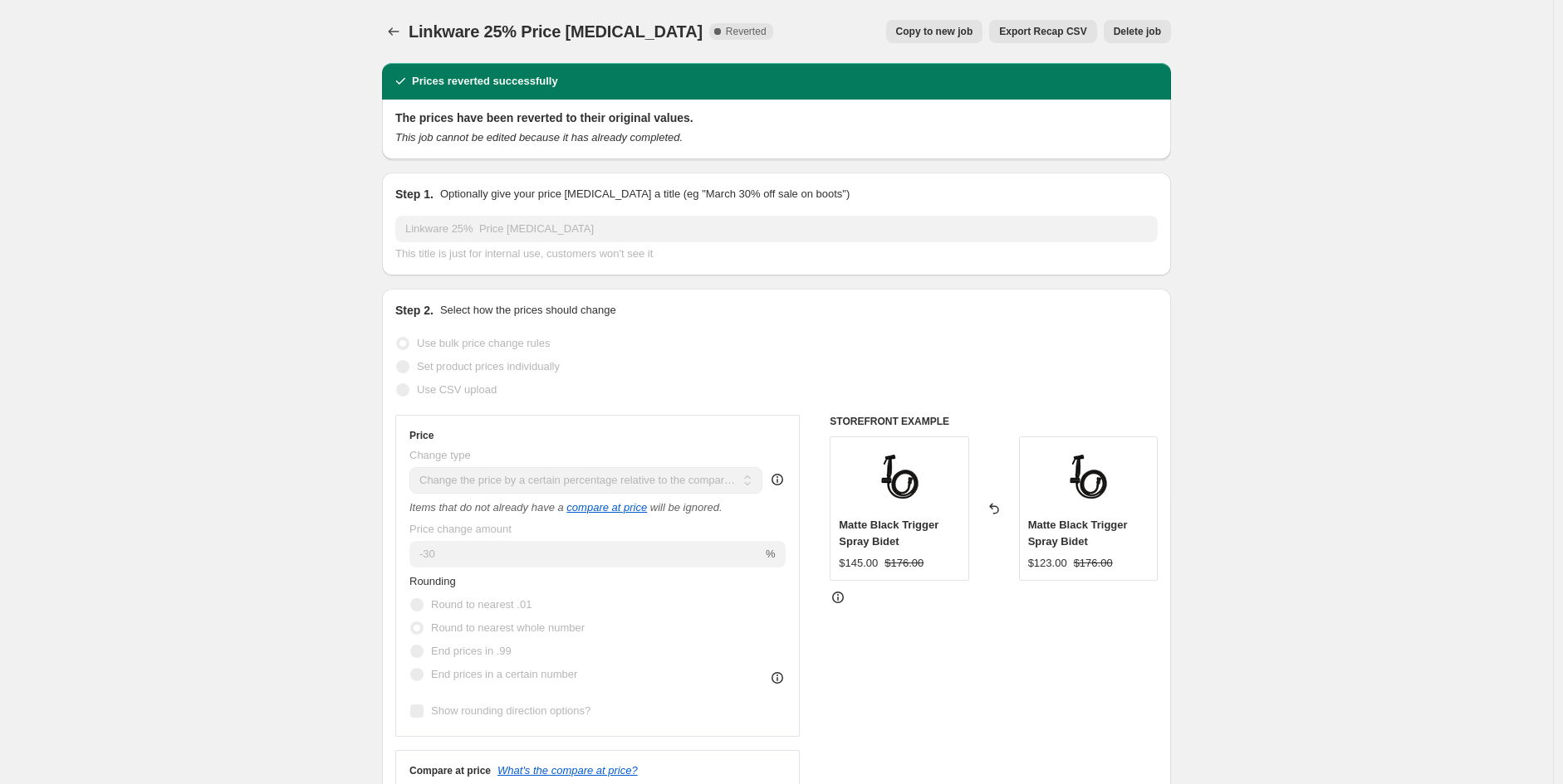
select select "not_equal"
select select "product_status"
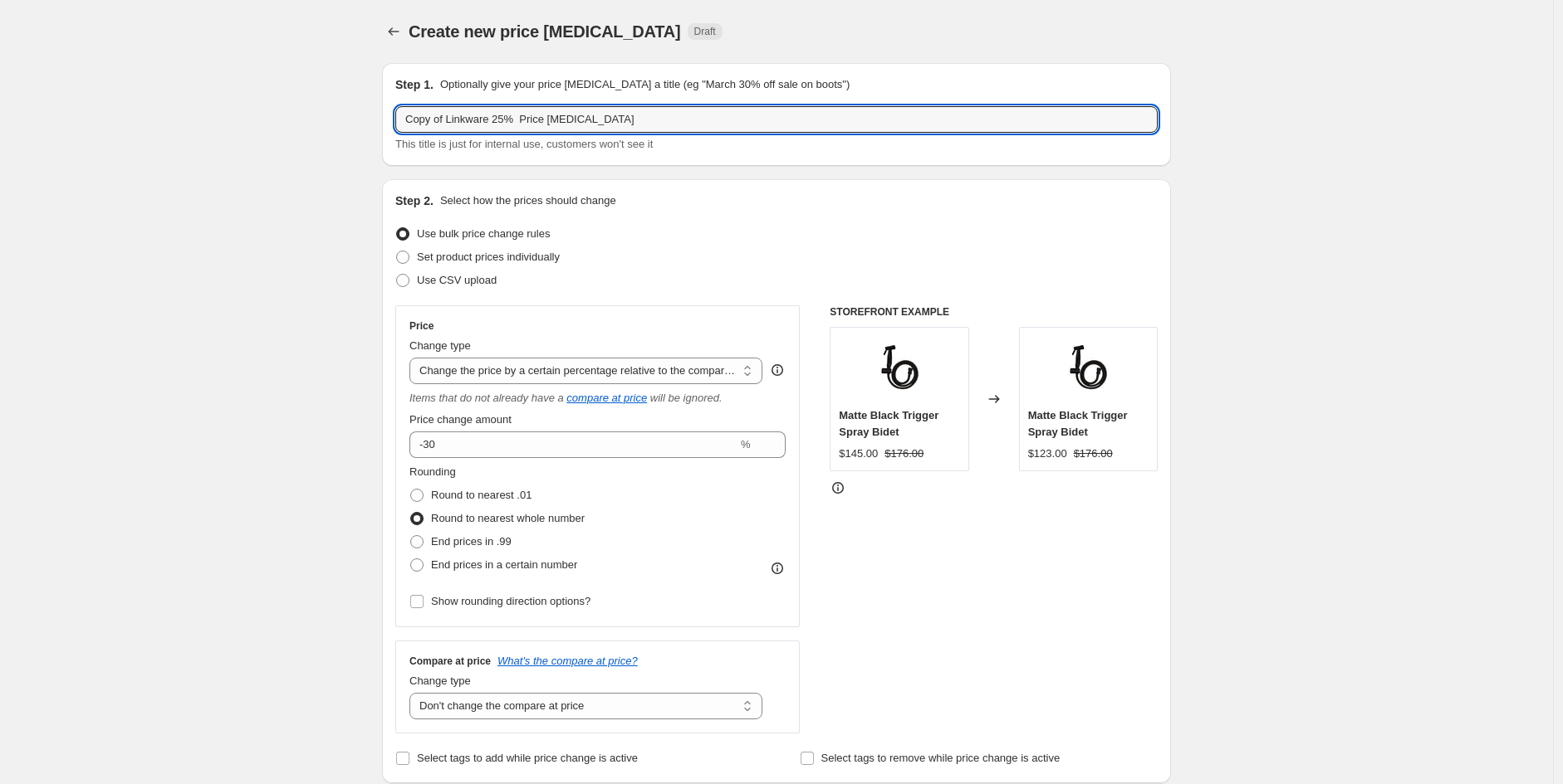
drag, startPoint x: 449, startPoint y: 124, endPoint x: 139, endPoint y: 113, distance: 310.2
type input "Linkware 25% Price [MEDICAL_DATA]"
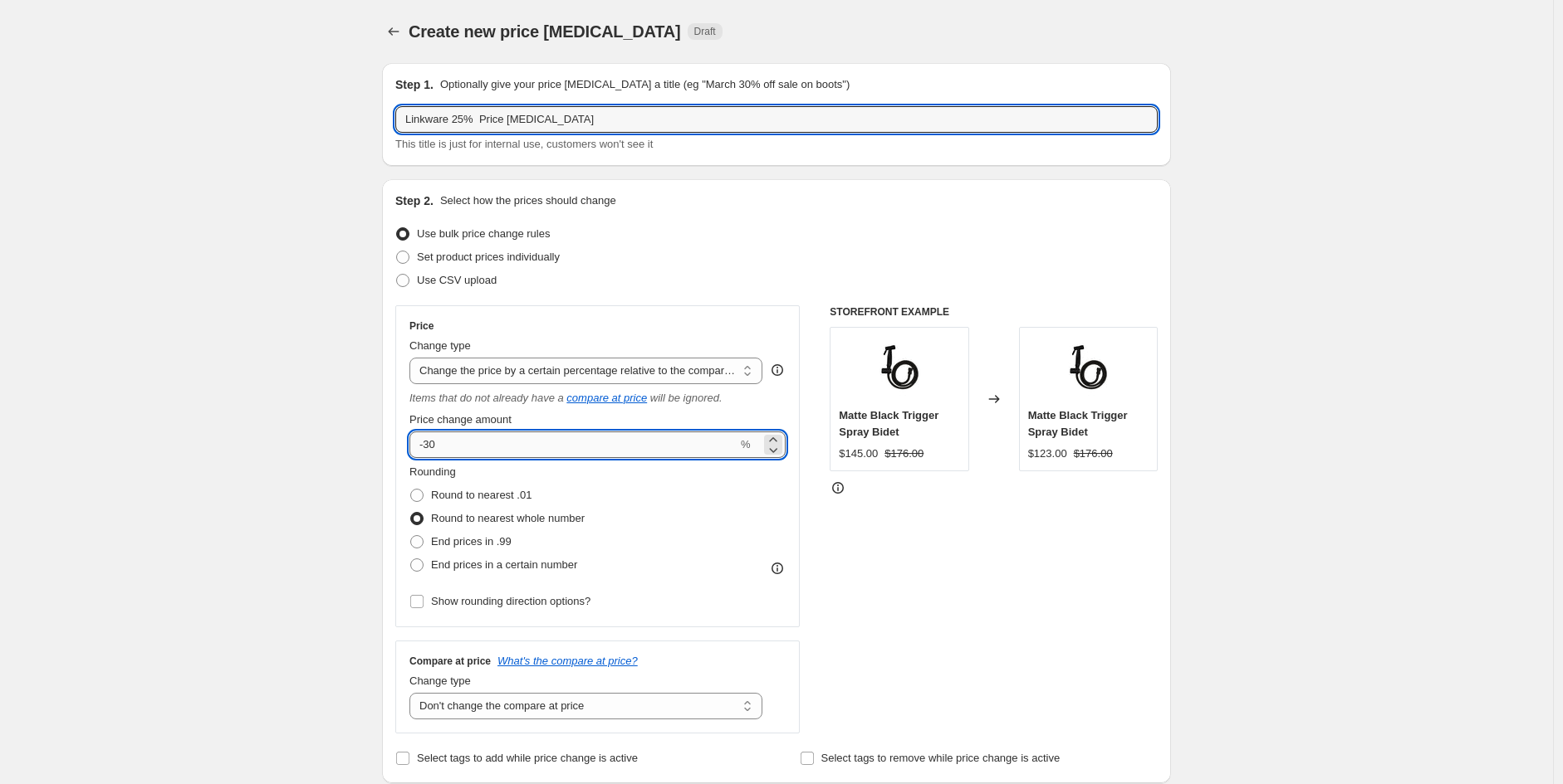
click at [482, 457] on input "-30" at bounding box center [573, 445] width 328 height 26
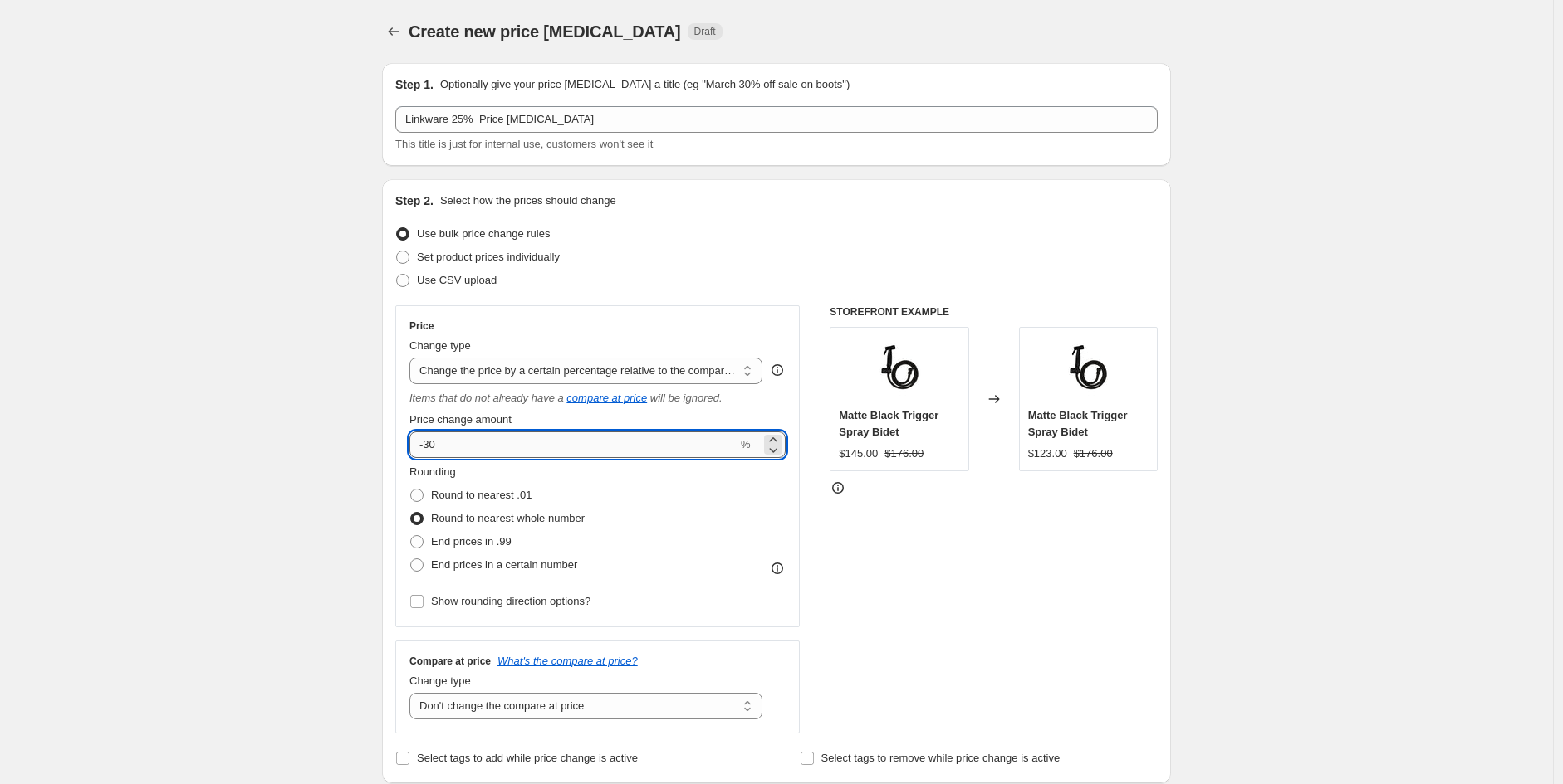
type input "-3"
type input "-25"
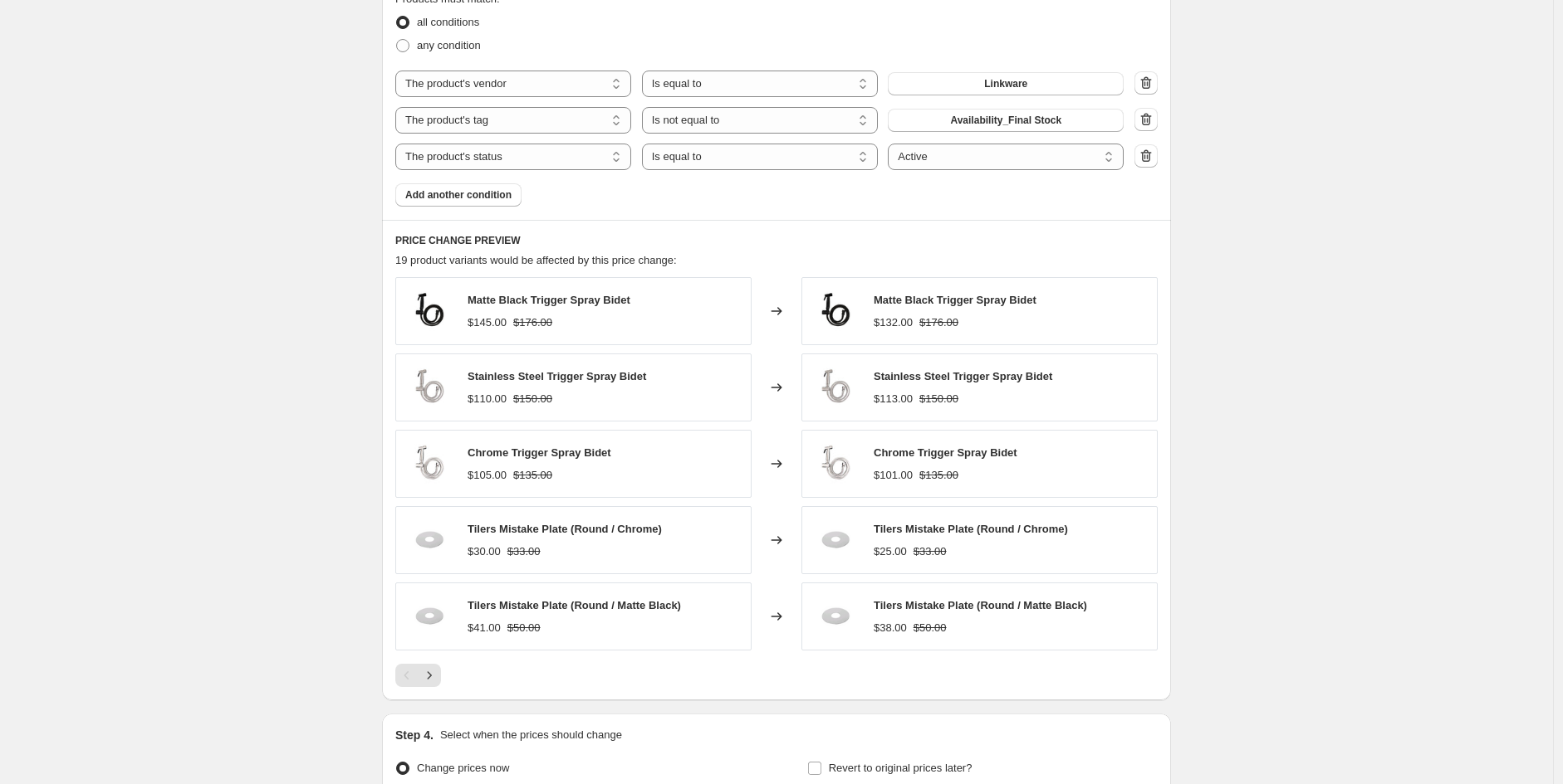
scroll to position [1158, 0]
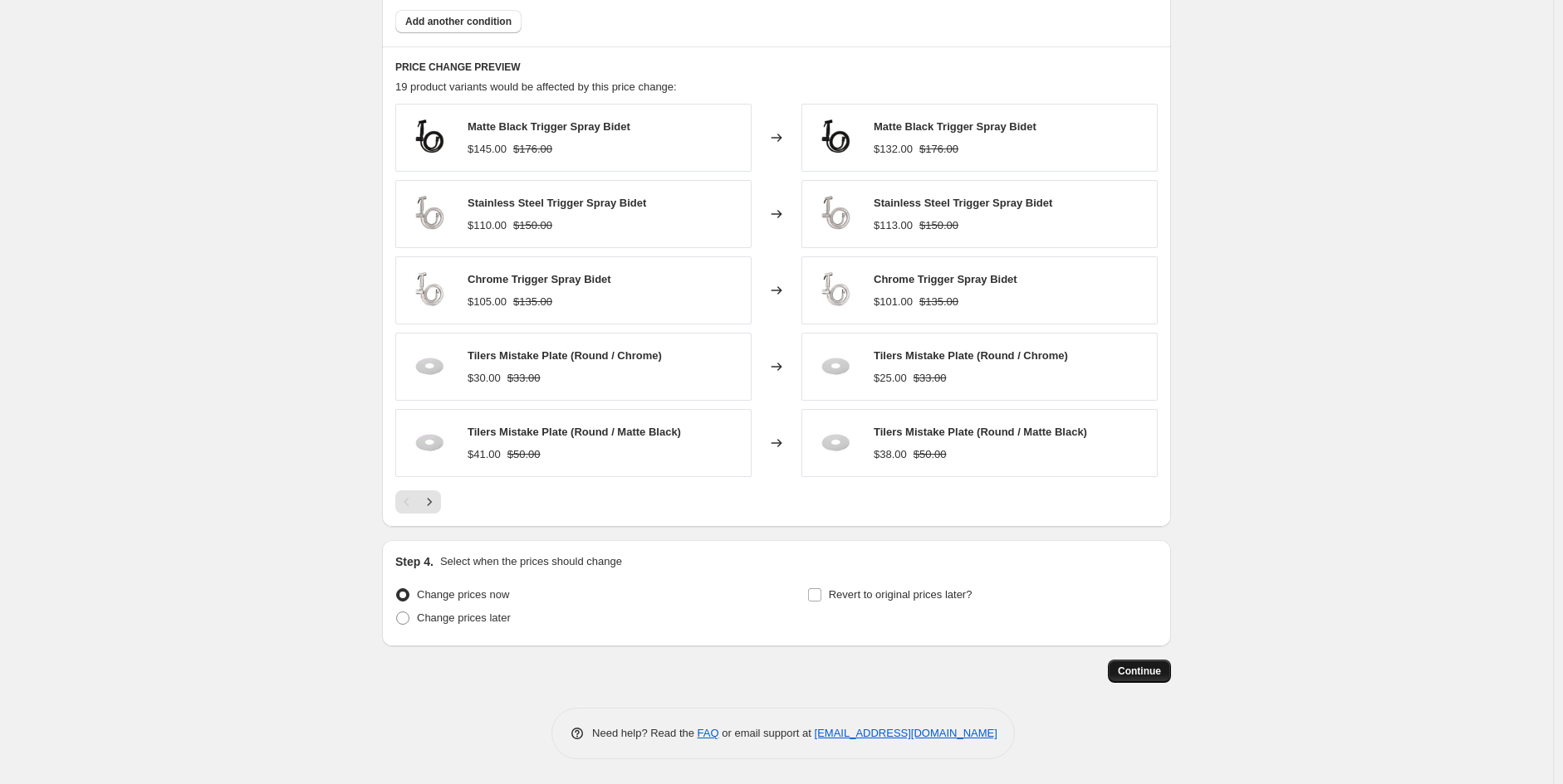
click at [1121, 679] on button "Continue" at bounding box center [1139, 671] width 63 height 23
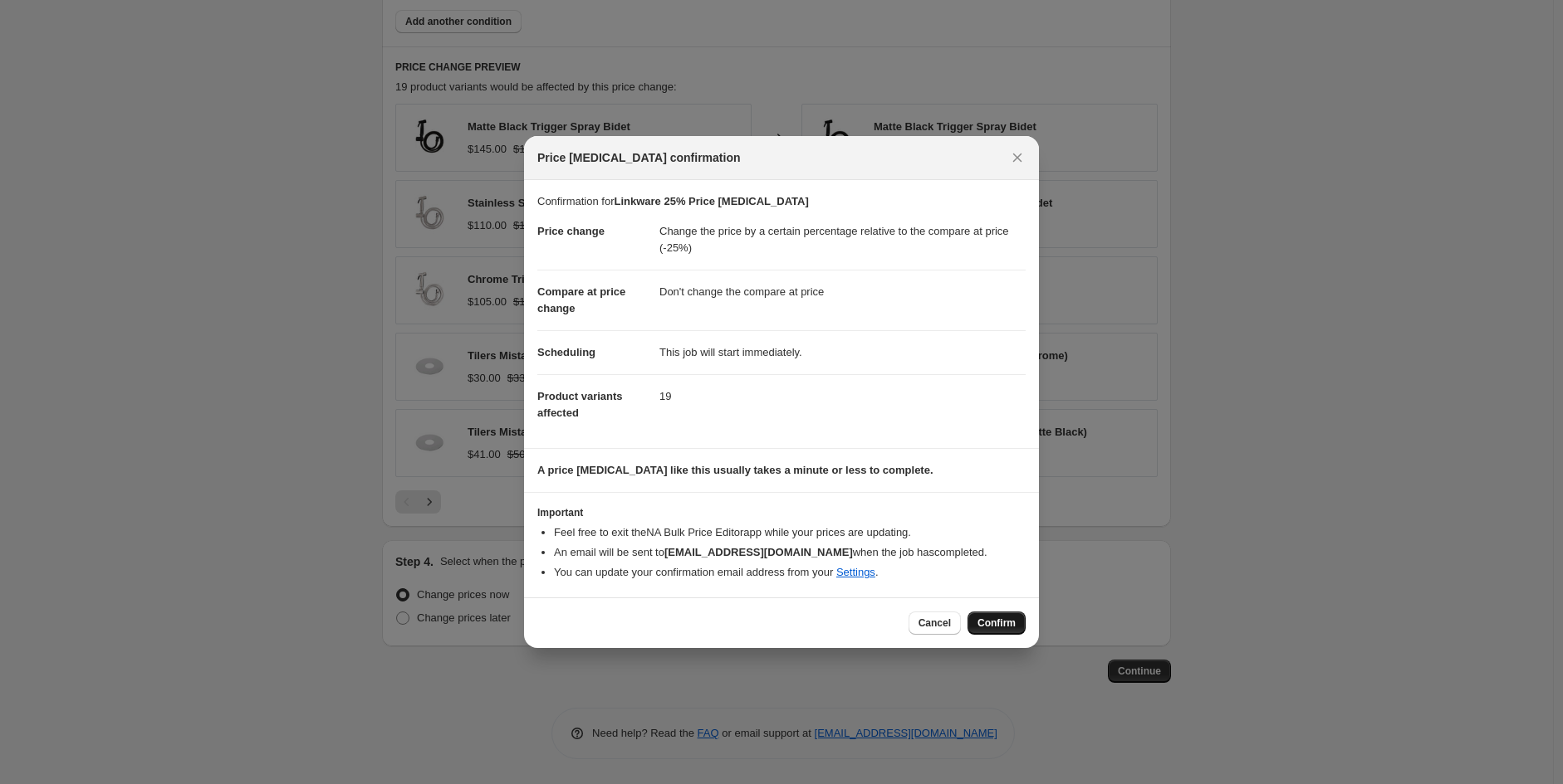
click at [991, 630] on span "Confirm" at bounding box center [996, 623] width 38 height 14
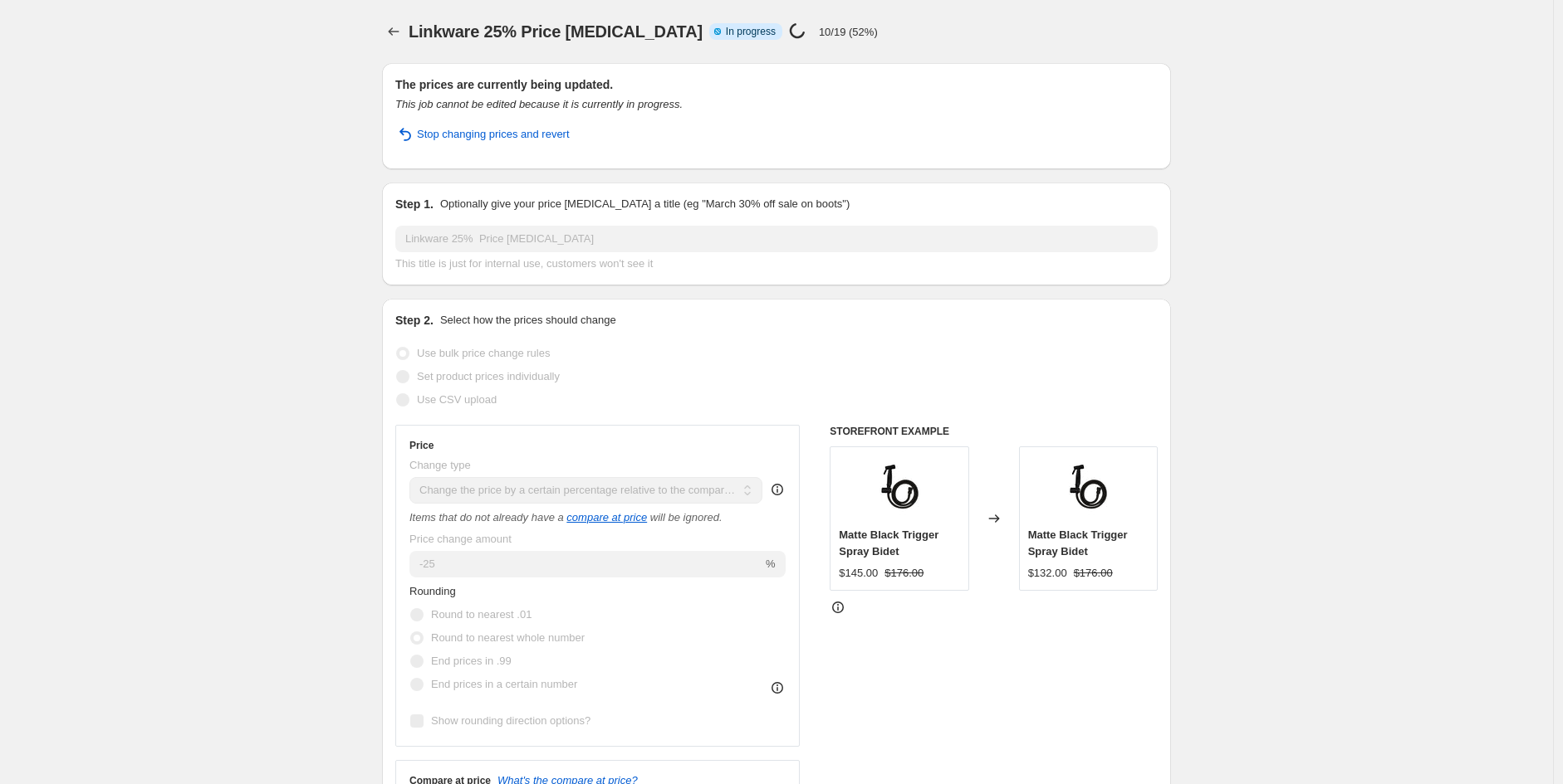
select select "pcap"
select select "no_change"
select select "vendor"
select select "tag"
select select "not_equal"
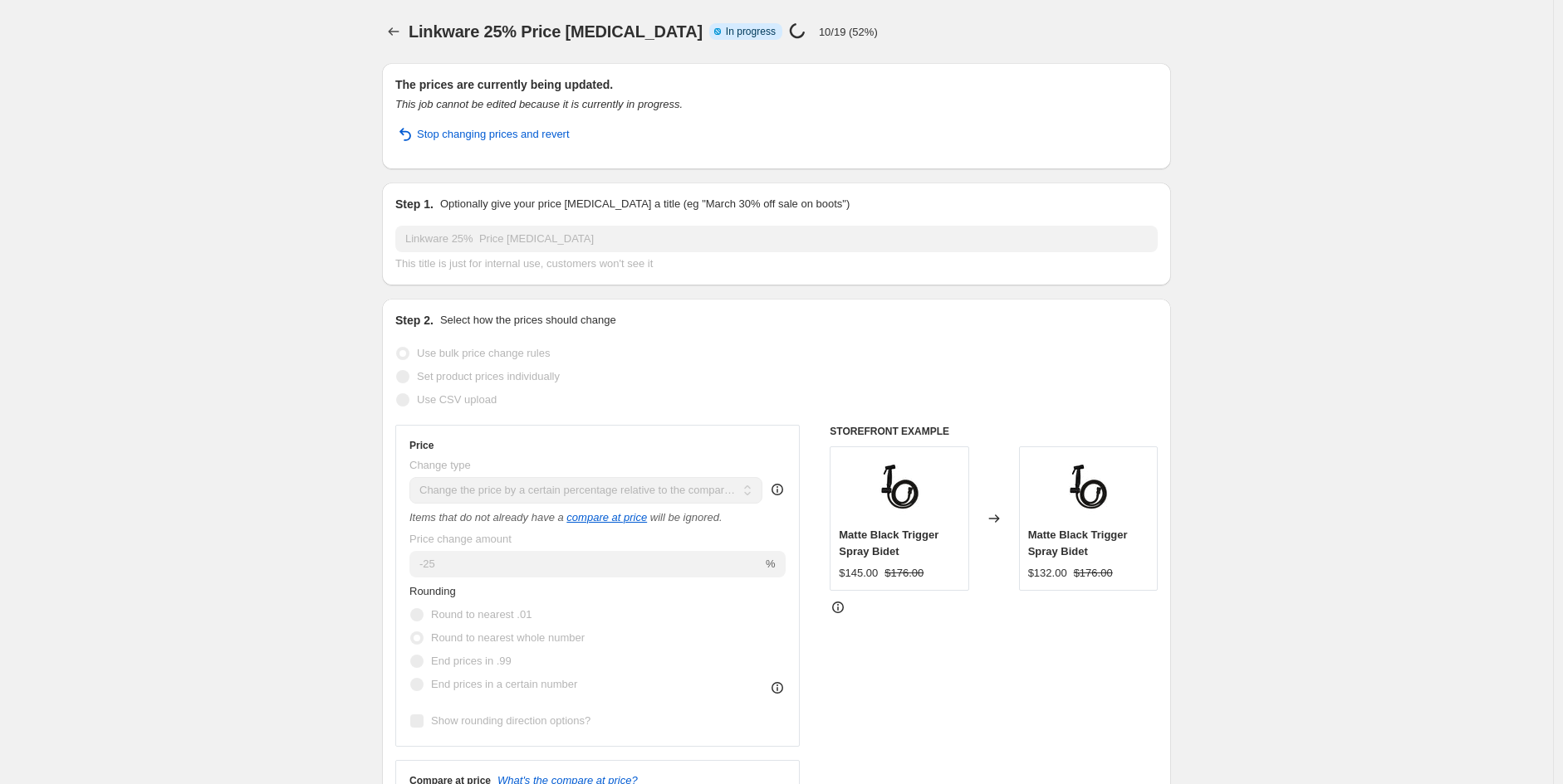
select select "product_status"
